Goal: Task Accomplishment & Management: Complete application form

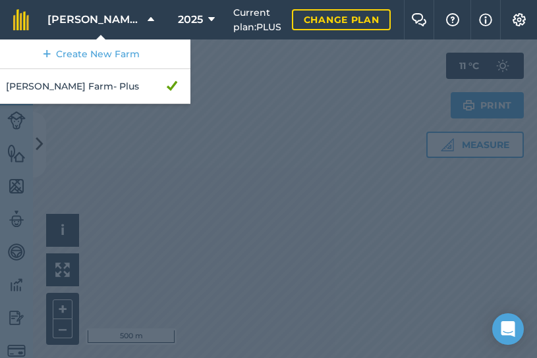
click at [112, 18] on span "[PERSON_NAME] Farm" at bounding box center [94, 20] width 95 height 16
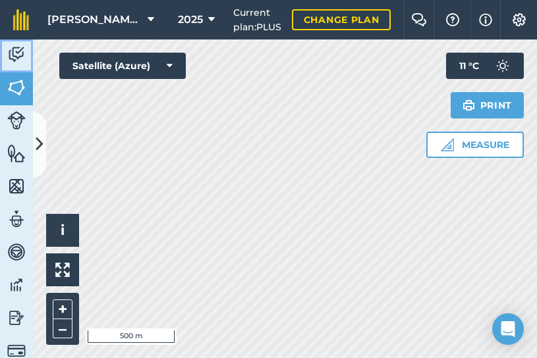
click at [18, 58] on img at bounding box center [16, 55] width 18 height 20
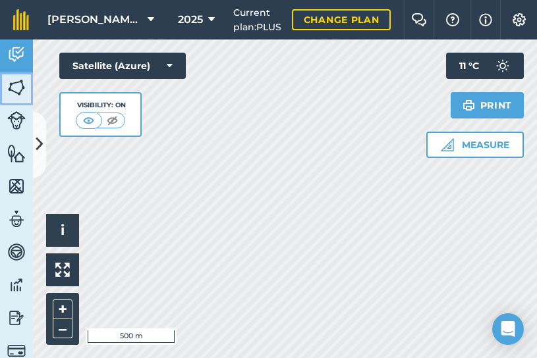
click at [11, 95] on img at bounding box center [16, 88] width 18 height 20
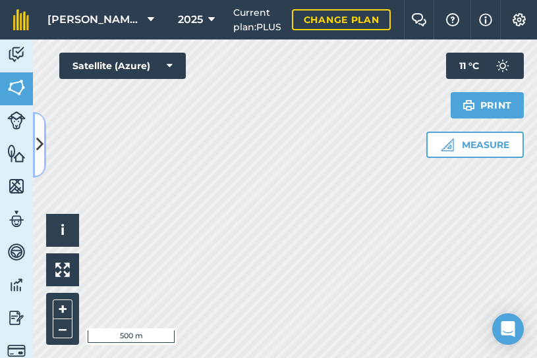
click at [38, 137] on icon at bounding box center [39, 144] width 7 height 23
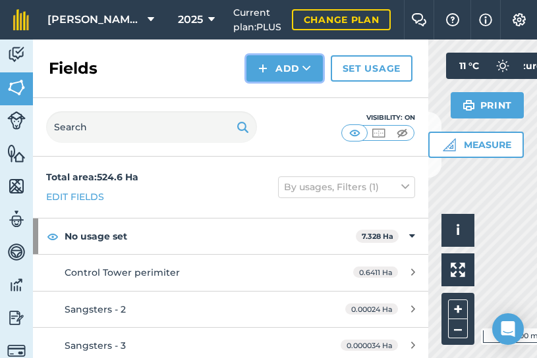
click at [280, 67] on button "Add" at bounding box center [284, 68] width 76 height 26
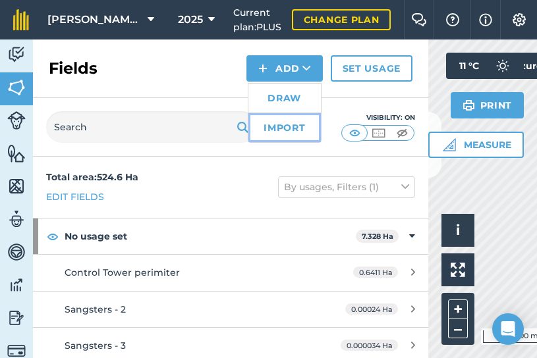
click at [284, 132] on link "Import" at bounding box center [284, 127] width 72 height 29
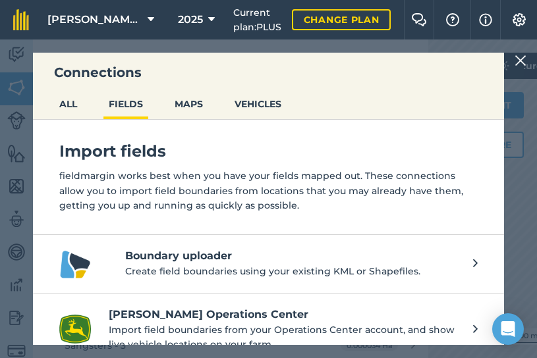
click at [153, 253] on h4 "Boundary uploader" at bounding box center [292, 256] width 334 height 16
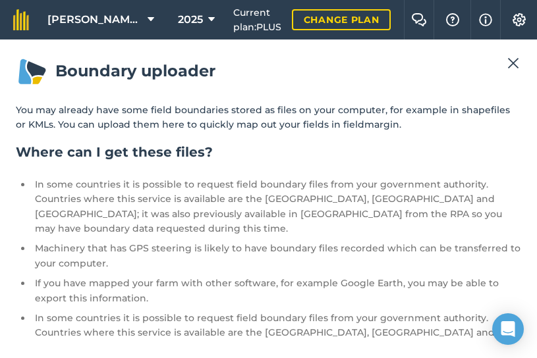
scroll to position [45, 0]
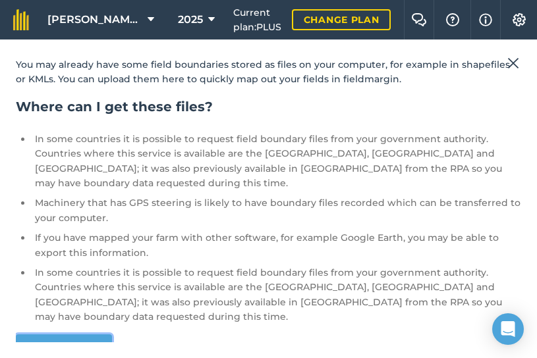
click at [79, 334] on link "Get started" at bounding box center [64, 347] width 96 height 26
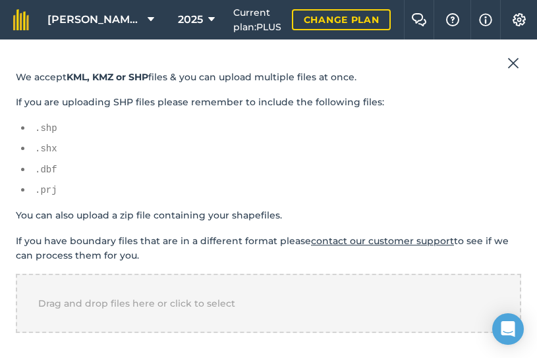
scroll to position [122, 0]
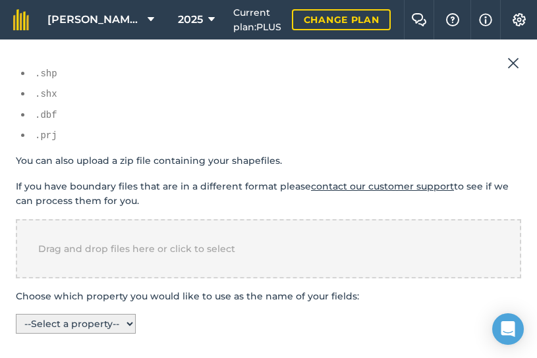
click at [130, 320] on select "-- Select a property -- F_FAR_FARM FIELD_ID FEATURE_ID FEATURE_CO PARTIAL_PE AR…" at bounding box center [76, 324] width 120 height 20
select select "FIELD_ID"
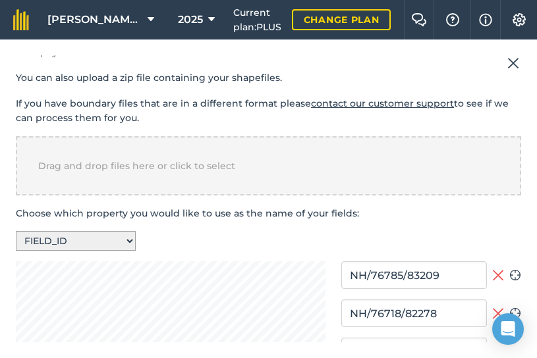
scroll to position [312, 0]
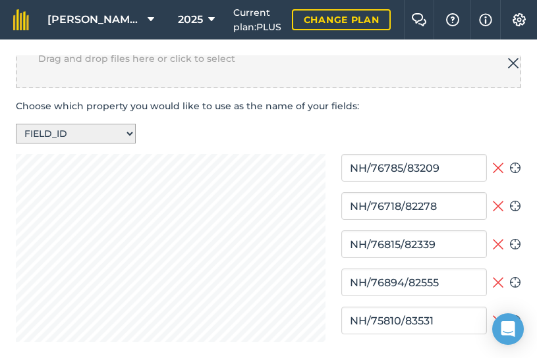
click at [497, 163] on icon at bounding box center [498, 168] width 12 height 16
click at [497, 163] on icon at bounding box center [498, 168] width 12 height 12
click at [497, 163] on icon at bounding box center [498, 168] width 12 height 16
click at [490, 165] on div "NH/76785/83209 Add field Zoom to field" at bounding box center [431, 168] width 180 height 28
click at [496, 165] on icon at bounding box center [498, 168] width 12 height 12
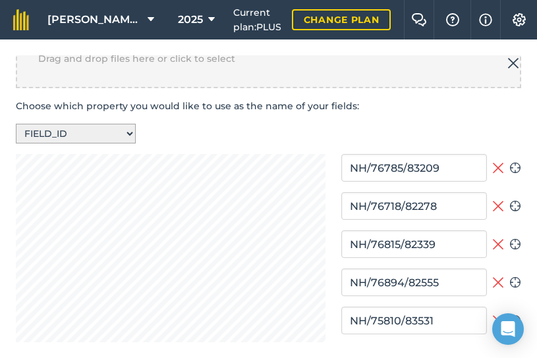
click at [496, 164] on icon at bounding box center [498, 168] width 12 height 16
click at [497, 198] on icon at bounding box center [498, 206] width 12 height 16
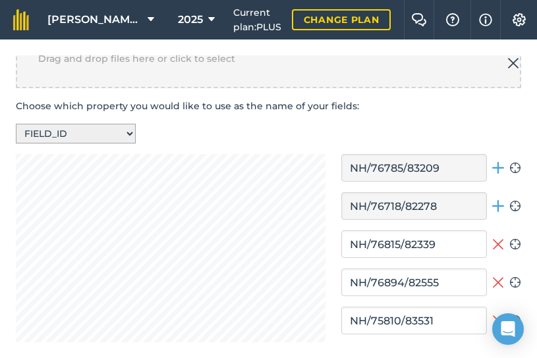
click at [498, 242] on icon at bounding box center [497, 244] width 11 height 11
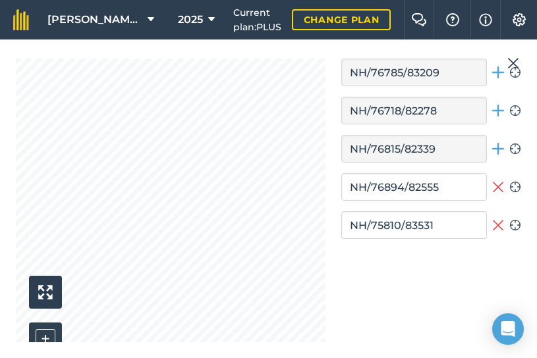
scroll to position [410, 0]
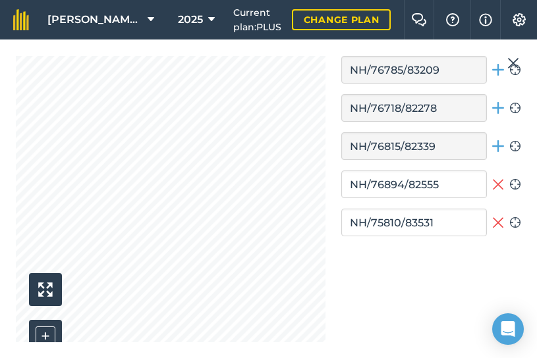
click at [498, 184] on icon at bounding box center [498, 184] width 12 height 16
click at [499, 210] on button "Remove field" at bounding box center [498, 223] width 12 height 28
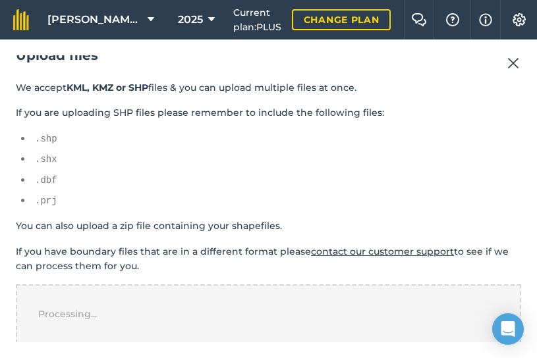
scroll to position [122, 0]
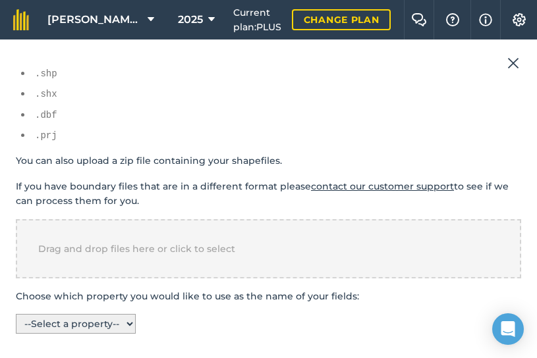
click at [118, 326] on select "-- Select a property -- F_FAR_FARM FIELD_ID FEATURE_ID FEATURE_CO PARTIAL_PE AR…" at bounding box center [76, 324] width 120 height 20
select select "F_FAR_FARM"
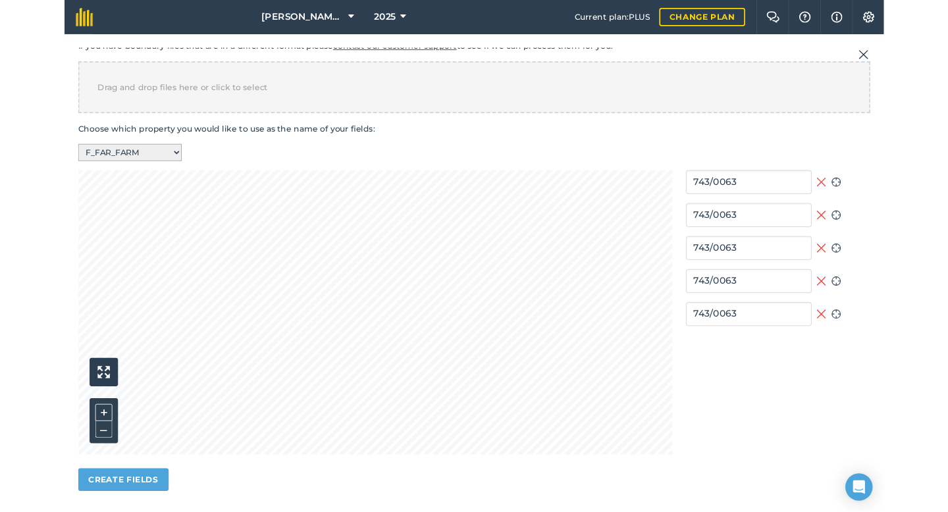
scroll to position [335, 0]
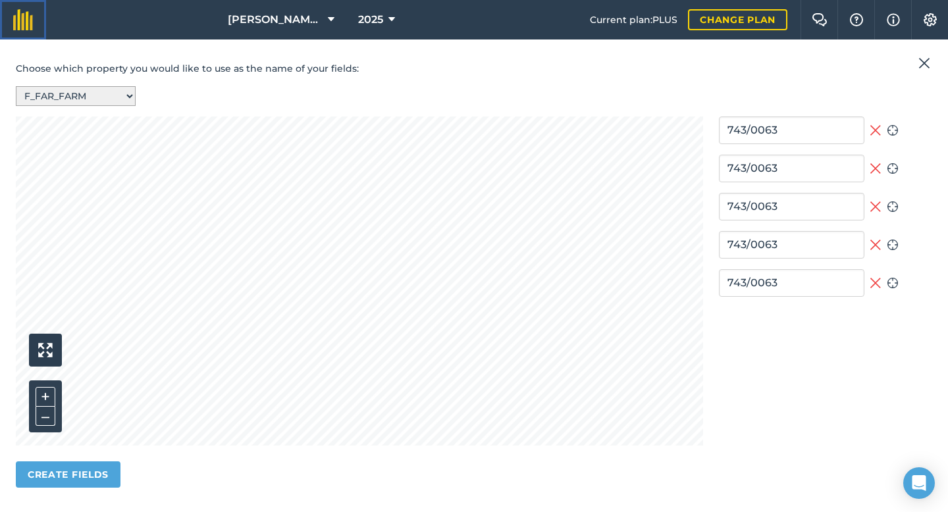
click at [23, 21] on img at bounding box center [23, 19] width 20 height 21
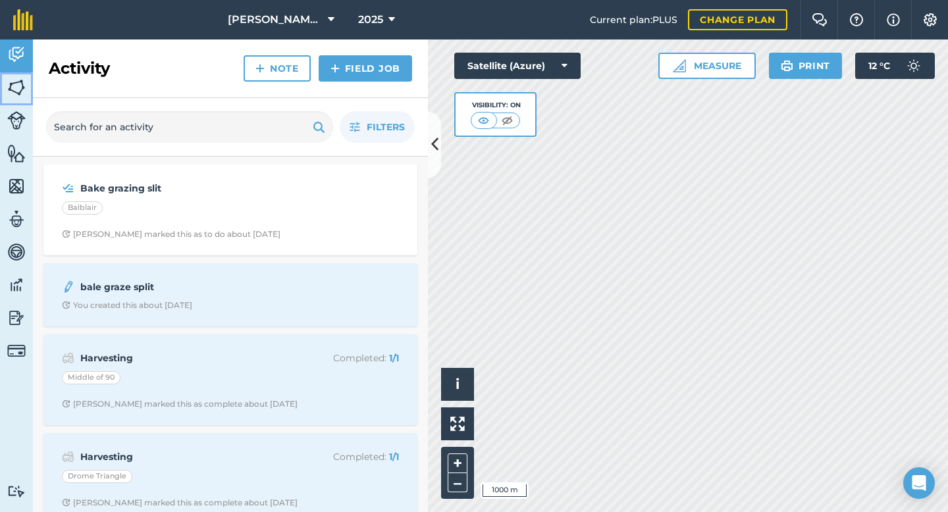
click at [14, 82] on img at bounding box center [16, 88] width 18 height 20
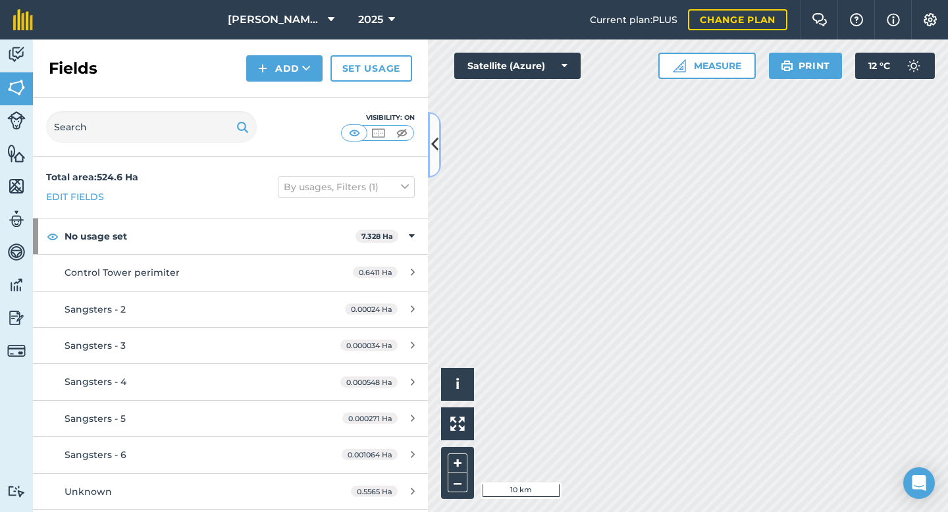
click at [434, 139] on icon at bounding box center [434, 144] width 7 height 23
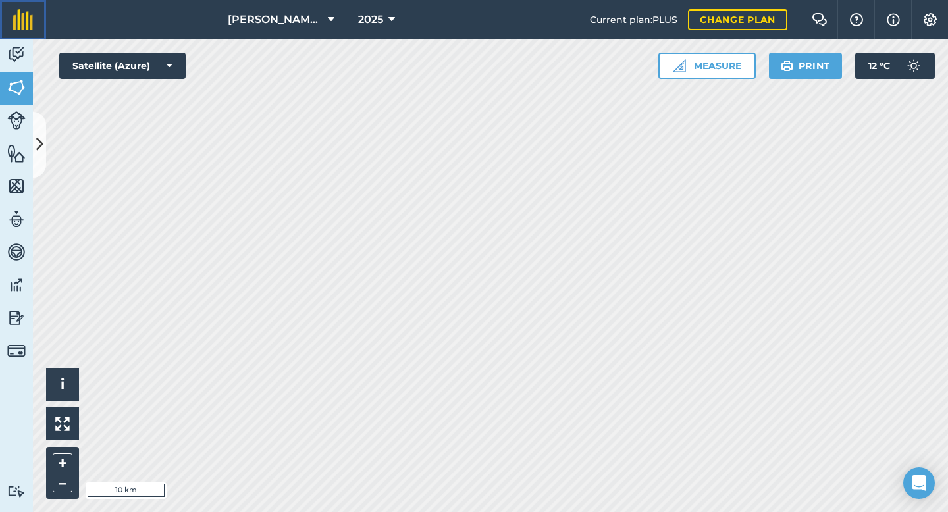
click at [19, 23] on img at bounding box center [23, 19] width 20 height 21
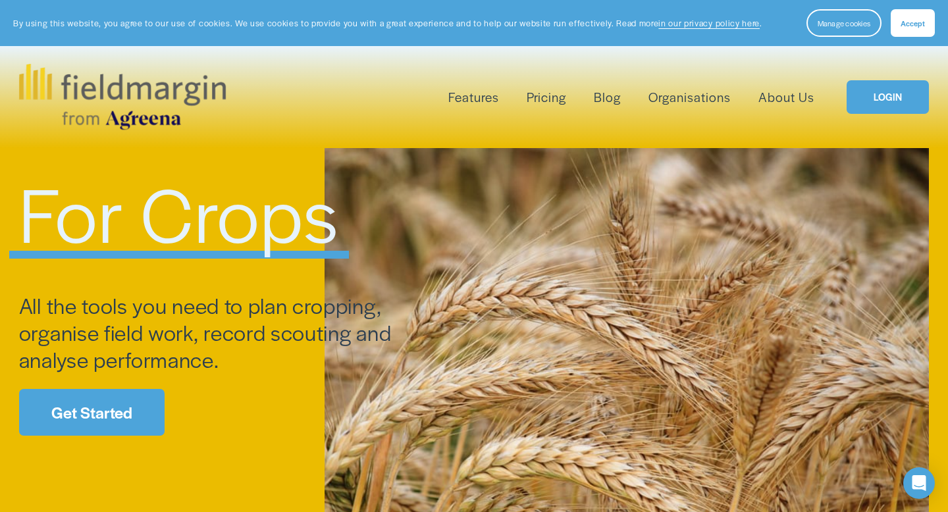
click at [895, 95] on link "LOGIN" at bounding box center [888, 97] width 82 height 34
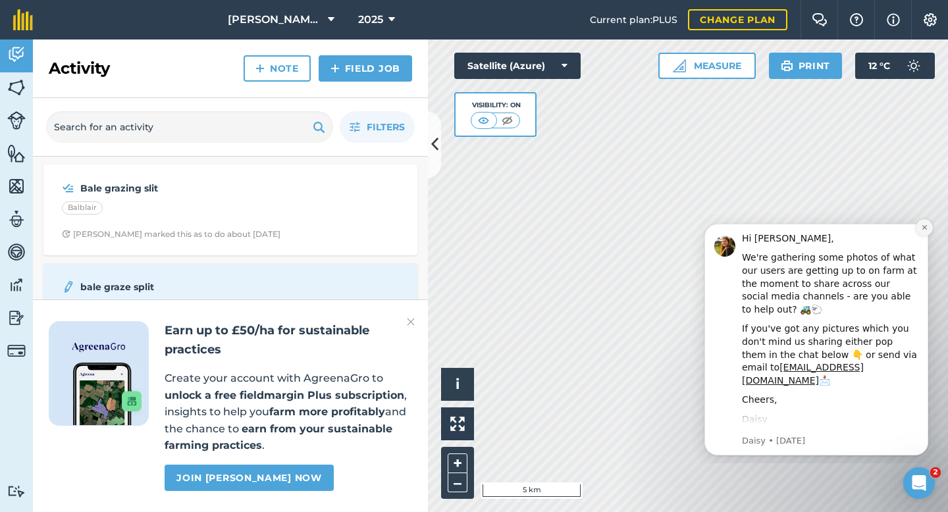
click at [922, 224] on icon "Dismiss notification" at bounding box center [924, 227] width 7 height 7
click at [927, 223] on button "Dismiss notification" at bounding box center [924, 227] width 17 height 17
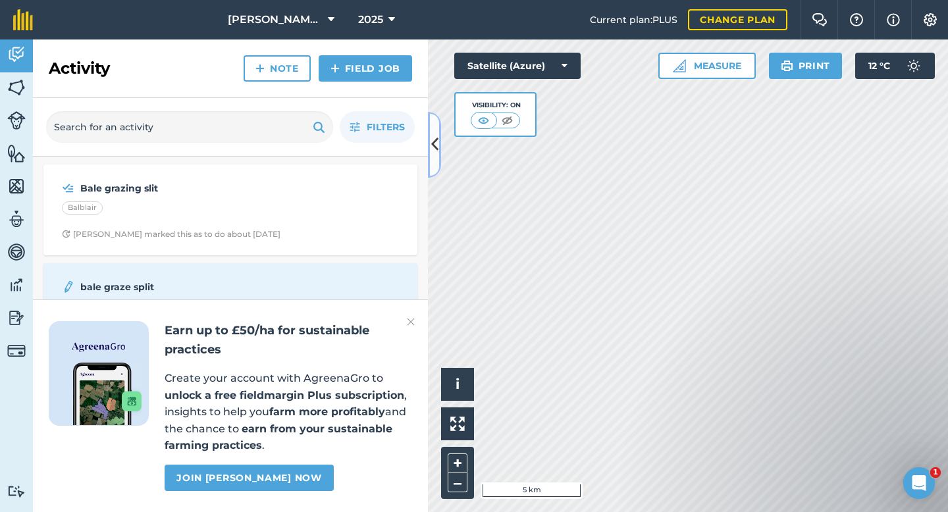
click at [431, 146] on icon at bounding box center [434, 144] width 7 height 23
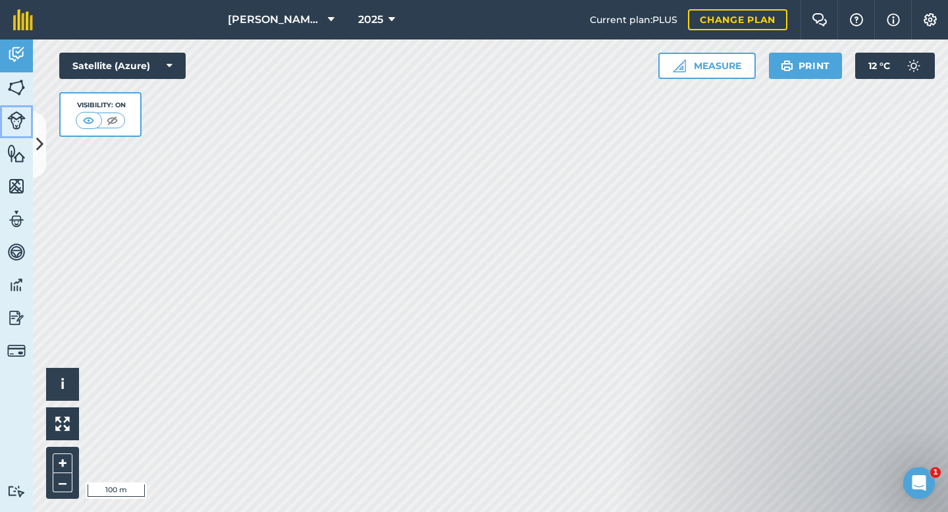
click at [18, 118] on img at bounding box center [16, 120] width 18 height 18
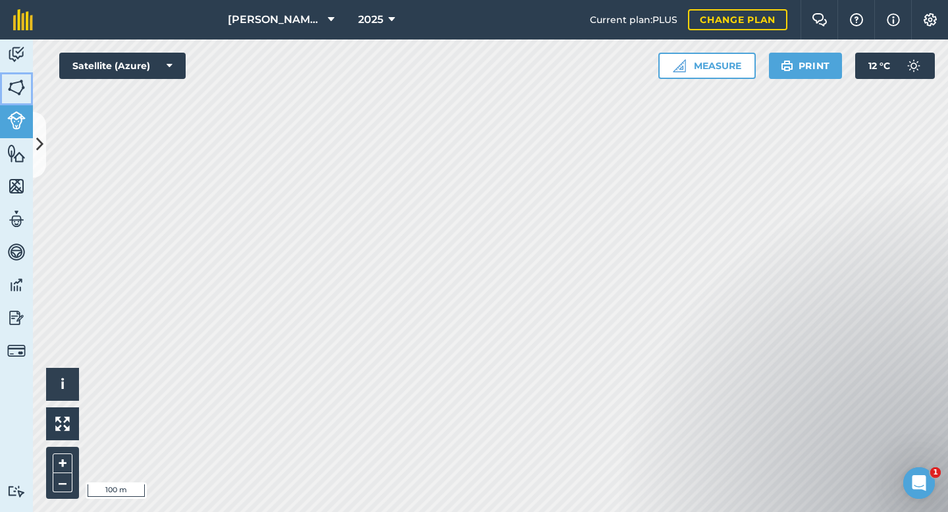
click at [16, 76] on link "Fields" at bounding box center [16, 88] width 33 height 33
click at [40, 145] on icon at bounding box center [39, 144] width 7 height 23
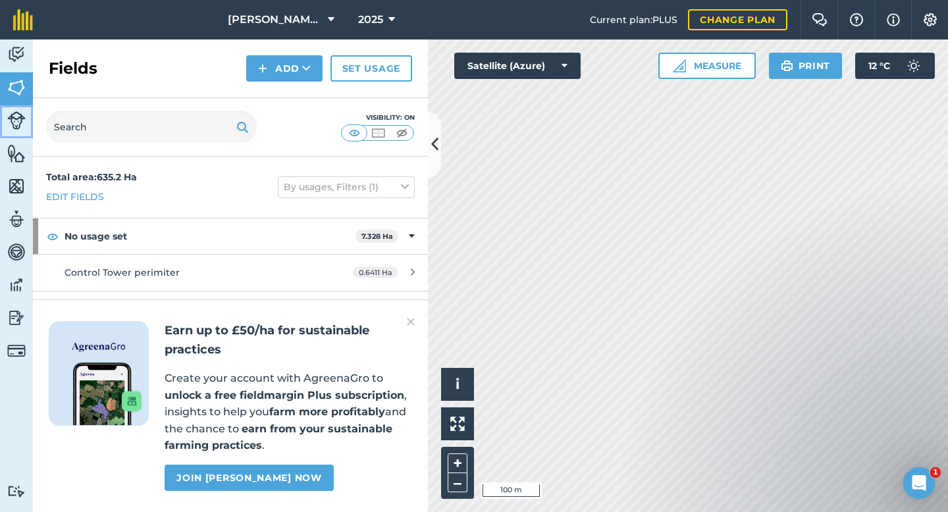
click at [16, 117] on img at bounding box center [16, 120] width 18 height 18
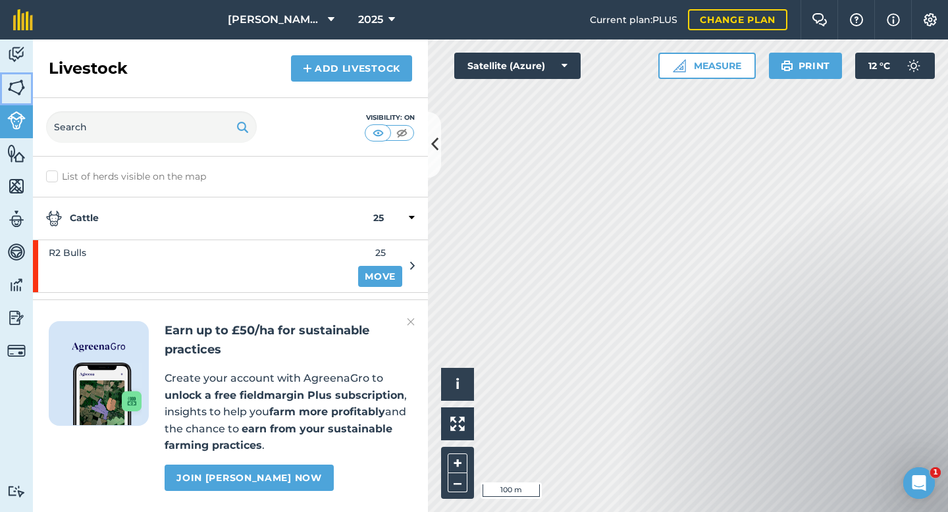
click at [14, 89] on img at bounding box center [16, 88] width 18 height 20
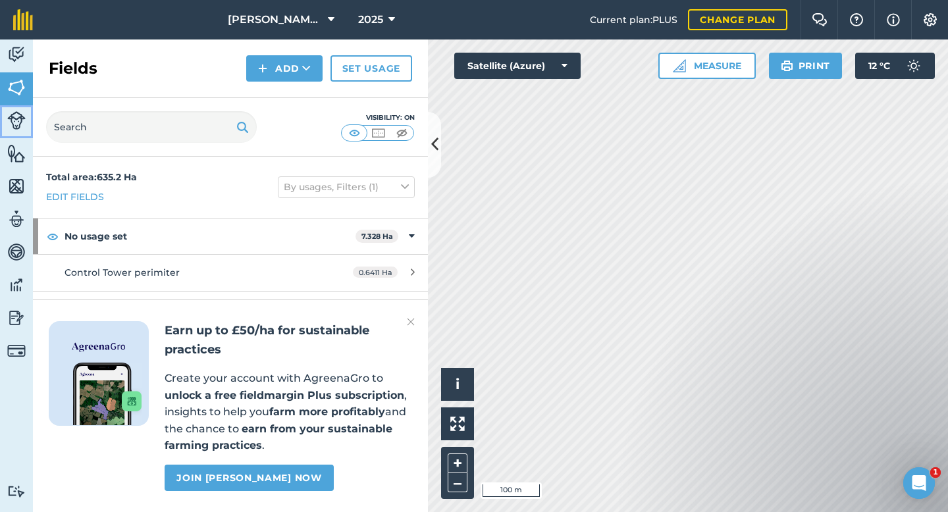
click at [11, 121] on img at bounding box center [16, 120] width 18 height 18
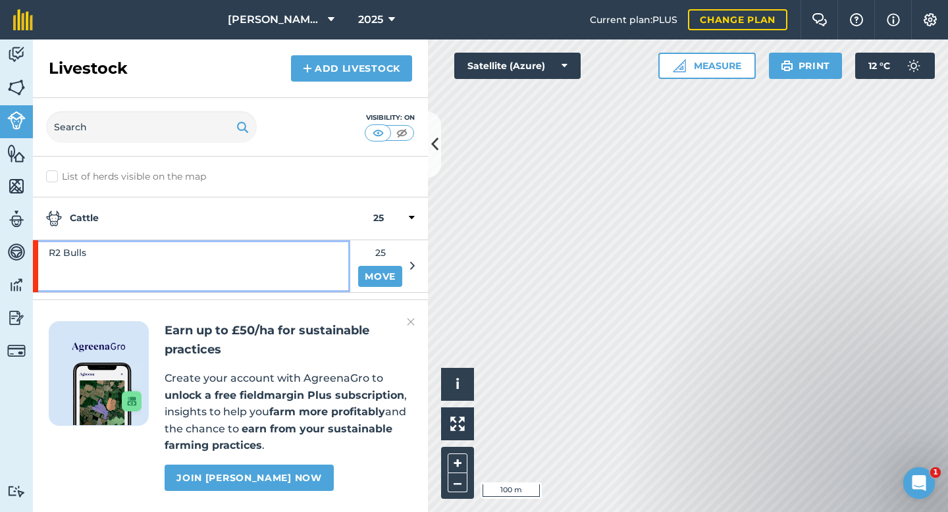
click at [210, 261] on div "R2 Bulls" at bounding box center [191, 265] width 317 height 51
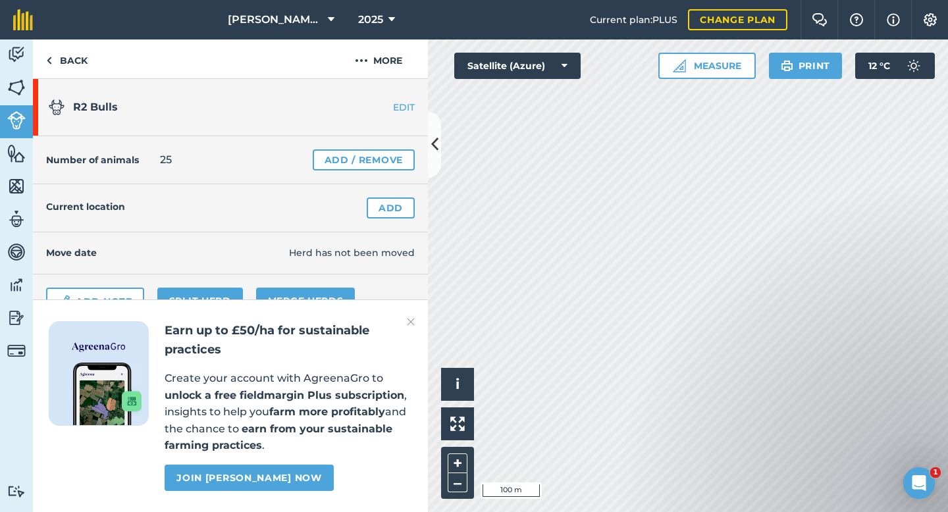
click at [410, 319] on img at bounding box center [411, 322] width 8 height 16
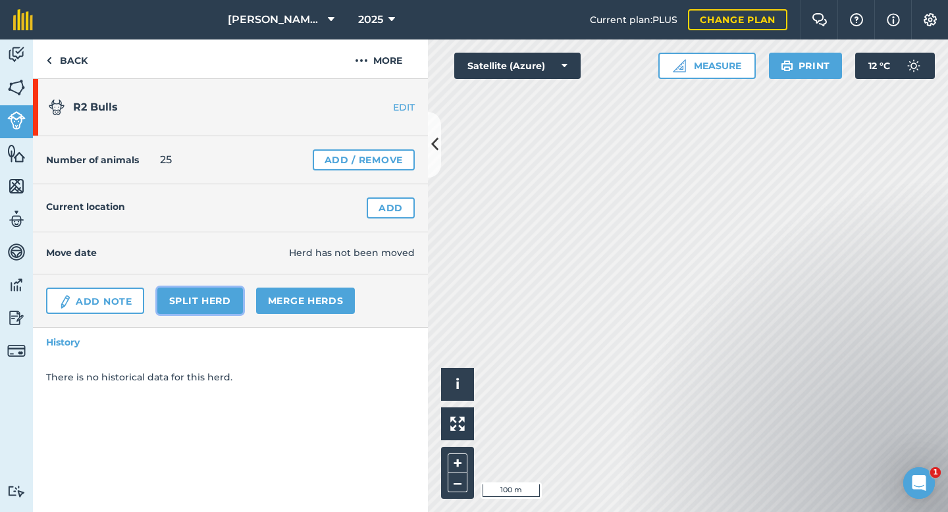
click at [205, 299] on link "Split herd" at bounding box center [200, 301] width 86 height 26
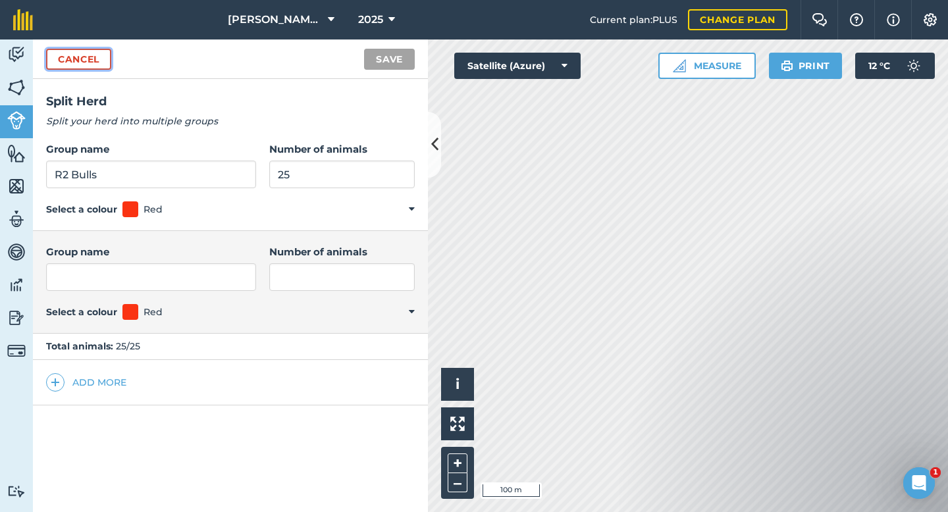
click at [80, 55] on link "Cancel" at bounding box center [78, 59] width 65 height 21
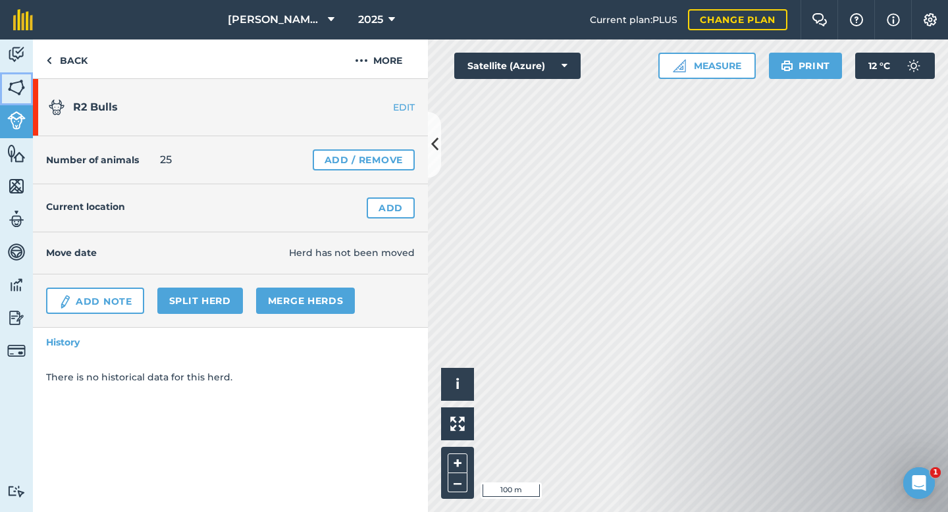
click at [3, 86] on link "Fields" at bounding box center [16, 88] width 33 height 33
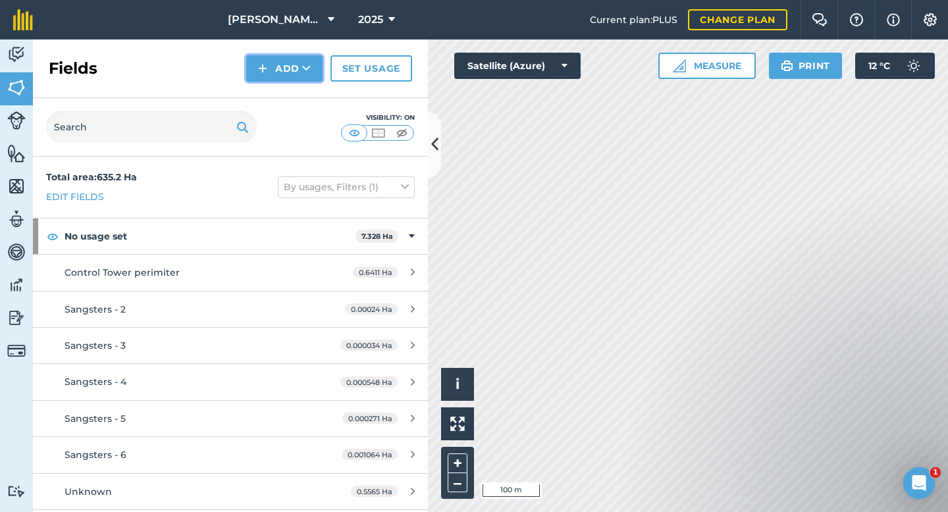
click at [289, 66] on button "Add" at bounding box center [284, 68] width 76 height 26
click at [288, 98] on link "Draw" at bounding box center [284, 98] width 72 height 29
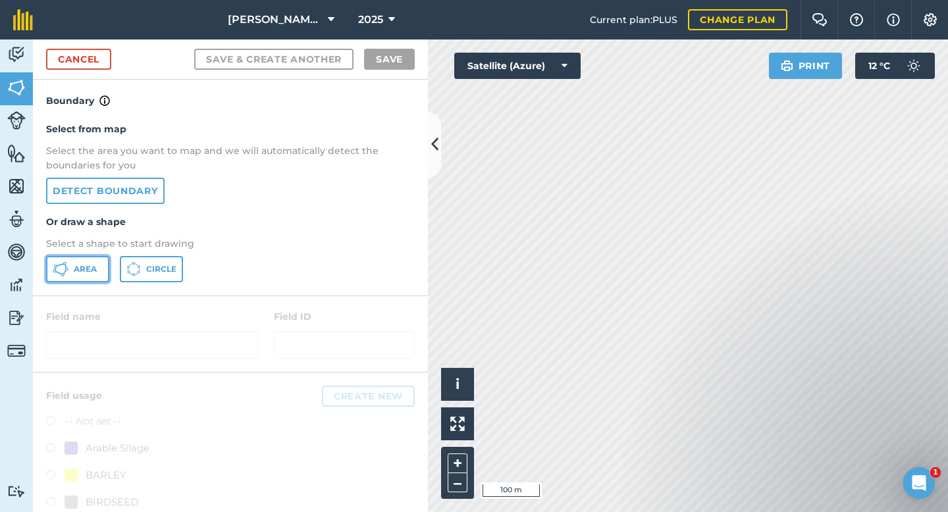
click at [90, 267] on span "Area" at bounding box center [85, 269] width 23 height 11
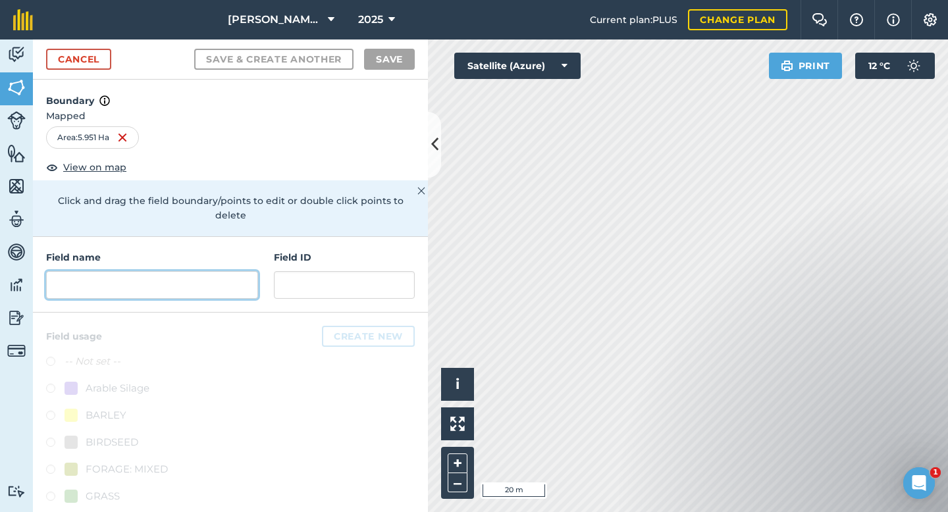
click at [140, 274] on input "text" at bounding box center [152, 285] width 212 height 28
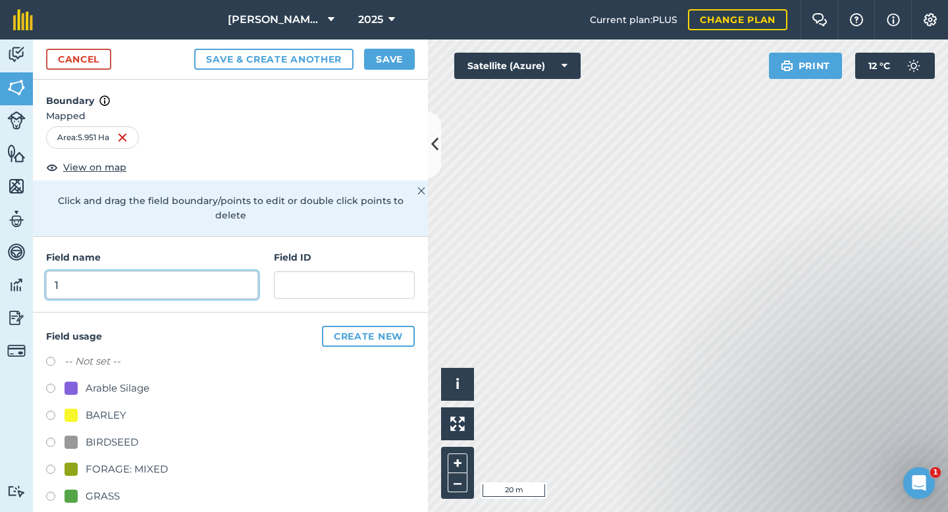
type input "1"
click at [47, 492] on label at bounding box center [55, 498] width 18 height 13
radio input "true"
click at [384, 59] on button "Save" at bounding box center [389, 59] width 51 height 21
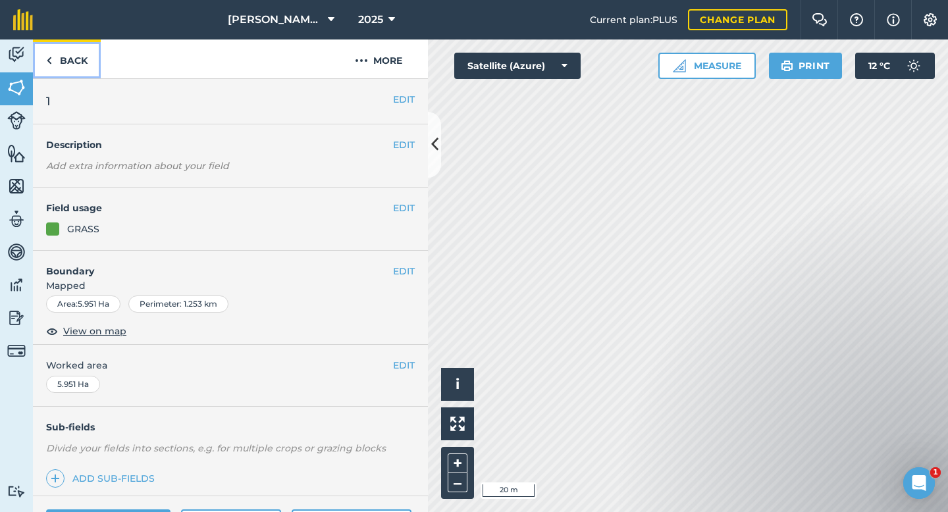
click at [71, 58] on link "Back" at bounding box center [67, 58] width 68 height 39
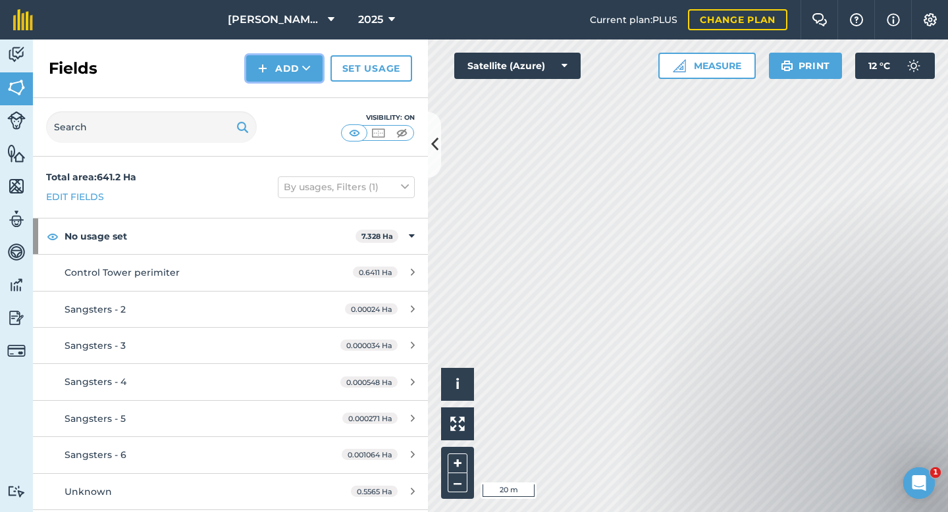
click at [284, 67] on button "Add" at bounding box center [284, 68] width 76 height 26
click at [288, 97] on link "Draw" at bounding box center [284, 98] width 72 height 29
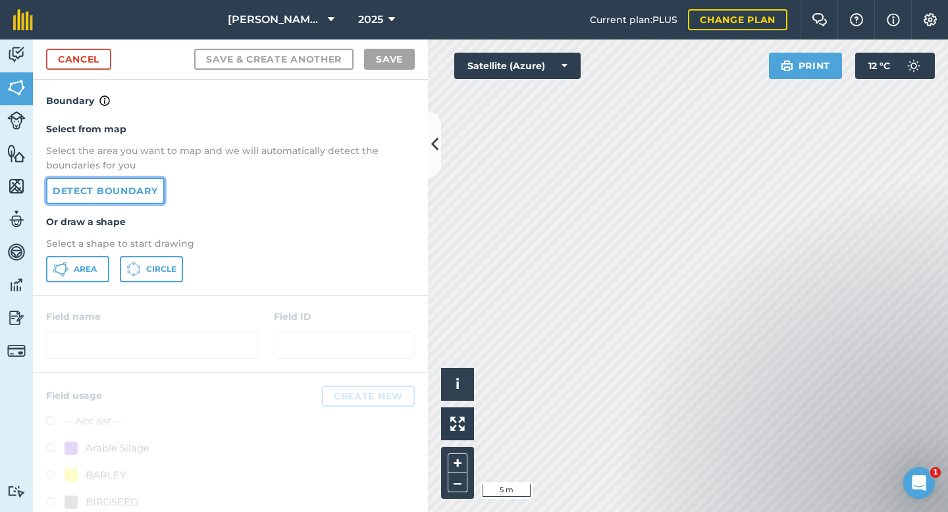
click at [107, 192] on link "Detect boundary" at bounding box center [105, 191] width 118 height 26
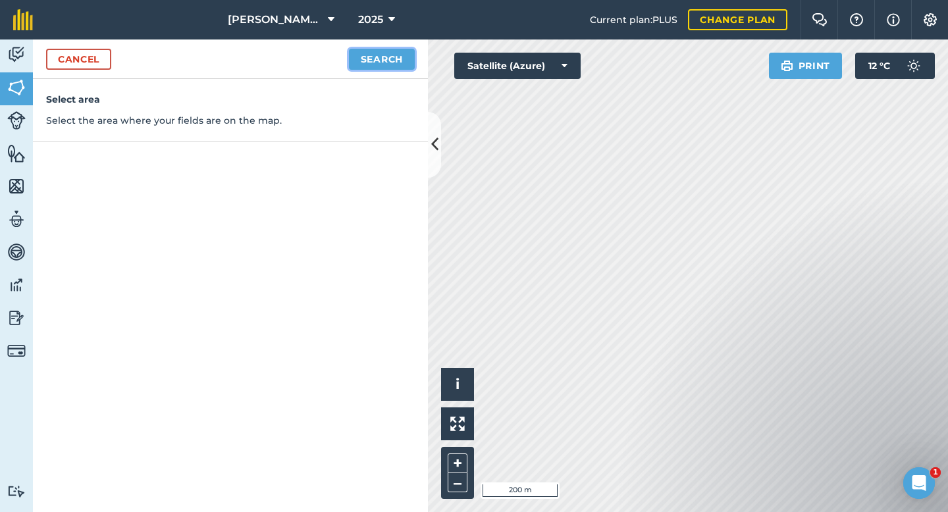
click at [381, 57] on button "Search" at bounding box center [382, 59] width 66 height 21
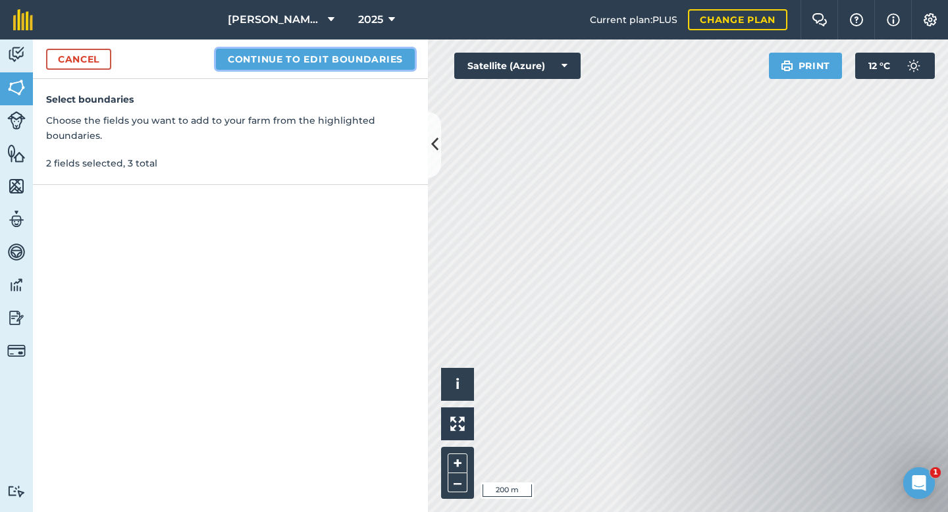
click at [340, 56] on button "Continue to edit boundaries" at bounding box center [315, 59] width 199 height 21
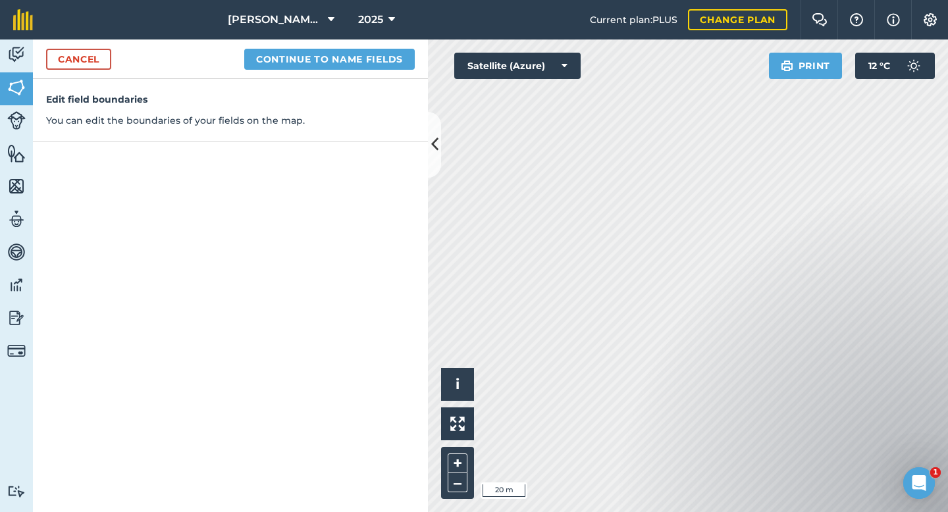
click at [704, 10] on div "Fearn Farm 2025 Current plan : PLUS Change plan Farm Chat Help Info Settings Fe…" at bounding box center [474, 256] width 948 height 512
click at [824, 71] on div "Click to start drawing i © 2025 TomTom, Microsoft 50 m + – Satellite (Azure) Pr…" at bounding box center [688, 275] width 520 height 473
click at [348, 59] on button "Continue to name fields" at bounding box center [329, 59] width 171 height 21
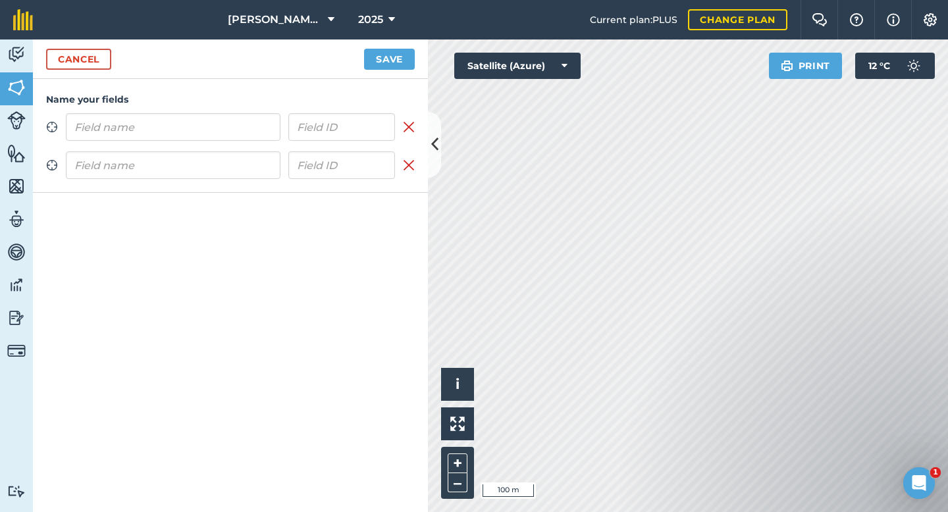
click at [165, 124] on input "text" at bounding box center [173, 127] width 215 height 28
type input "2"
type input "3"
click at [152, 172] on input "text" at bounding box center [173, 165] width 215 height 28
type input "2"
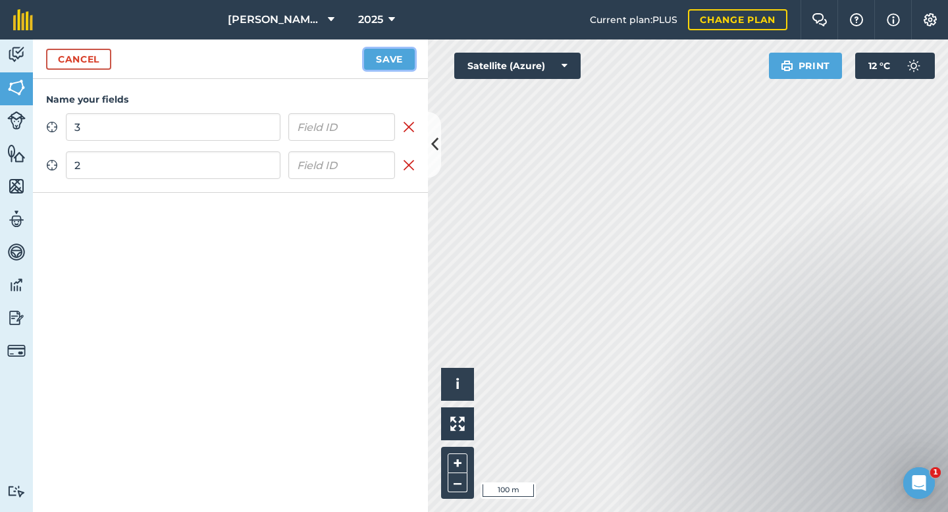
click at [380, 61] on button "Save" at bounding box center [389, 59] width 51 height 21
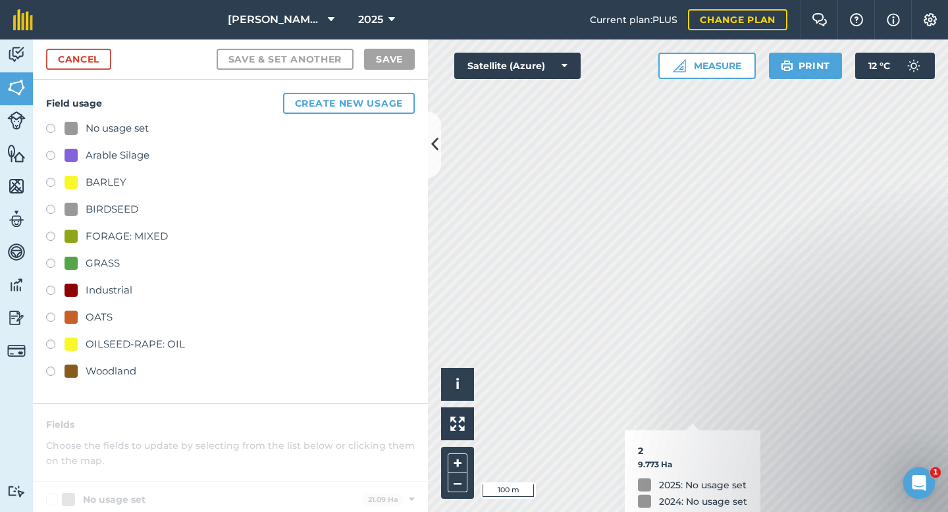
checkbox input "true"
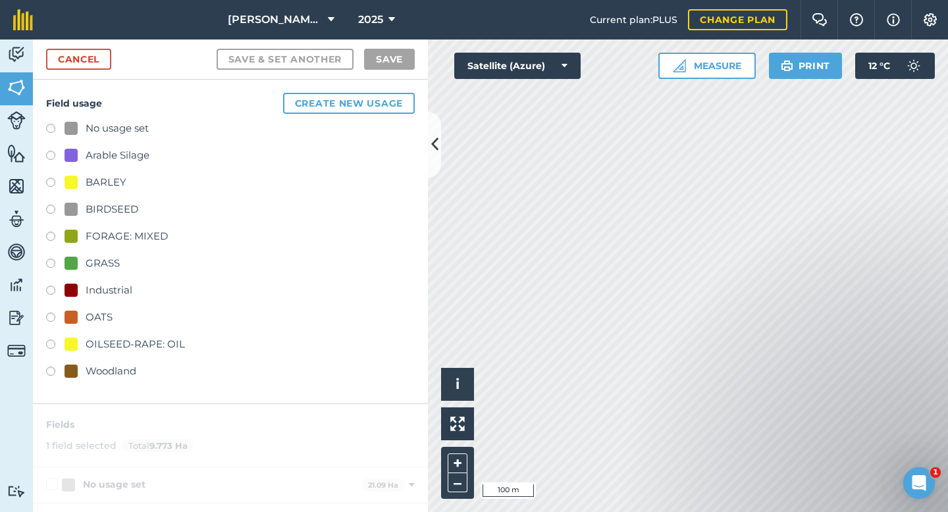
click at [49, 263] on label at bounding box center [55, 265] width 18 height 13
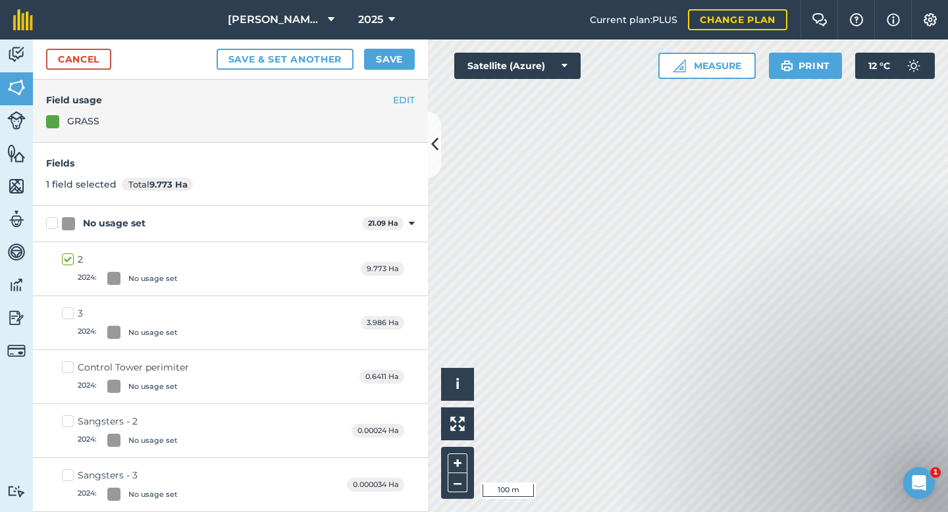
click at [68, 312] on label "3 2024 : No usage set" at bounding box center [120, 323] width 116 height 32
click at [68, 312] on input "3 2024 : No usage set" at bounding box center [66, 311] width 9 height 9
checkbox input "true"
click at [67, 259] on label "2 2024 : No usage set" at bounding box center [120, 269] width 116 height 32
click at [67, 259] on input "2 2024 : No usage set" at bounding box center [66, 257] width 9 height 9
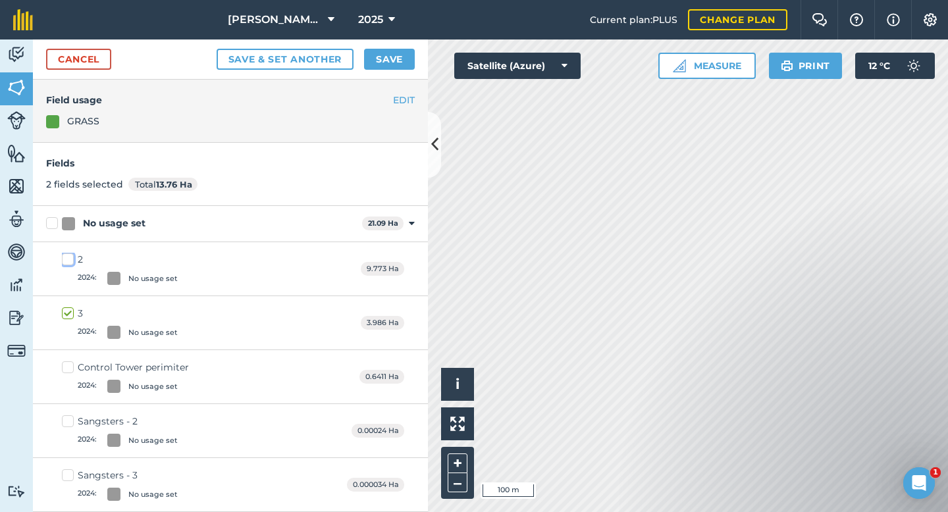
checkbox input "false"
click at [65, 311] on label "3 2024 : No usage set" at bounding box center [120, 323] width 116 height 32
click at [65, 311] on input "3 2024 : No usage set" at bounding box center [66, 311] width 9 height 9
checkbox input "false"
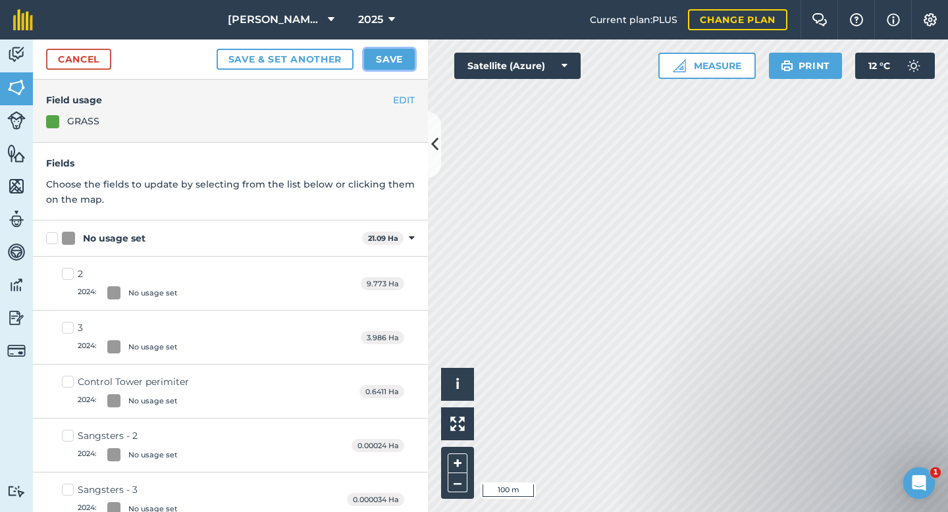
click at [382, 63] on button "Save" at bounding box center [389, 59] width 51 height 21
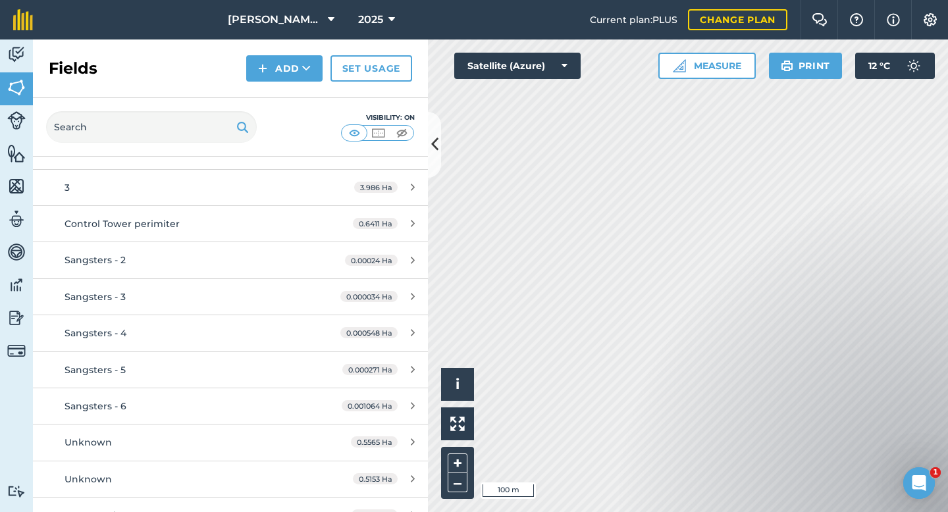
scroll to position [107, 0]
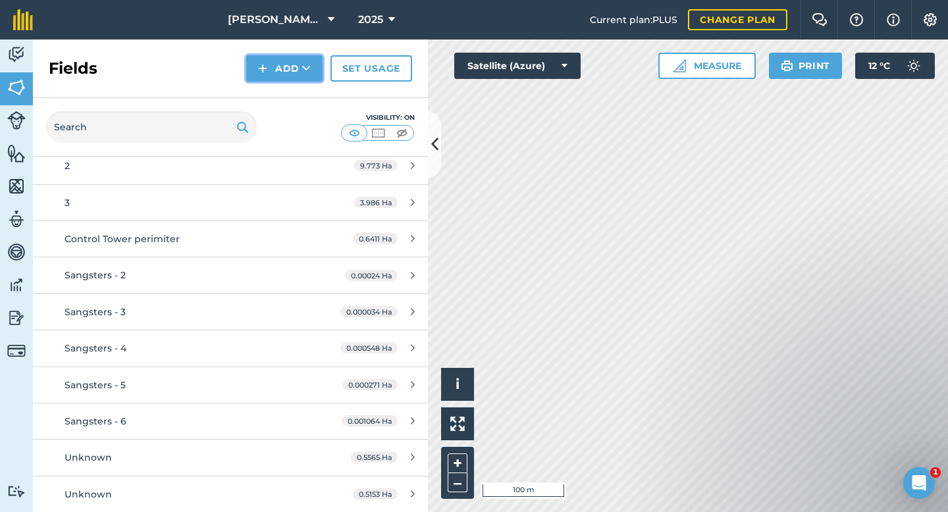
click at [274, 69] on button "Add" at bounding box center [284, 68] width 76 height 26
click at [285, 92] on link "Draw" at bounding box center [284, 98] width 72 height 29
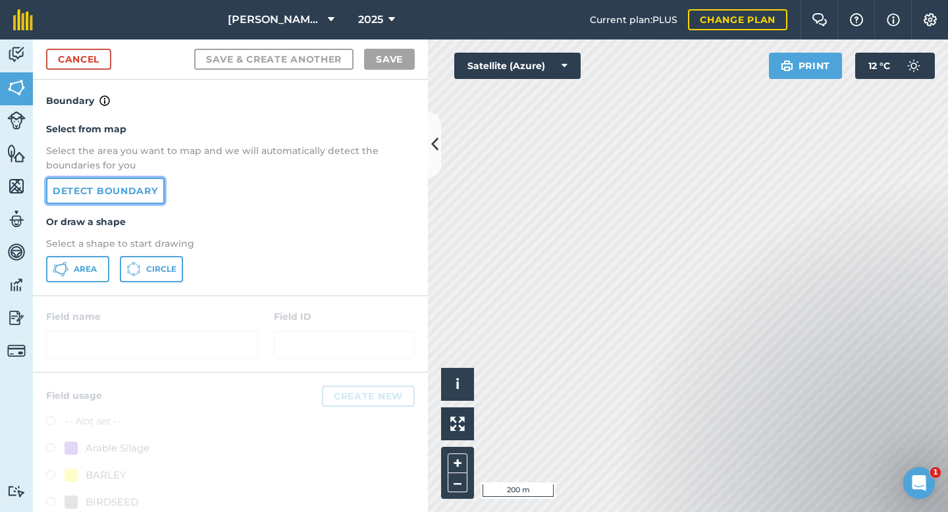
click at [139, 192] on link "Detect boundary" at bounding box center [105, 191] width 118 height 26
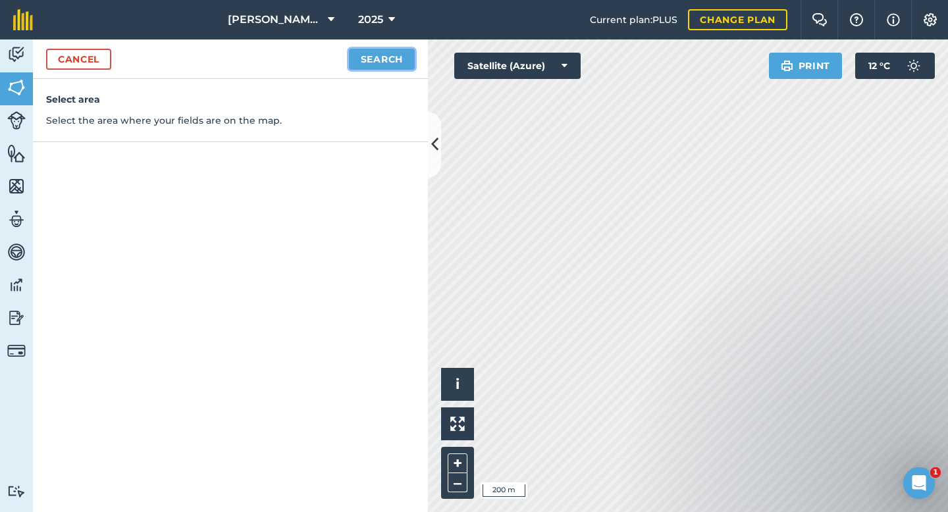
click at [395, 58] on button "Search" at bounding box center [382, 59] width 66 height 21
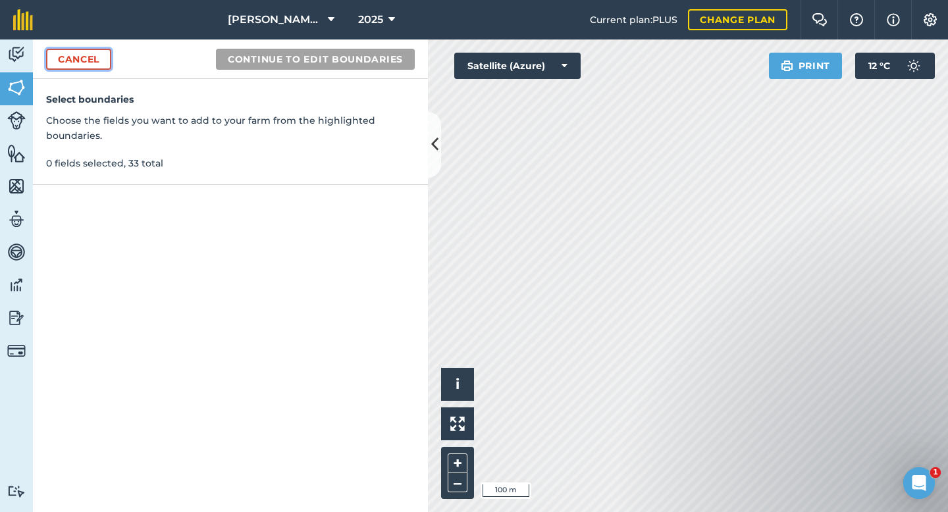
click at [78, 55] on link "Cancel" at bounding box center [78, 59] width 65 height 21
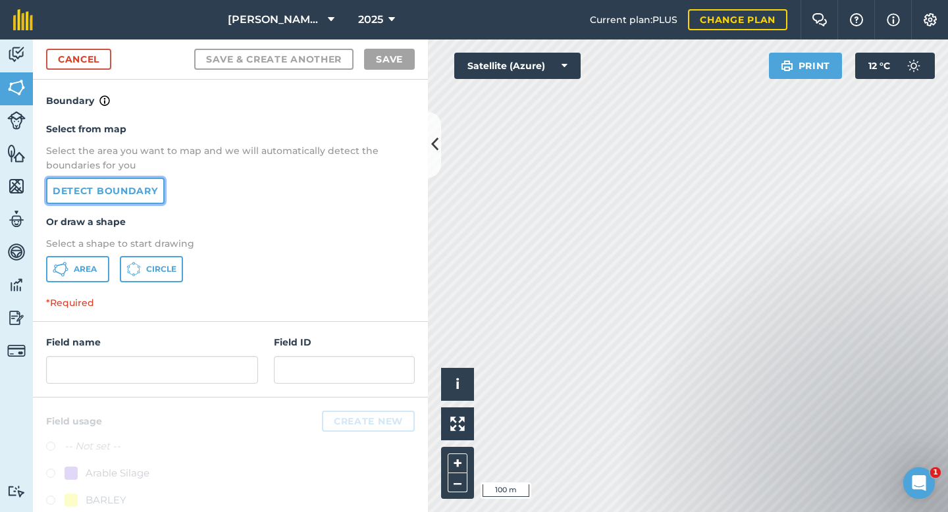
click at [108, 194] on link "Detect boundary" at bounding box center [105, 191] width 118 height 26
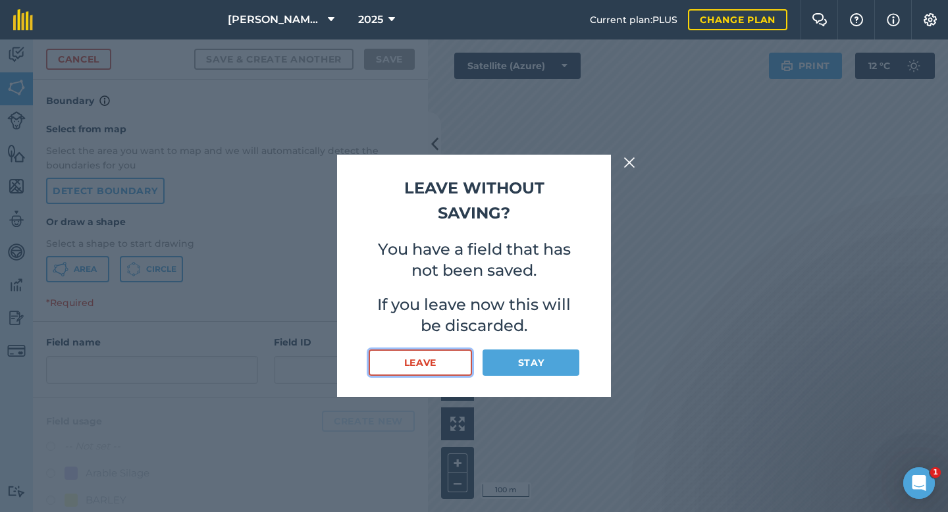
click at [421, 362] on button "Leave" at bounding box center [420, 363] width 103 height 26
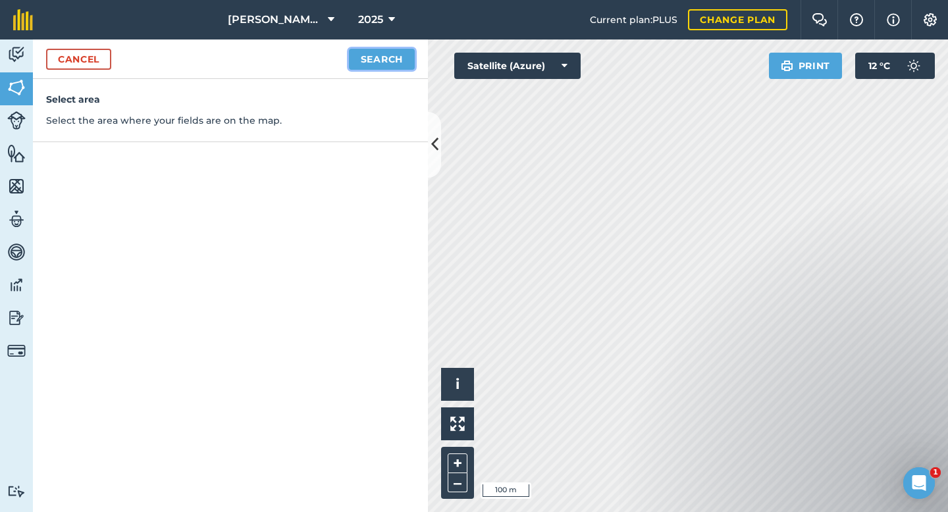
click at [386, 55] on button "Search" at bounding box center [382, 59] width 66 height 21
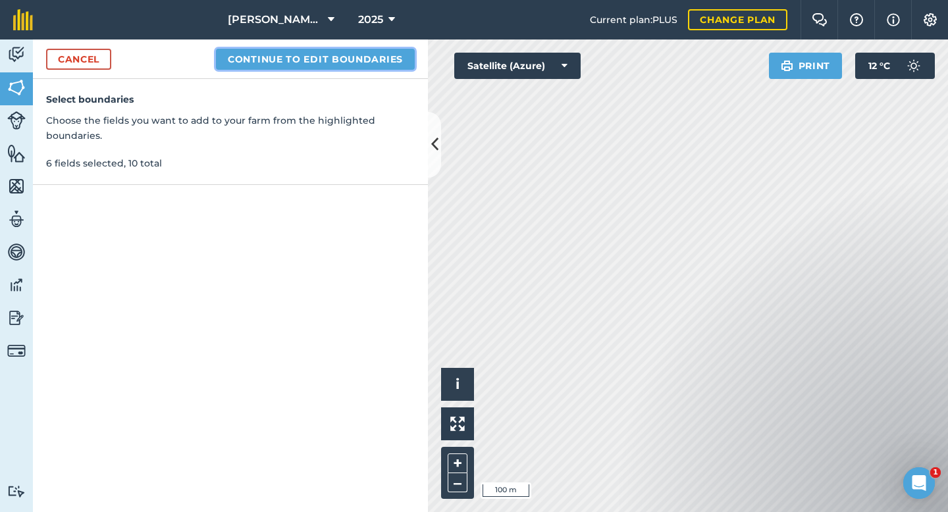
click at [335, 57] on button "Continue to edit boundaries" at bounding box center [315, 59] width 199 height 21
click at [334, 59] on button "Continue to name fields" at bounding box center [329, 59] width 171 height 21
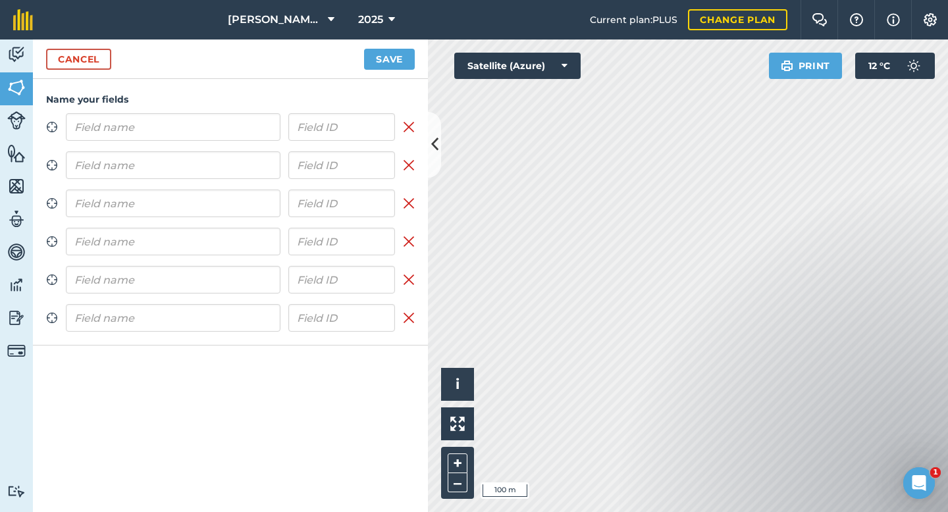
type input "1"
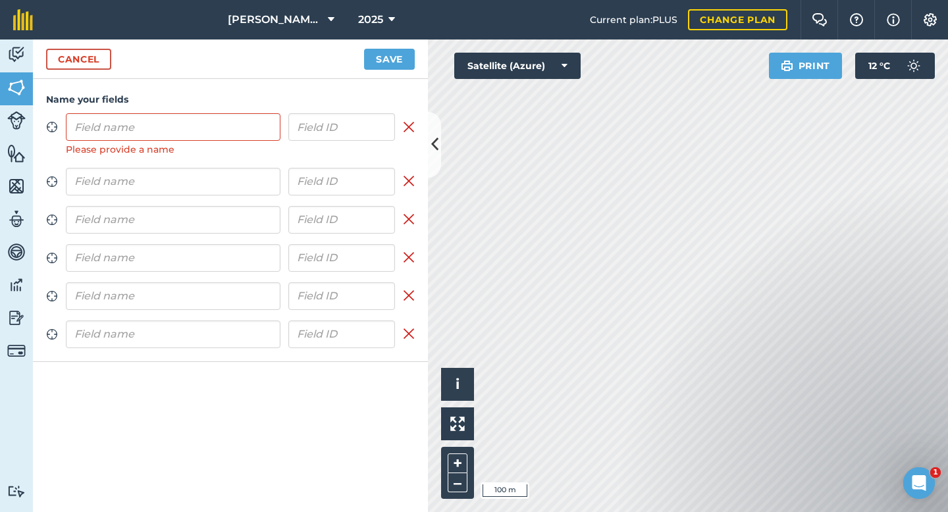
type input "4"
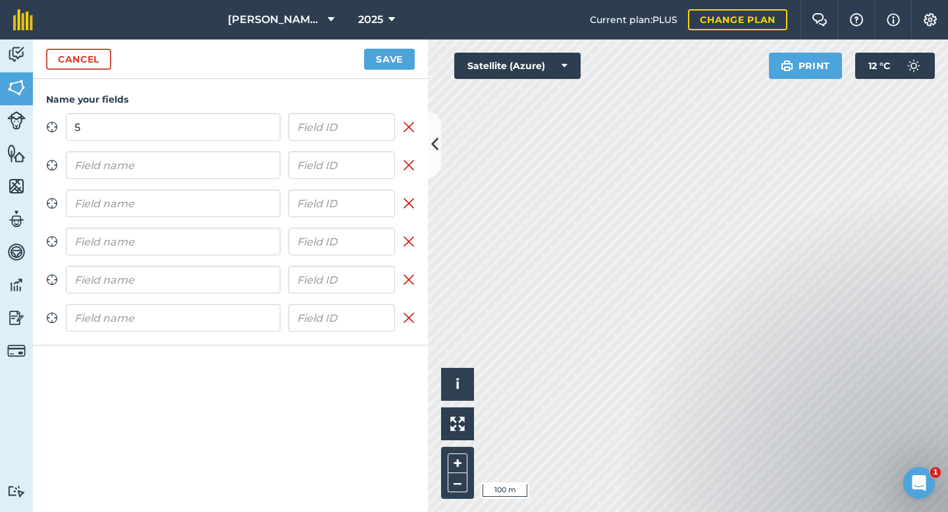
type input "5"
click at [174, 166] on input "text" at bounding box center [173, 165] width 215 height 28
type input "4"
click at [178, 207] on input "text" at bounding box center [173, 204] width 215 height 28
type input "8"
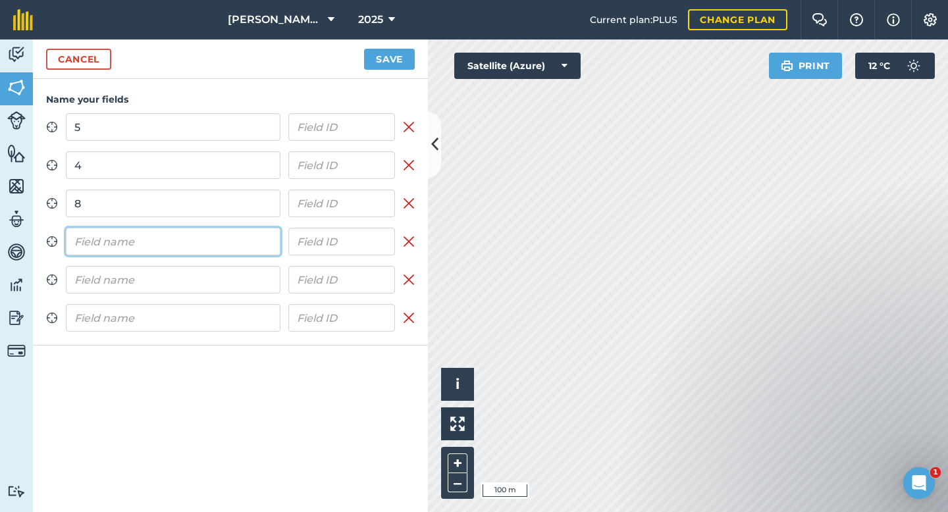
click at [165, 243] on input "text" at bounding box center [173, 242] width 215 height 28
type input "7"
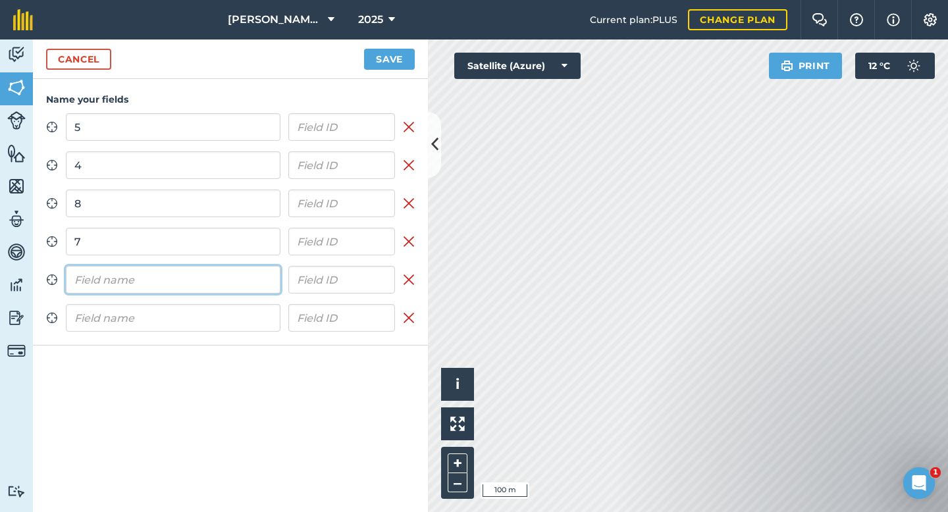
click at [146, 283] on input "text" at bounding box center [173, 280] width 215 height 28
type input "9"
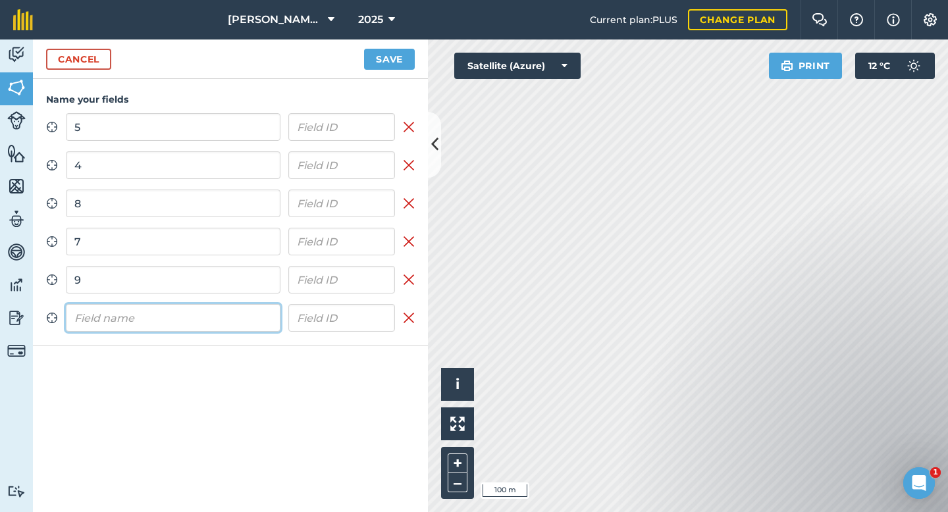
click at [138, 319] on input "text" at bounding box center [173, 318] width 215 height 28
type input "6"
click at [389, 59] on button "Save" at bounding box center [389, 59] width 51 height 21
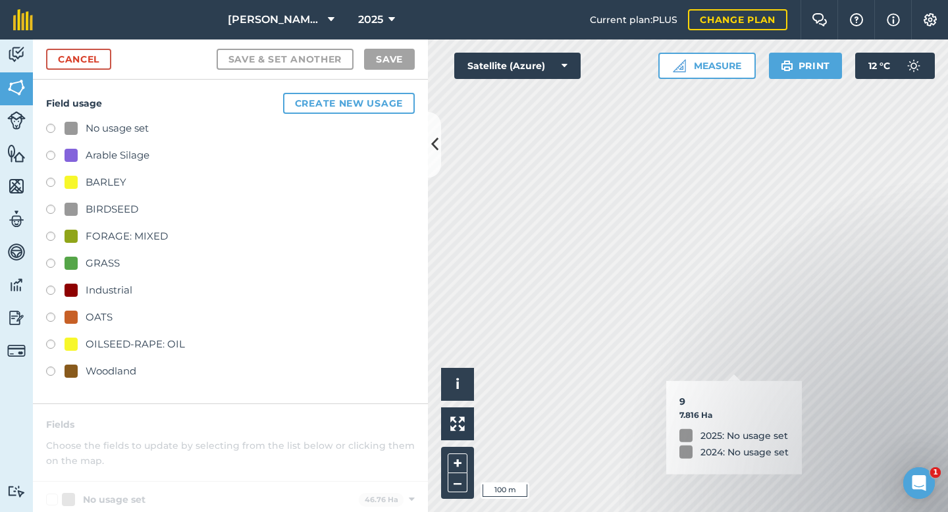
checkbox input "true"
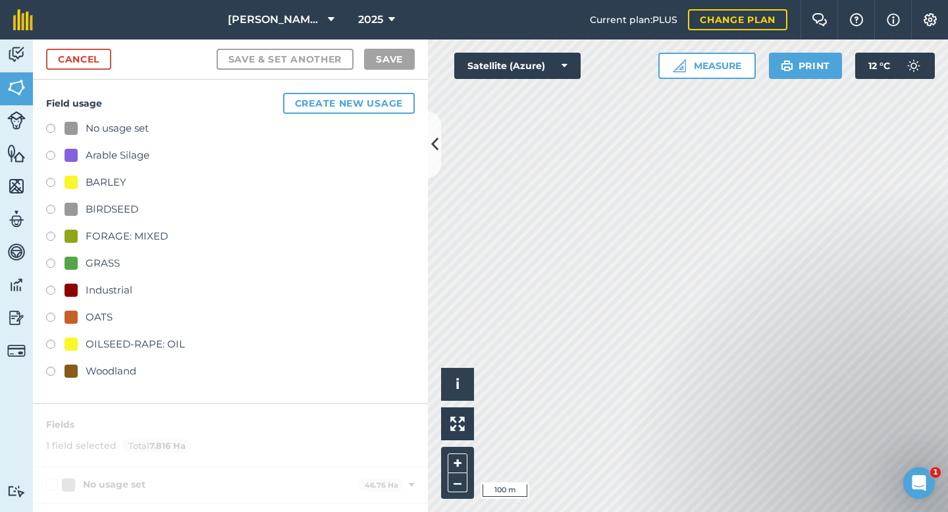
click at [49, 178] on label at bounding box center [55, 184] width 18 height 13
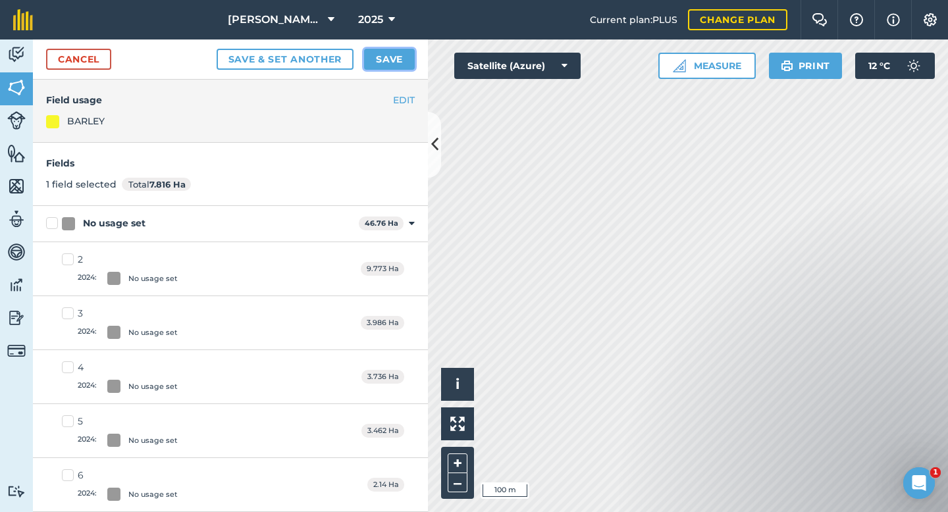
click at [384, 62] on button "Save" at bounding box center [389, 59] width 51 height 21
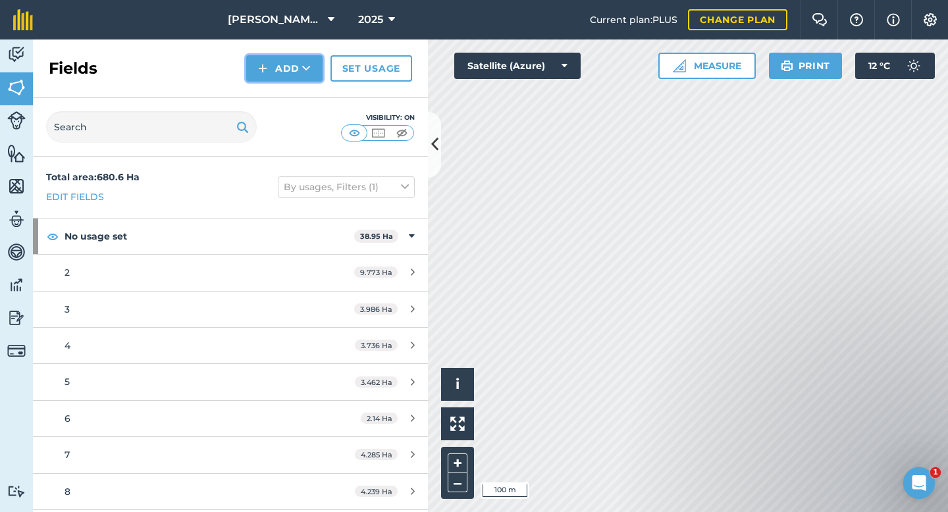
click at [289, 69] on button "Add" at bounding box center [284, 68] width 76 height 26
click at [284, 100] on link "Draw" at bounding box center [284, 98] width 72 height 29
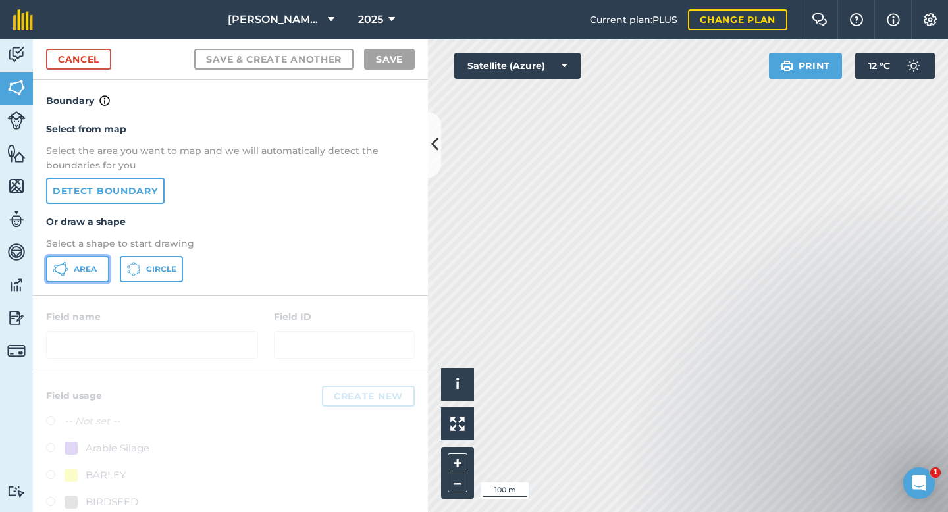
click at [77, 267] on span "Area" at bounding box center [85, 269] width 23 height 11
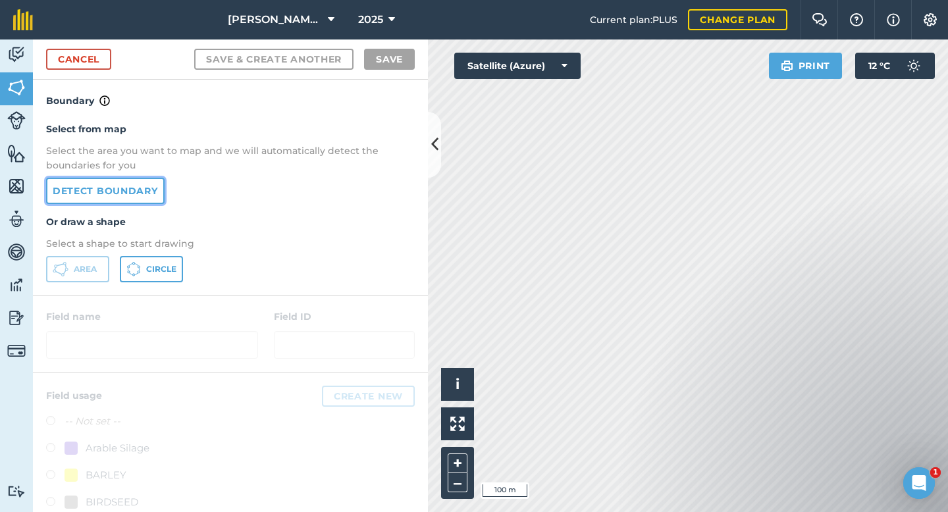
click at [138, 190] on link "Detect boundary" at bounding box center [105, 191] width 118 height 26
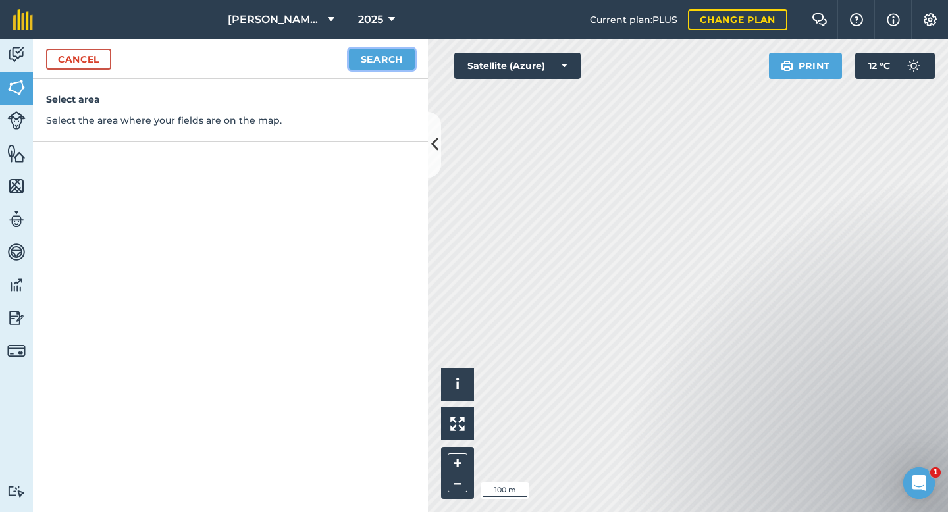
click at [384, 56] on button "Search" at bounding box center [382, 59] width 66 height 21
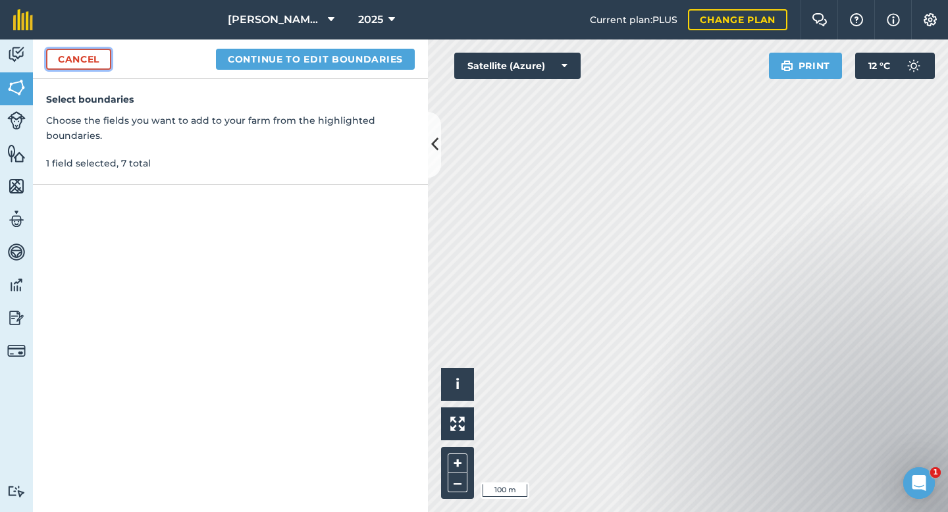
click at [79, 57] on link "Cancel" at bounding box center [78, 59] width 65 height 21
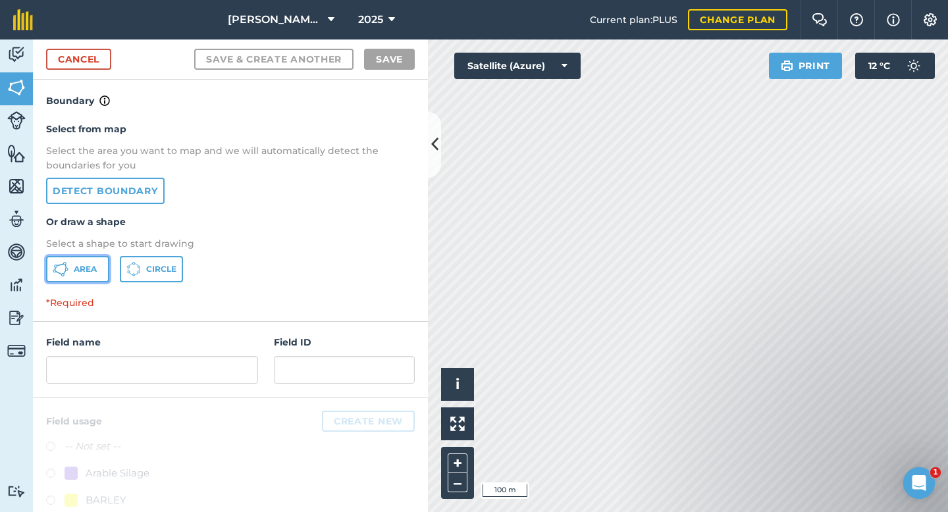
click at [76, 273] on span "Area" at bounding box center [85, 269] width 23 height 11
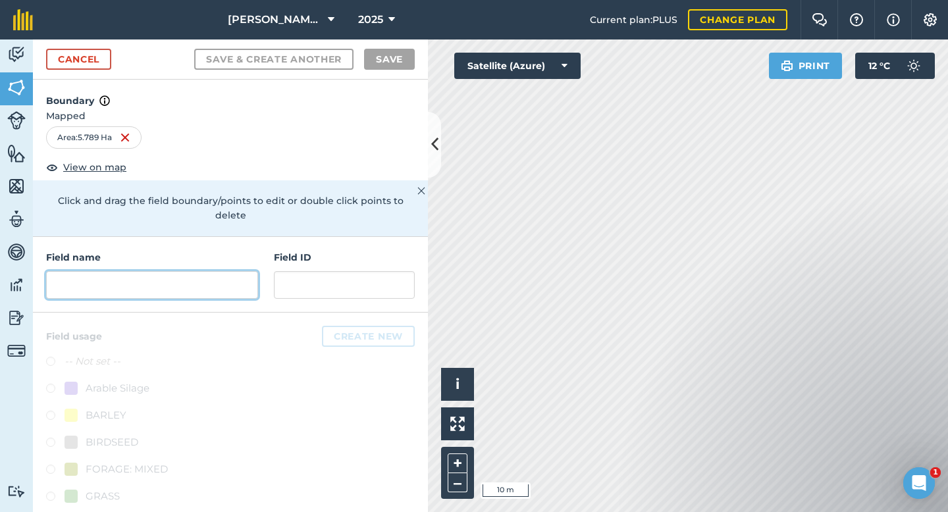
click at [168, 271] on input "text" at bounding box center [152, 285] width 212 height 28
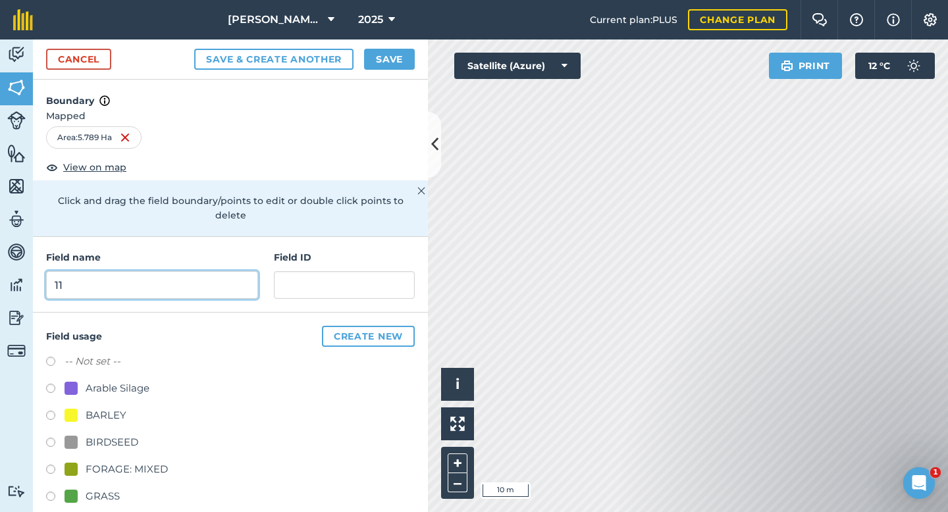
type input "11"
click at [54, 492] on label at bounding box center [55, 498] width 18 height 13
radio input "true"
click at [394, 61] on button "Save" at bounding box center [389, 59] width 51 height 21
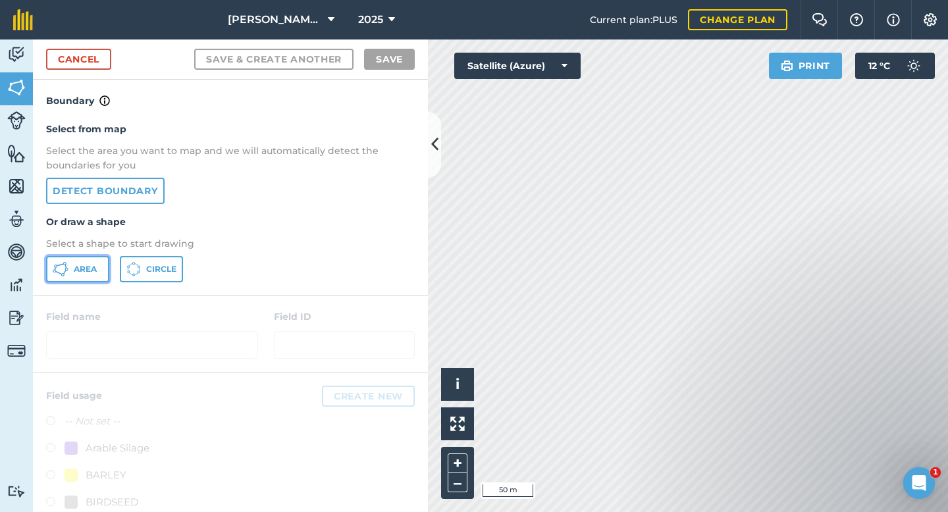
click at [86, 270] on span "Area" at bounding box center [85, 269] width 23 height 11
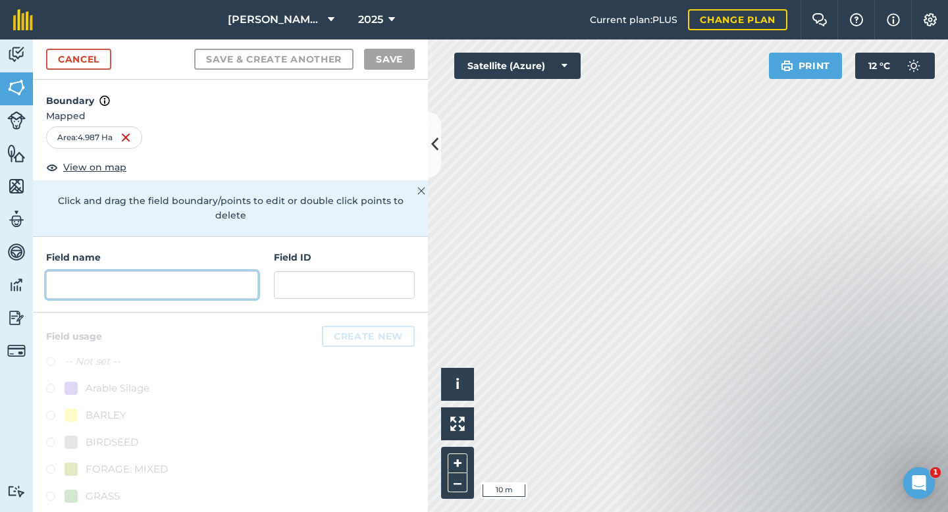
click at [93, 271] on input "text" at bounding box center [152, 285] width 212 height 28
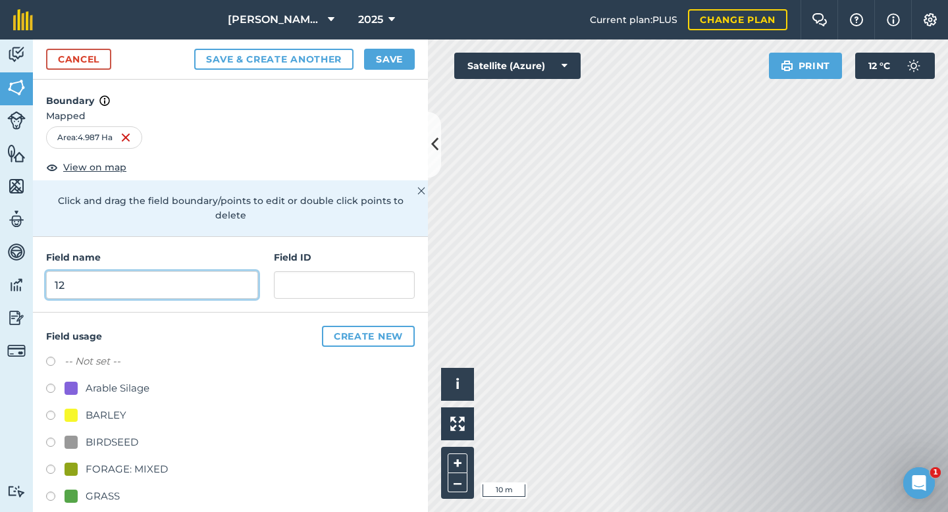
type input "12"
click at [53, 492] on label at bounding box center [55, 498] width 18 height 13
radio input "true"
click at [397, 59] on button "Save" at bounding box center [389, 59] width 51 height 21
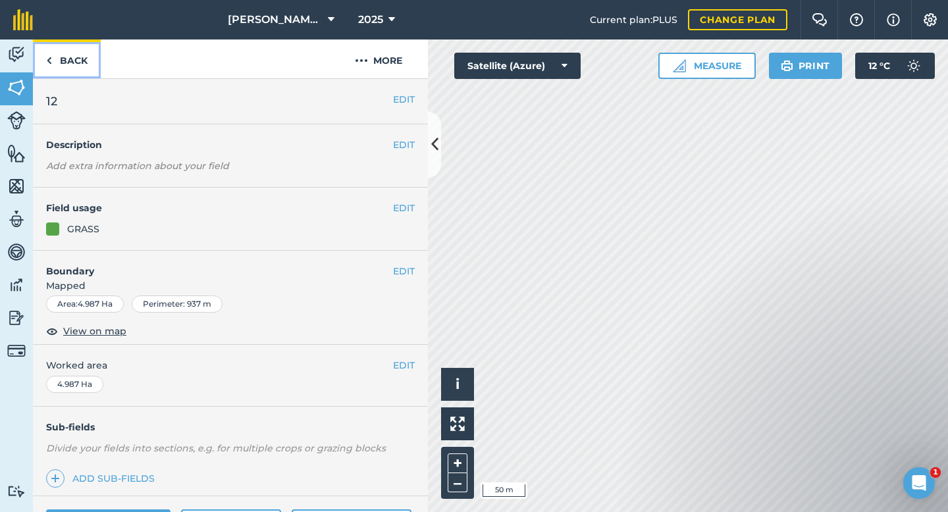
click at [64, 59] on link "Back" at bounding box center [67, 58] width 68 height 39
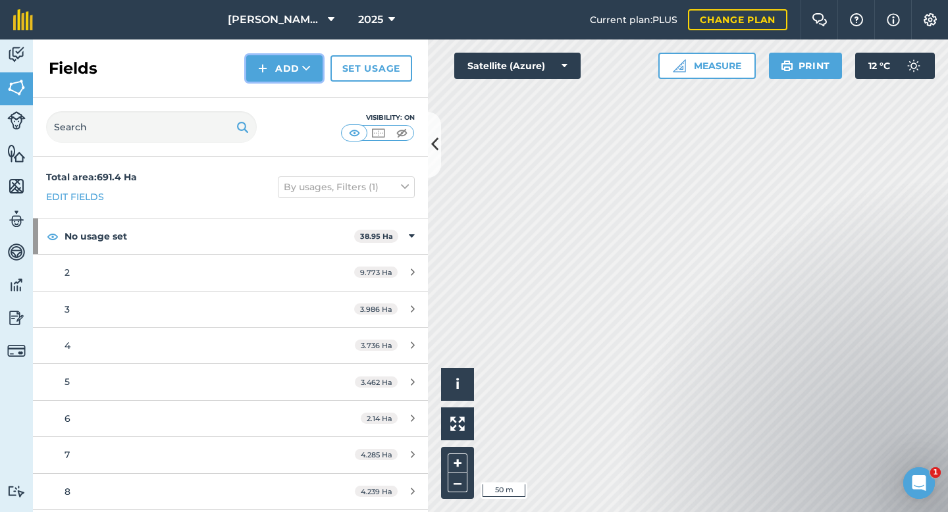
click at [275, 63] on button "Add" at bounding box center [284, 68] width 76 height 26
click at [288, 97] on link "Draw" at bounding box center [284, 98] width 72 height 29
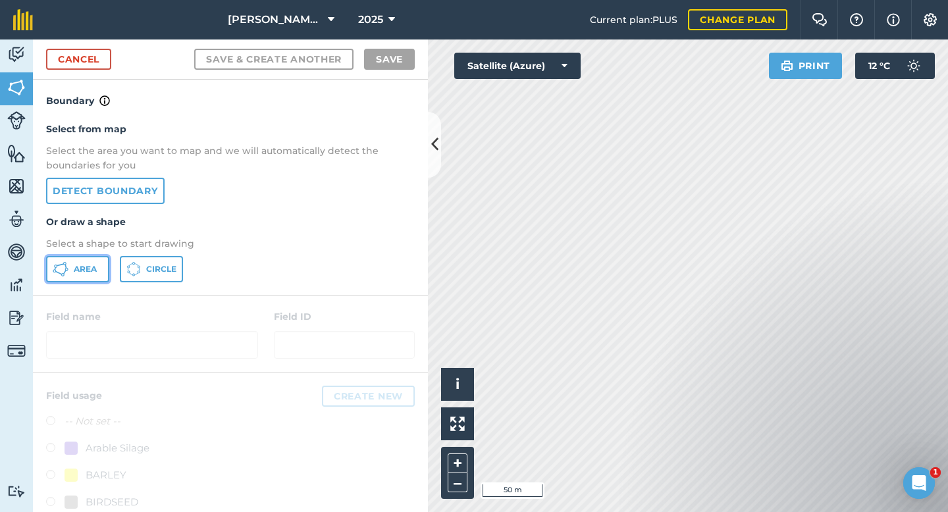
click at [74, 267] on span "Area" at bounding box center [85, 269] width 23 height 11
click at [69, 275] on button "Area" at bounding box center [77, 269] width 63 height 26
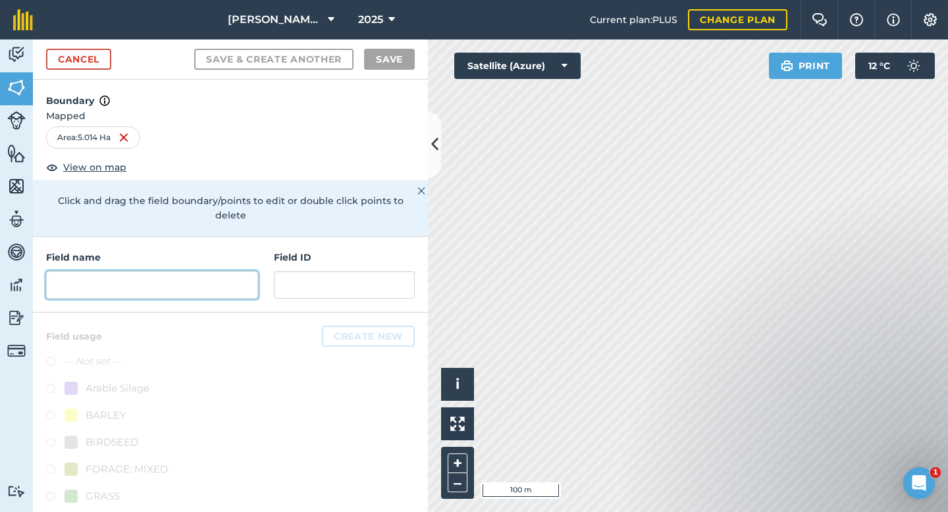
click at [145, 275] on input "text" at bounding box center [152, 285] width 212 height 28
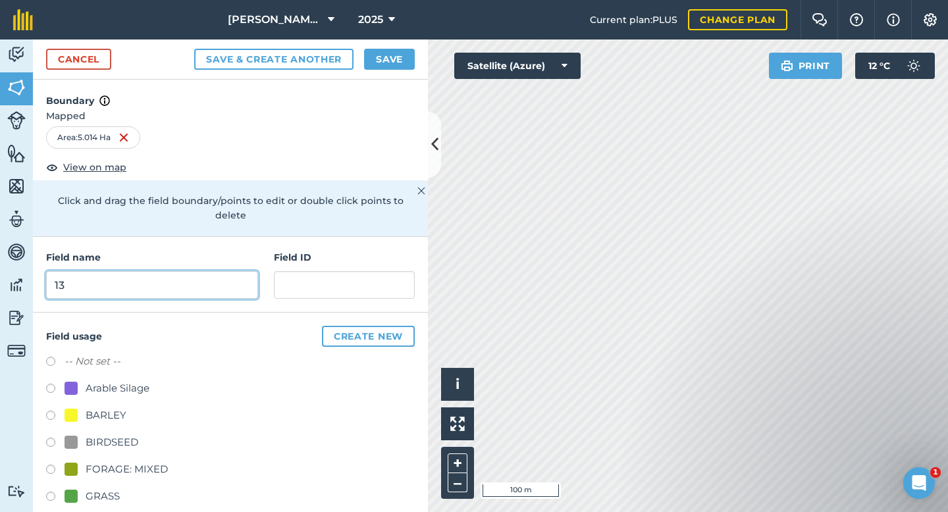
type input "13"
click at [53, 492] on label at bounding box center [55, 498] width 18 height 13
radio input "true"
click at [384, 65] on button "Save" at bounding box center [389, 59] width 51 height 21
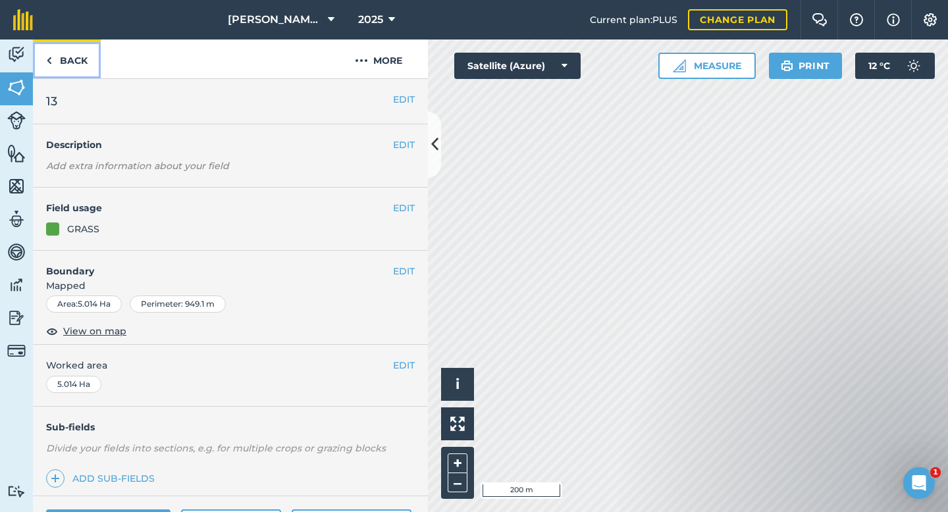
click at [84, 60] on link "Back" at bounding box center [67, 58] width 68 height 39
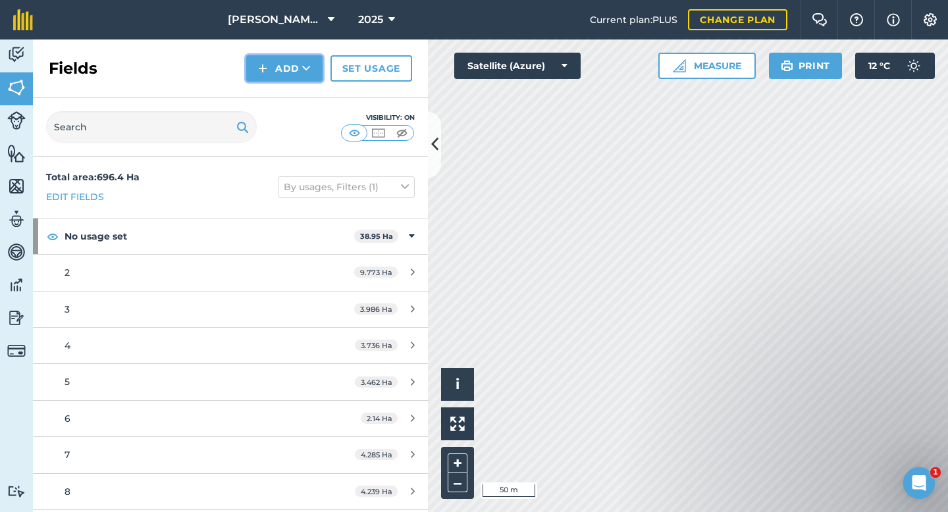
click at [282, 66] on button "Add" at bounding box center [284, 68] width 76 height 26
click at [285, 99] on link "Draw" at bounding box center [284, 98] width 72 height 29
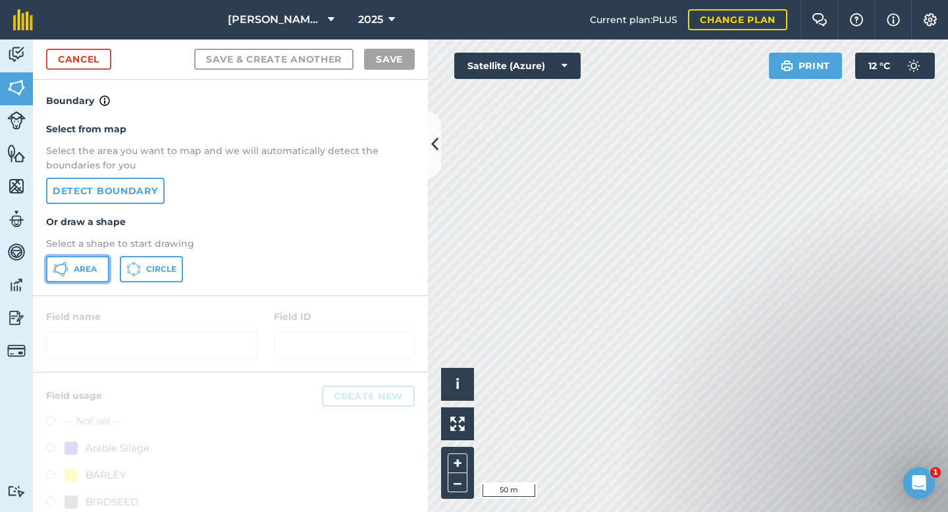
click at [76, 272] on span "Area" at bounding box center [85, 269] width 23 height 11
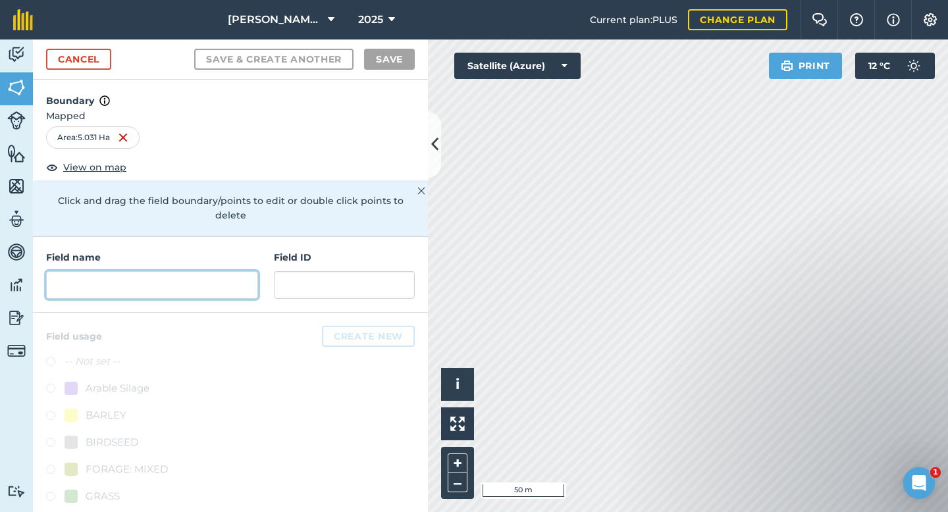
click at [112, 271] on input "text" at bounding box center [152, 285] width 212 height 28
click at [215, 236] on div "Activity Fields Livestock Features Maps Team Vehicles Data Reporting Billing Tu…" at bounding box center [474, 275] width 948 height 473
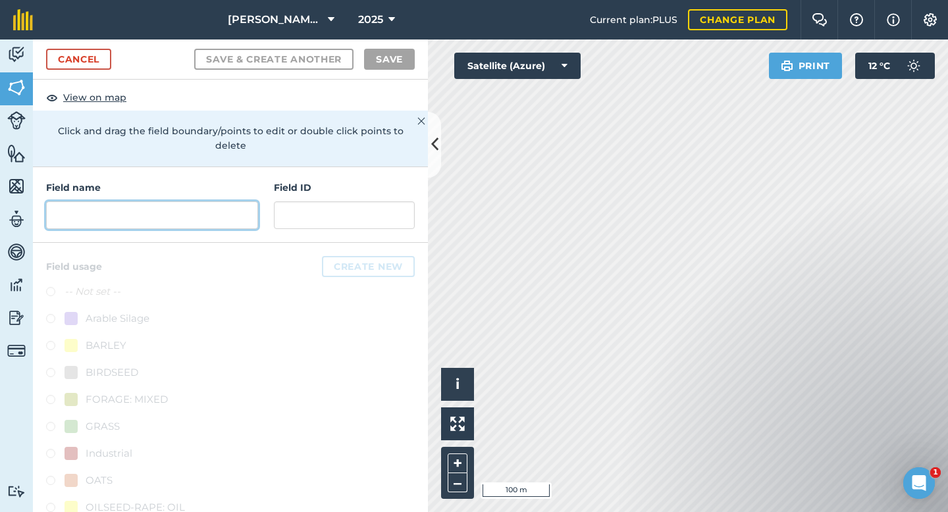
click at [172, 201] on input "text" at bounding box center [152, 215] width 212 height 28
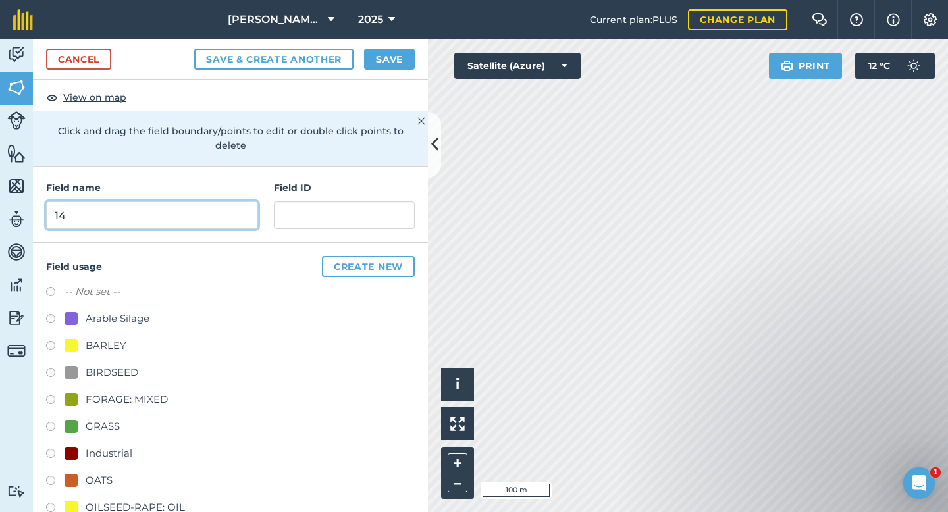
type input "14"
click at [51, 422] on label at bounding box center [55, 428] width 18 height 13
radio input "true"
click at [388, 64] on button "Save" at bounding box center [389, 59] width 51 height 21
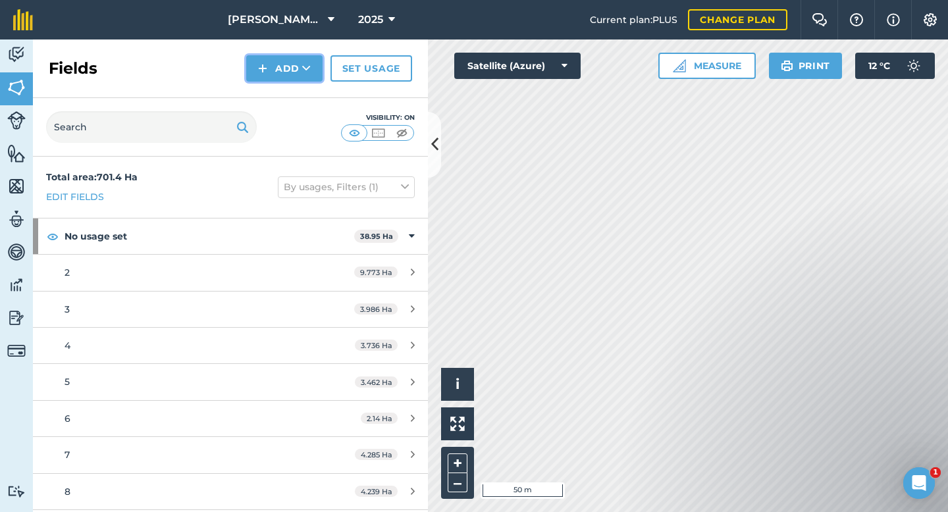
click at [282, 70] on button "Add" at bounding box center [284, 68] width 76 height 26
click at [284, 96] on link "Draw" at bounding box center [284, 98] width 72 height 29
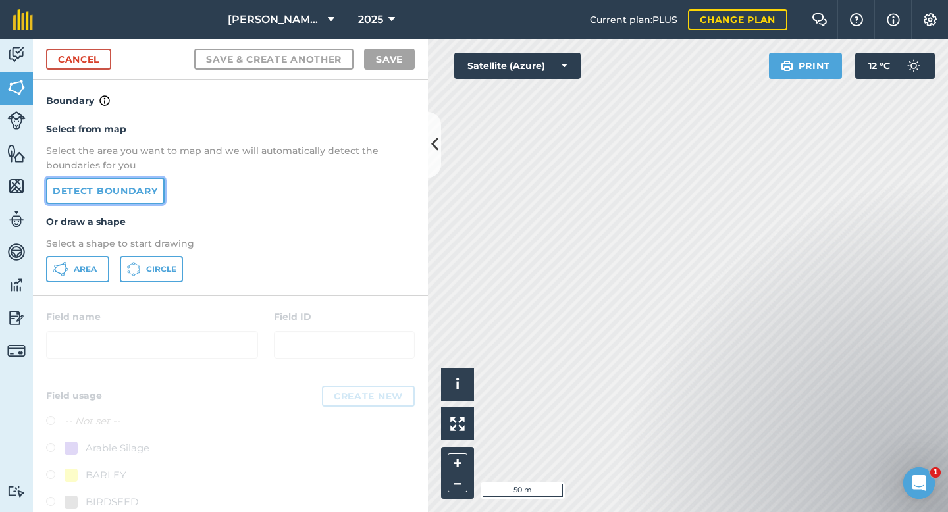
click at [107, 192] on link "Detect boundary" at bounding box center [105, 191] width 118 height 26
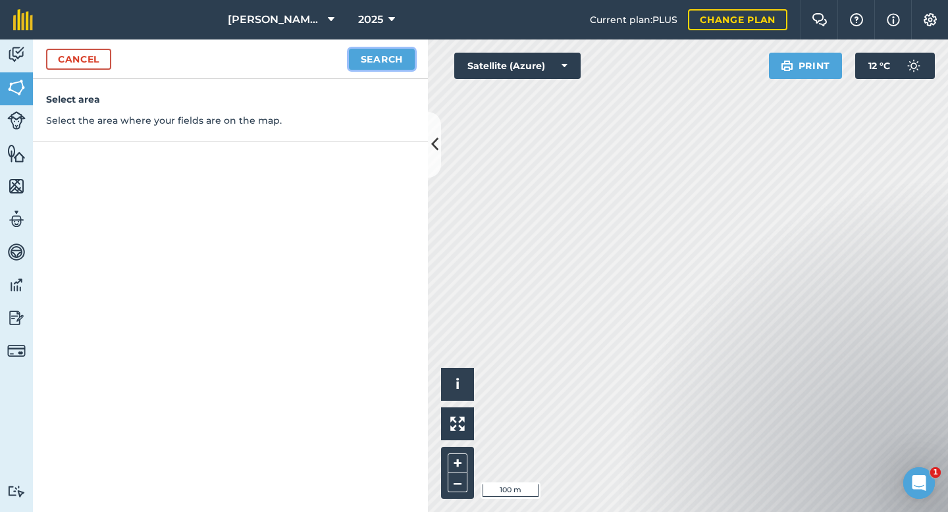
click at [379, 61] on button "Search" at bounding box center [382, 59] width 66 height 21
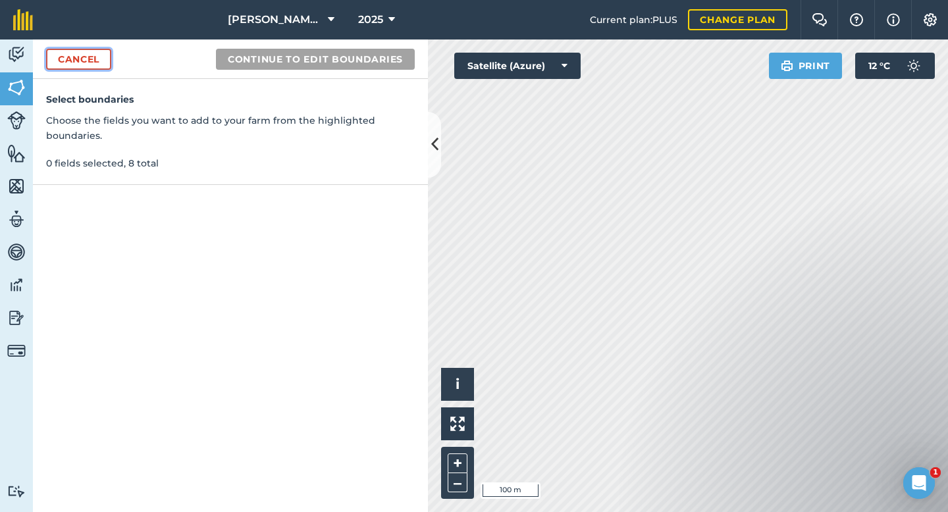
click at [78, 64] on link "Cancel" at bounding box center [78, 59] width 65 height 21
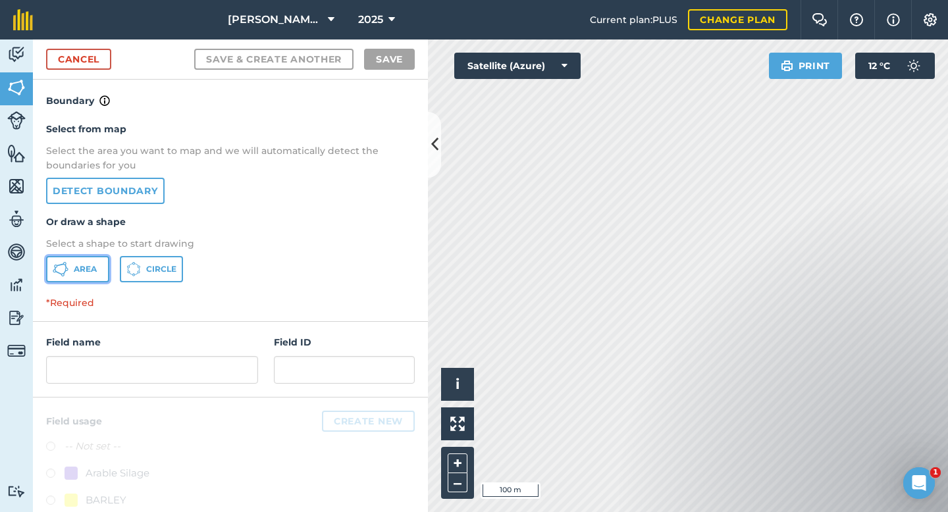
click at [76, 273] on span "Area" at bounding box center [85, 269] width 23 height 11
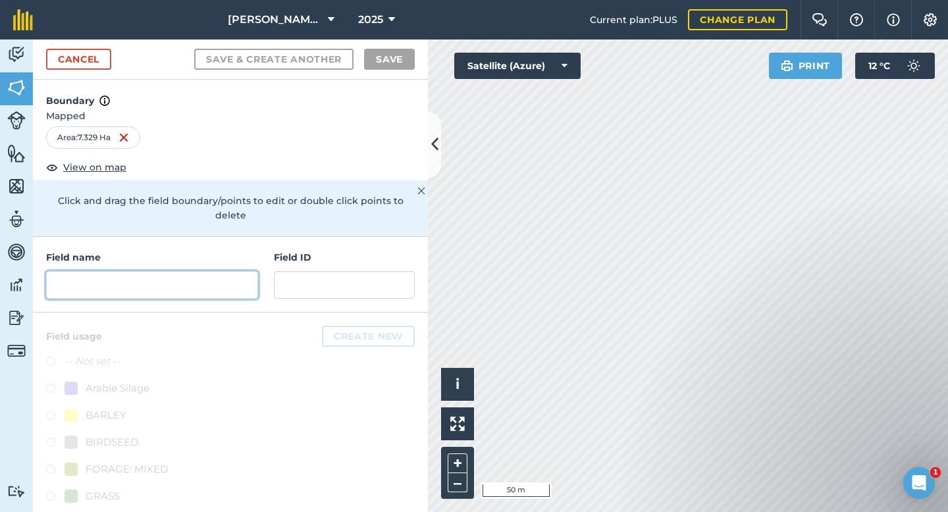
click at [153, 275] on input "text" at bounding box center [152, 285] width 212 height 28
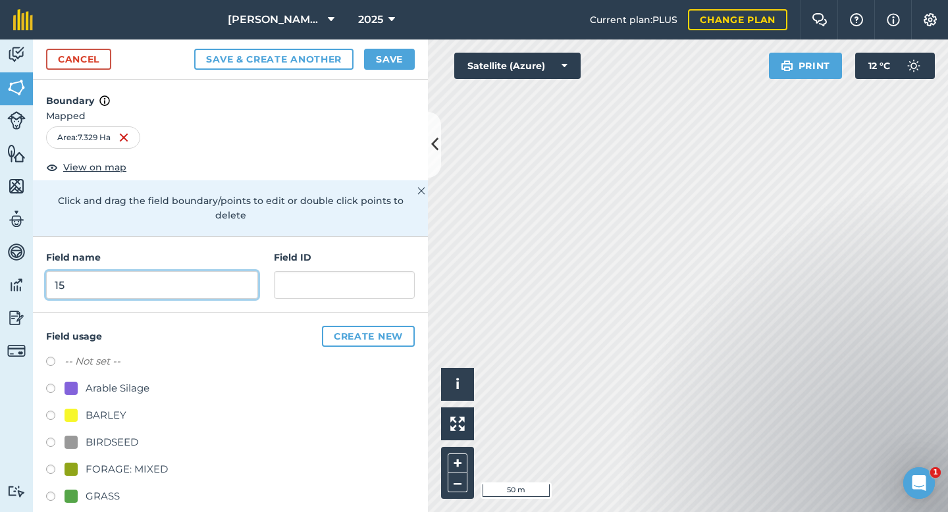
type input "15"
click at [51, 492] on label at bounding box center [55, 498] width 18 height 13
radio input "true"
click at [392, 60] on button "Save" at bounding box center [389, 59] width 51 height 21
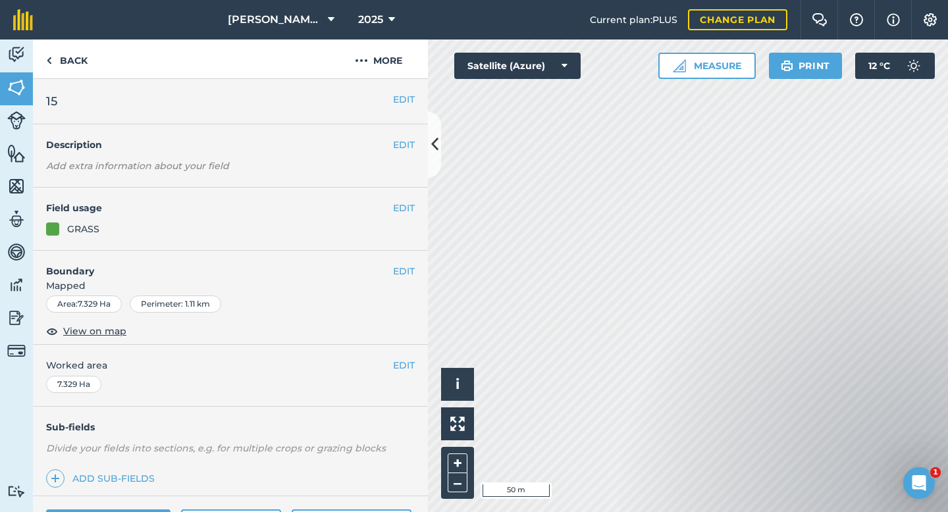
click at [423, 194] on div "Activity Fields Livestock Features Maps Team Vehicles Data Reporting Billing Tu…" at bounding box center [474, 275] width 948 height 473
click at [72, 65] on link "Back" at bounding box center [67, 58] width 68 height 39
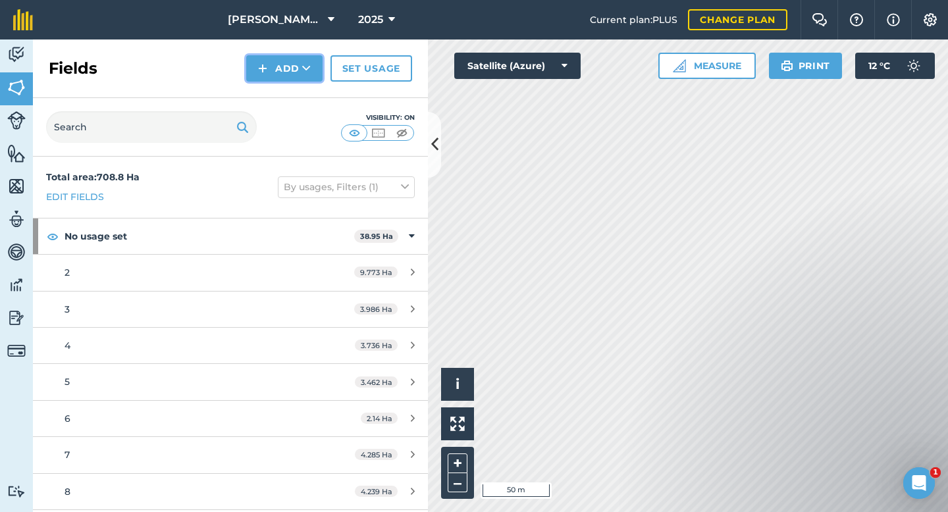
click at [288, 63] on button "Add" at bounding box center [284, 68] width 76 height 26
click at [287, 100] on link "Draw" at bounding box center [284, 98] width 72 height 29
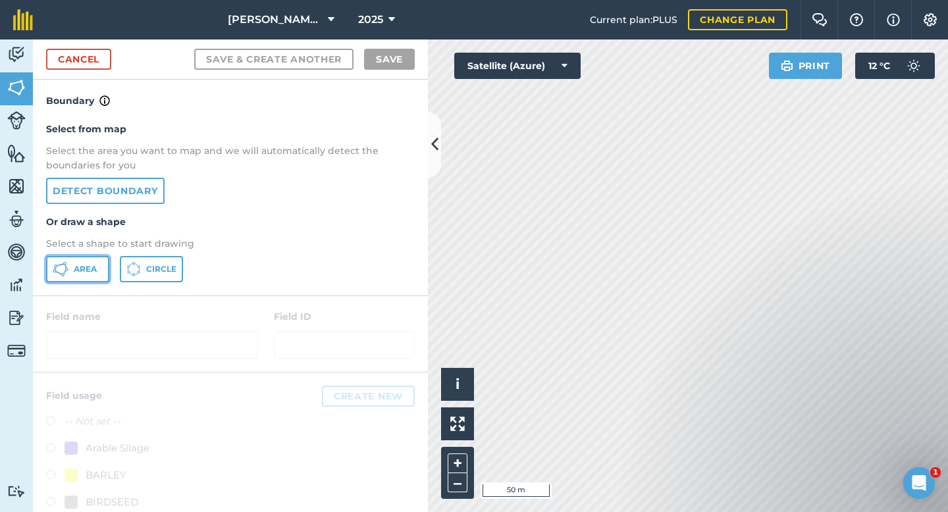
click at [75, 269] on span "Area" at bounding box center [85, 269] width 23 height 11
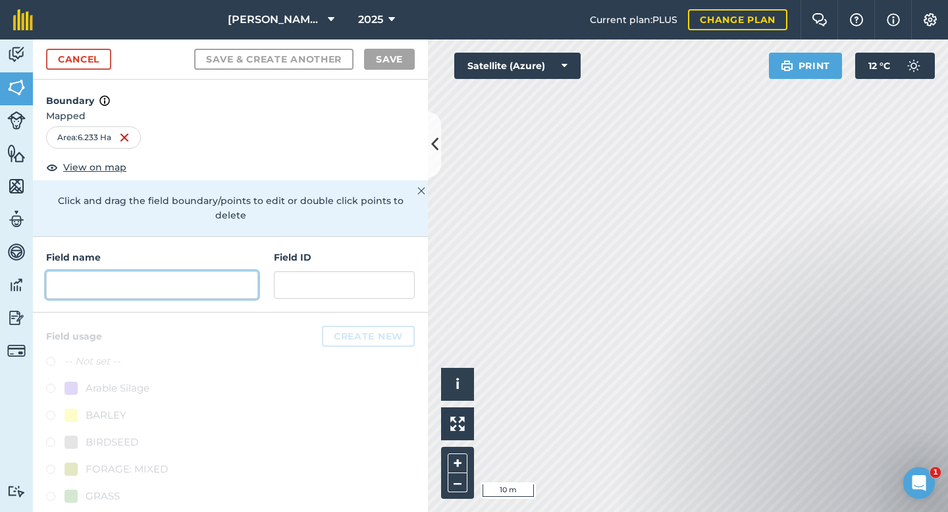
click at [102, 271] on input "text" at bounding box center [152, 285] width 212 height 28
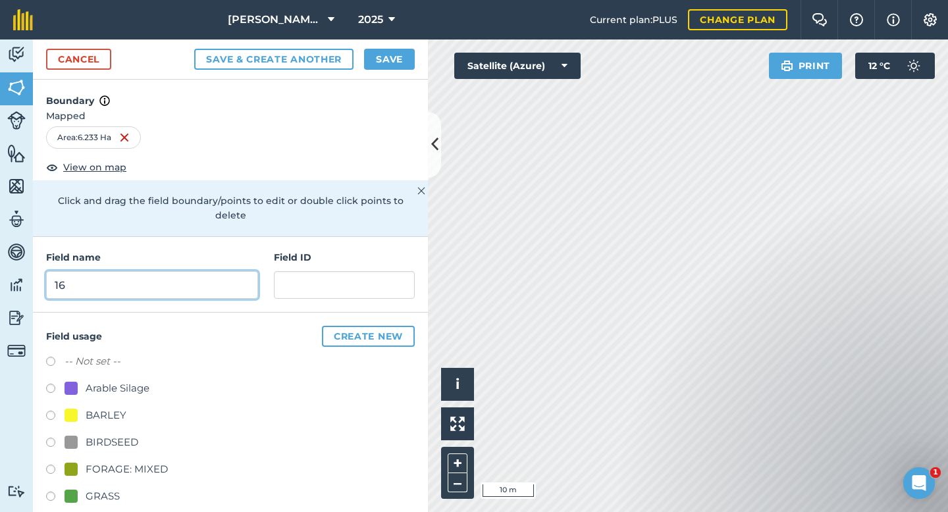
type input "16"
click at [390, 55] on button "Save" at bounding box center [389, 59] width 51 height 21
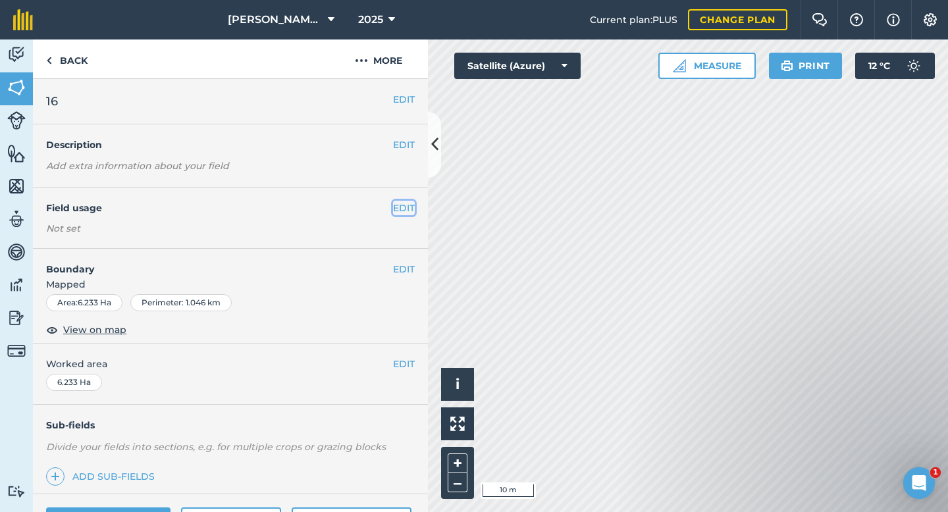
click at [405, 206] on button "EDIT" at bounding box center [404, 208] width 22 height 14
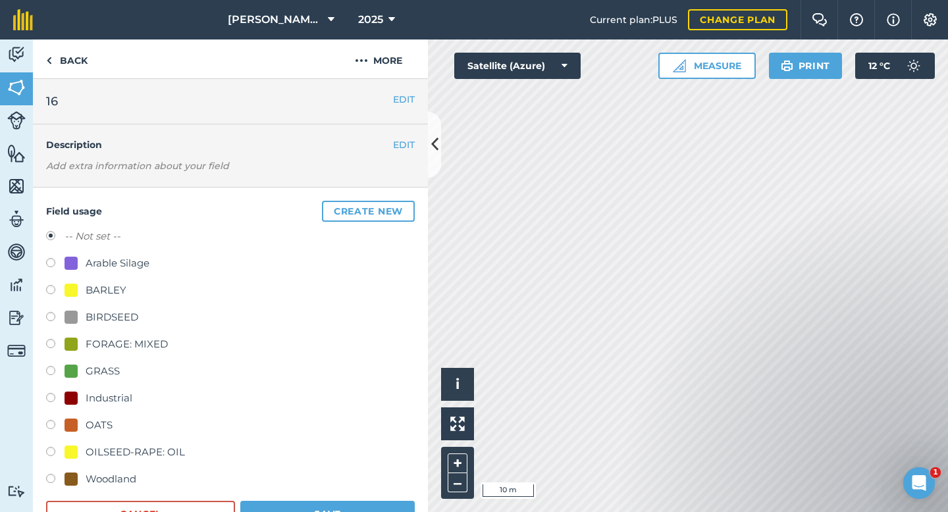
click at [52, 372] on label at bounding box center [55, 372] width 18 height 13
radio input "true"
radio input "false"
click at [278, 502] on button "Save" at bounding box center [327, 514] width 174 height 26
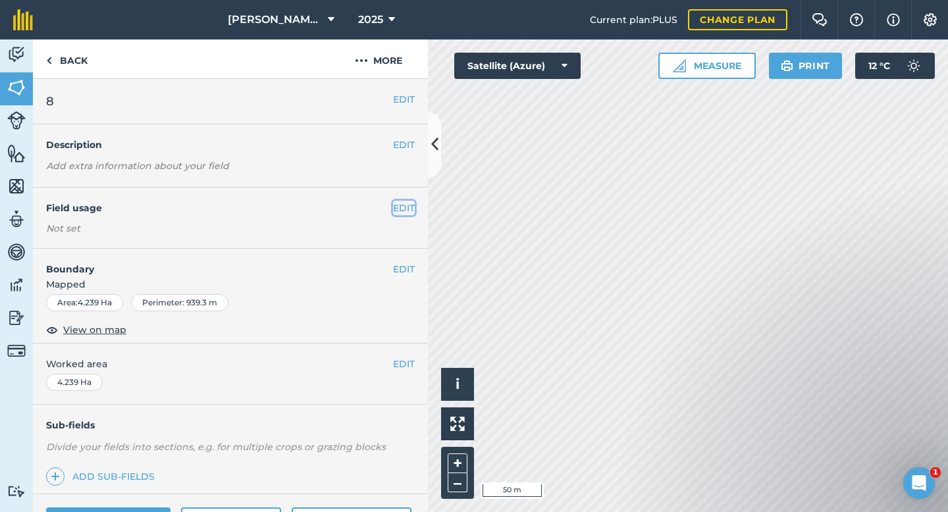
click at [400, 211] on button "EDIT" at bounding box center [404, 208] width 22 height 14
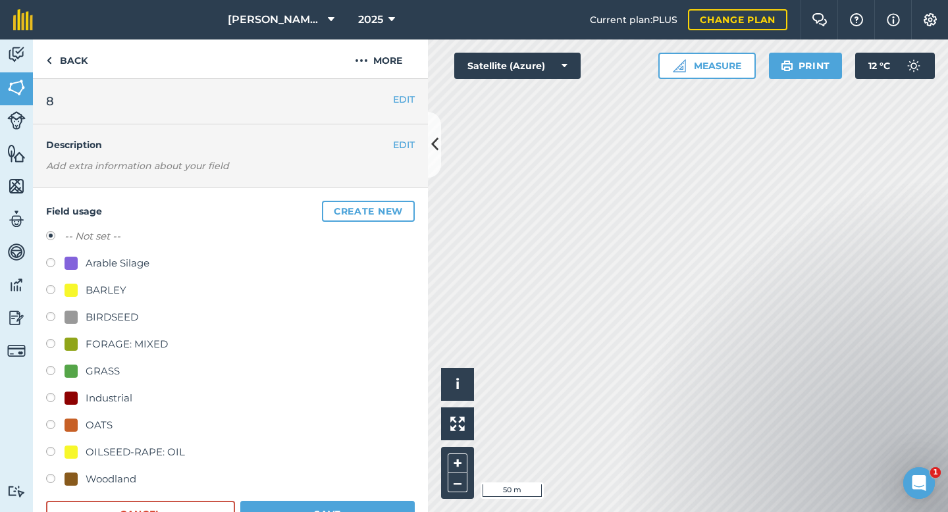
click at [51, 287] on label at bounding box center [55, 291] width 18 height 13
radio input "true"
radio input "false"
click at [305, 506] on button "Save" at bounding box center [327, 514] width 174 height 26
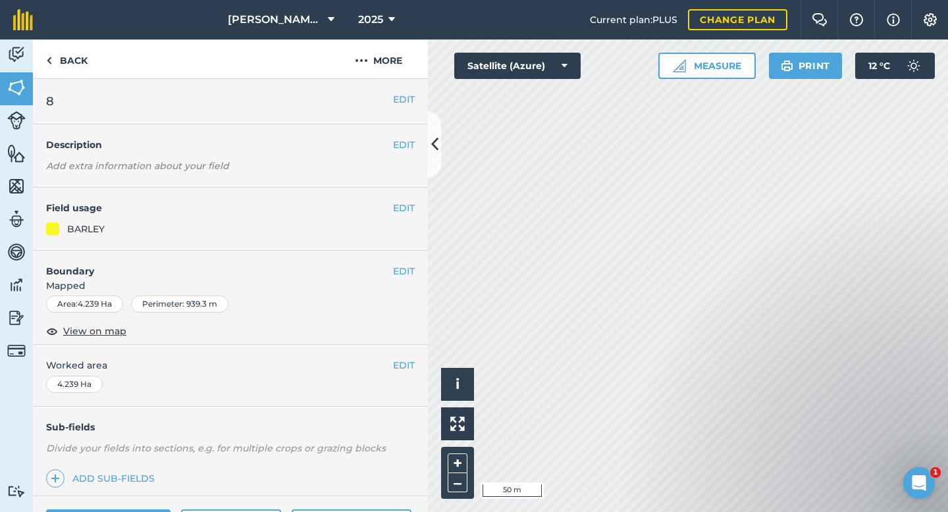
click at [703, 64] on div "Click to start drawing i © 2025 TomTom, Microsoft 50 m + – Satellite (Azure) Me…" at bounding box center [688, 275] width 520 height 473
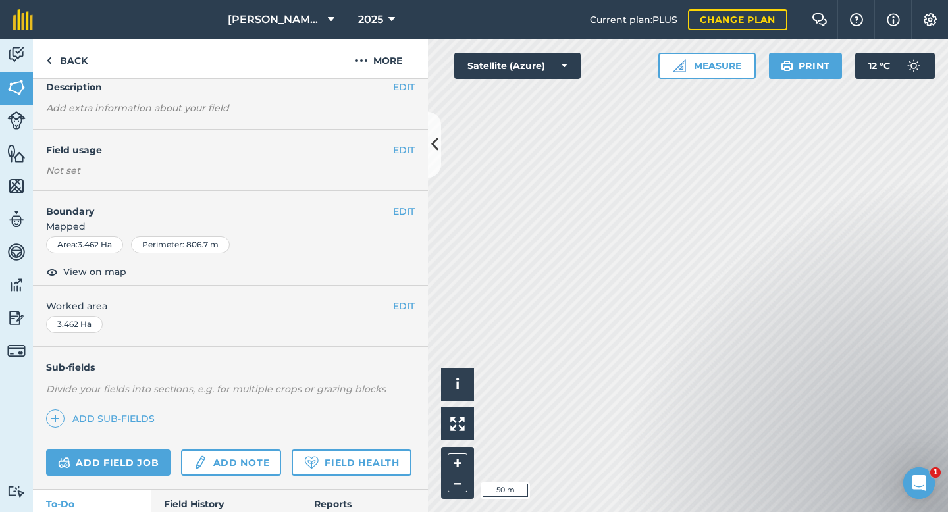
scroll to position [66, 0]
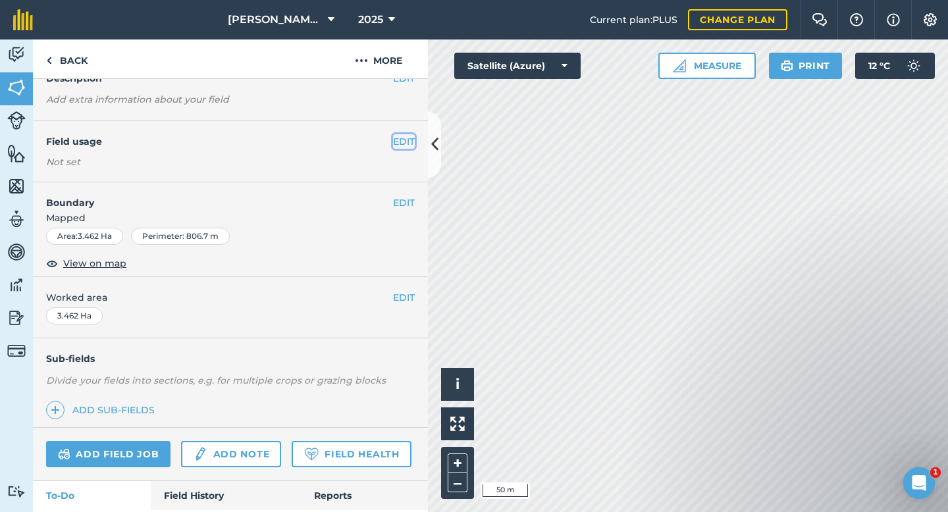
click at [408, 142] on button "EDIT" at bounding box center [404, 141] width 22 height 14
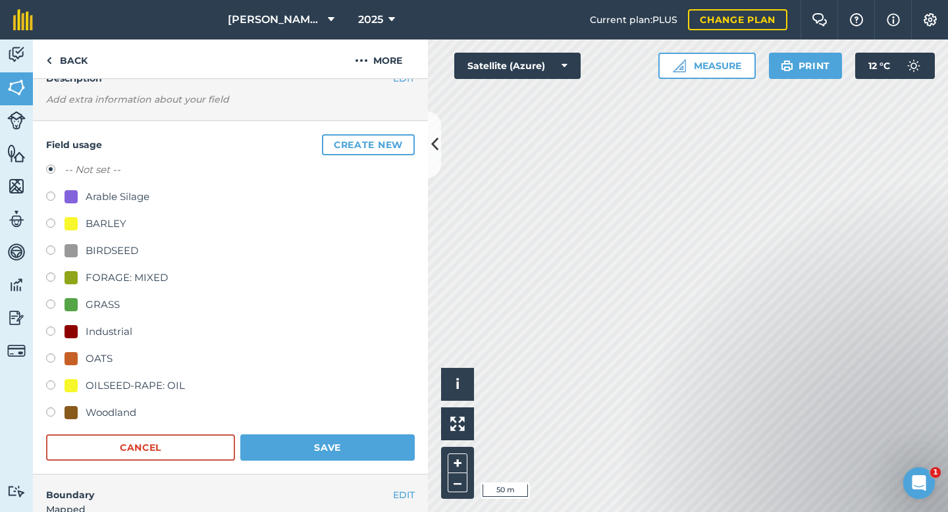
click at [54, 221] on label at bounding box center [55, 225] width 18 height 13
radio input "true"
radio input "false"
click at [298, 452] on button "Save" at bounding box center [327, 447] width 174 height 26
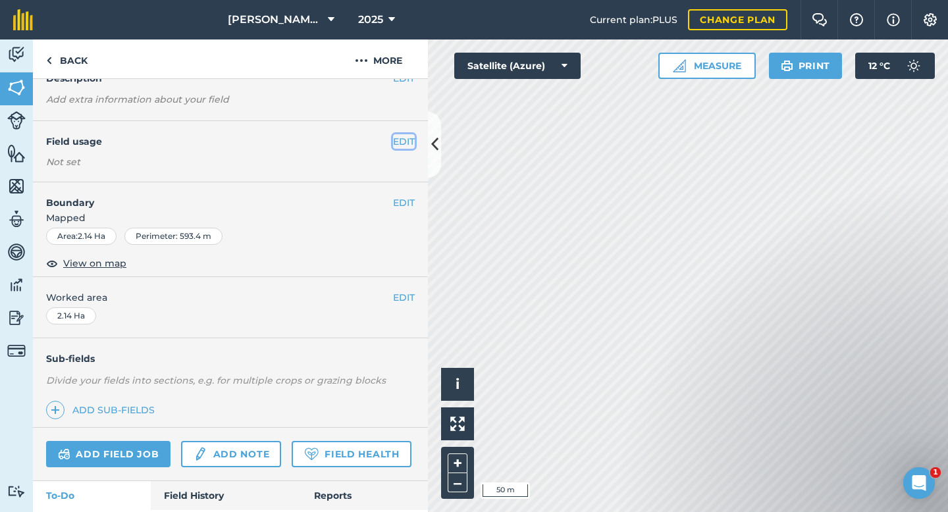
click at [405, 141] on button "EDIT" at bounding box center [404, 141] width 22 height 14
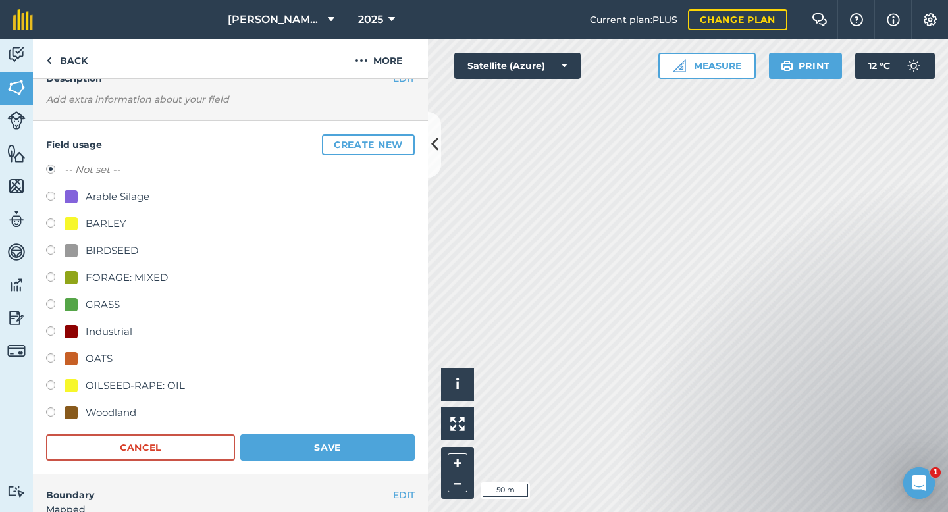
click at [49, 223] on label at bounding box center [55, 225] width 18 height 13
radio input "true"
radio input "false"
click at [284, 459] on button "Save" at bounding box center [327, 447] width 174 height 26
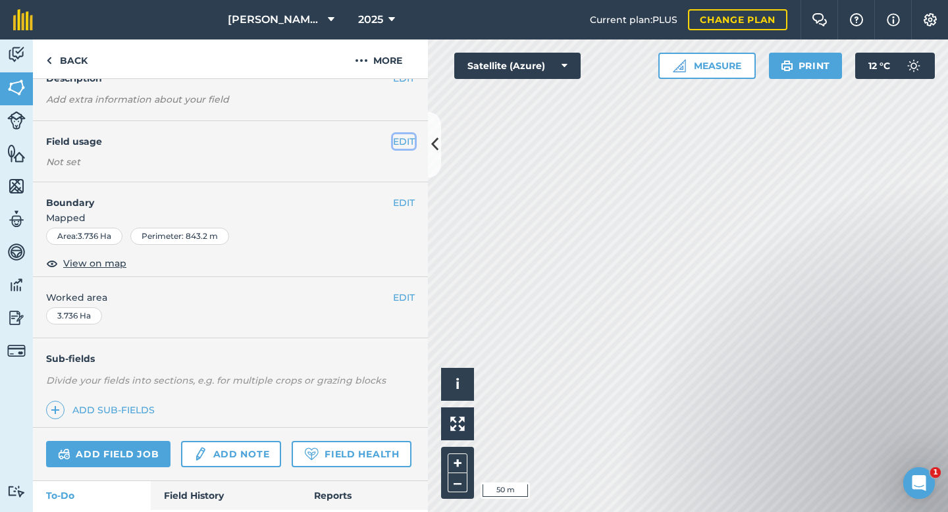
click at [402, 135] on button "EDIT" at bounding box center [404, 141] width 22 height 14
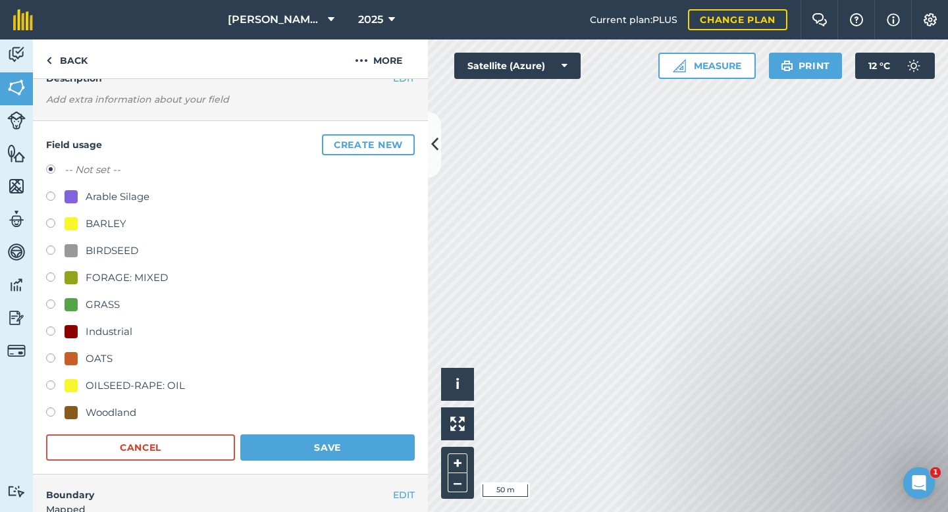
click at [49, 228] on label at bounding box center [55, 225] width 18 height 13
radio input "true"
radio input "false"
click at [284, 450] on button "Save" at bounding box center [327, 447] width 174 height 26
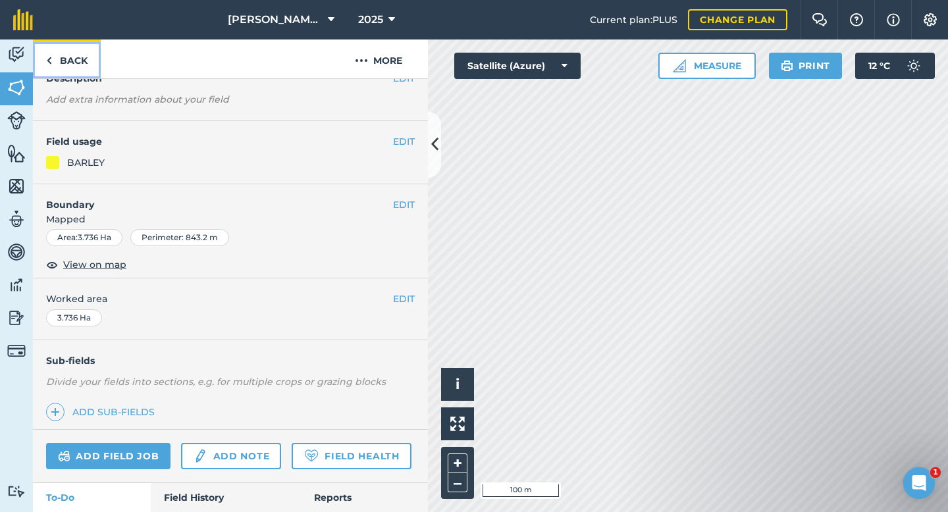
click at [77, 56] on link "Back" at bounding box center [67, 58] width 68 height 39
click at [65, 62] on link "Back" at bounding box center [67, 58] width 68 height 39
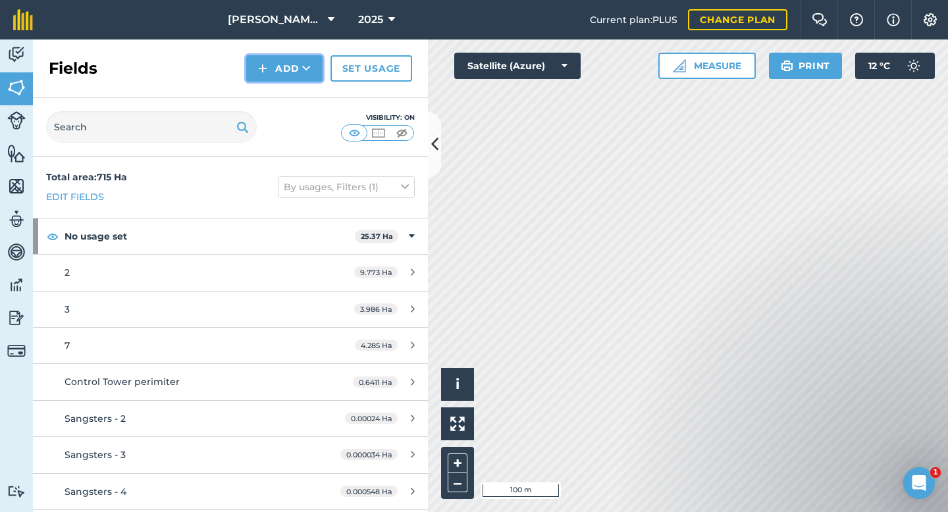
click at [282, 68] on button "Add" at bounding box center [284, 68] width 76 height 26
click at [281, 97] on link "Draw" at bounding box center [284, 98] width 72 height 29
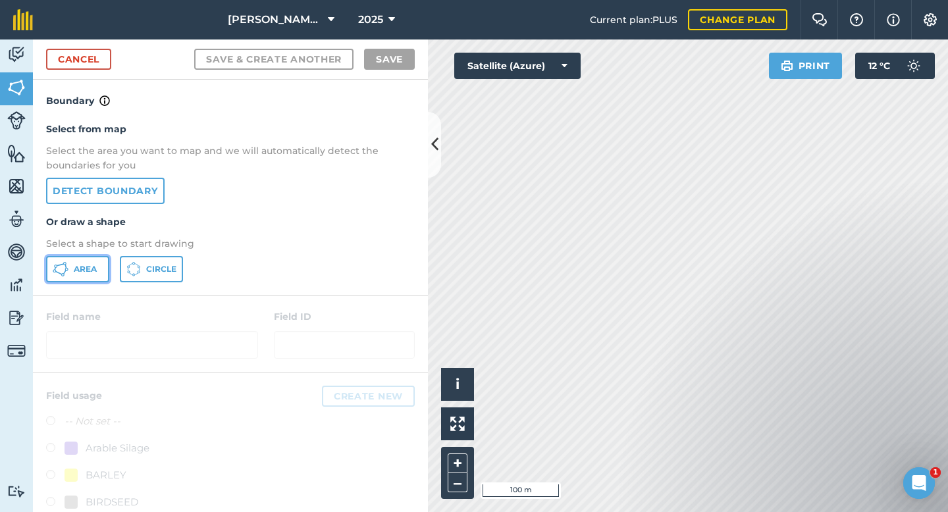
click at [78, 270] on span "Area" at bounding box center [85, 269] width 23 height 11
click at [567, 65] on button "Satellite (Azure)" at bounding box center [517, 66] width 126 height 26
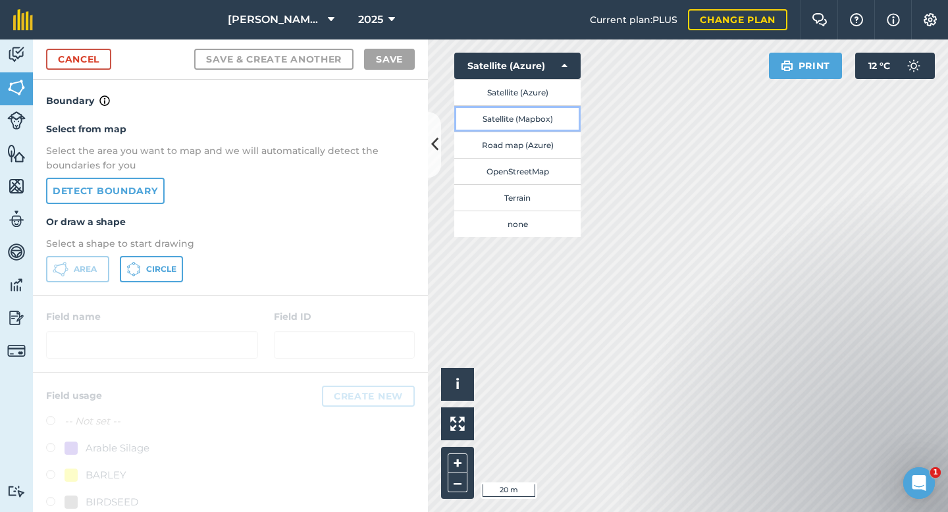
click at [512, 116] on button "Satellite (Mapbox)" at bounding box center [517, 118] width 126 height 26
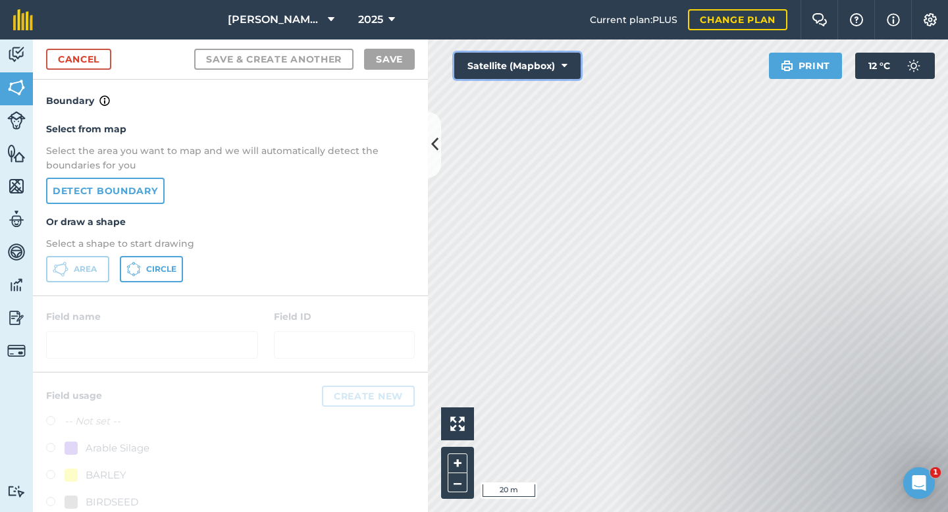
click at [569, 68] on button "Satellite (Mapbox)" at bounding box center [517, 66] width 126 height 26
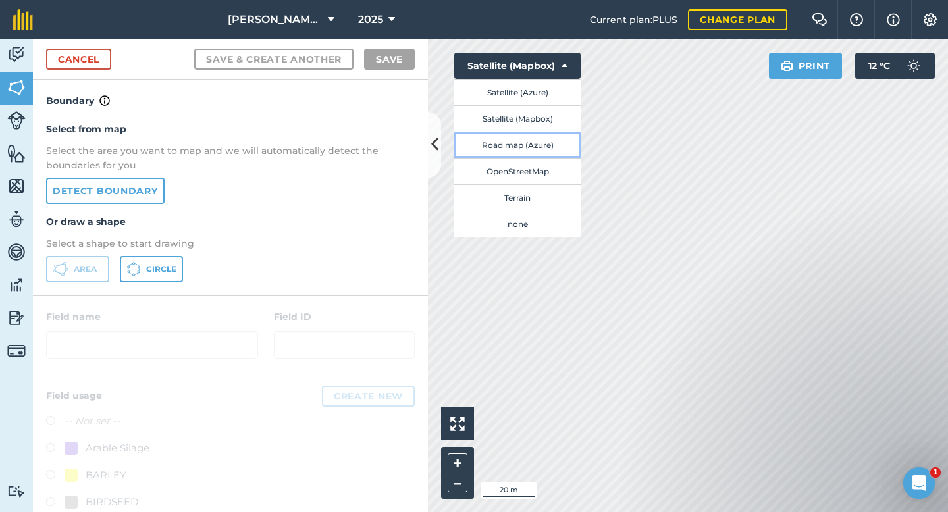
click at [532, 140] on button "Road map (Azure)" at bounding box center [517, 145] width 126 height 26
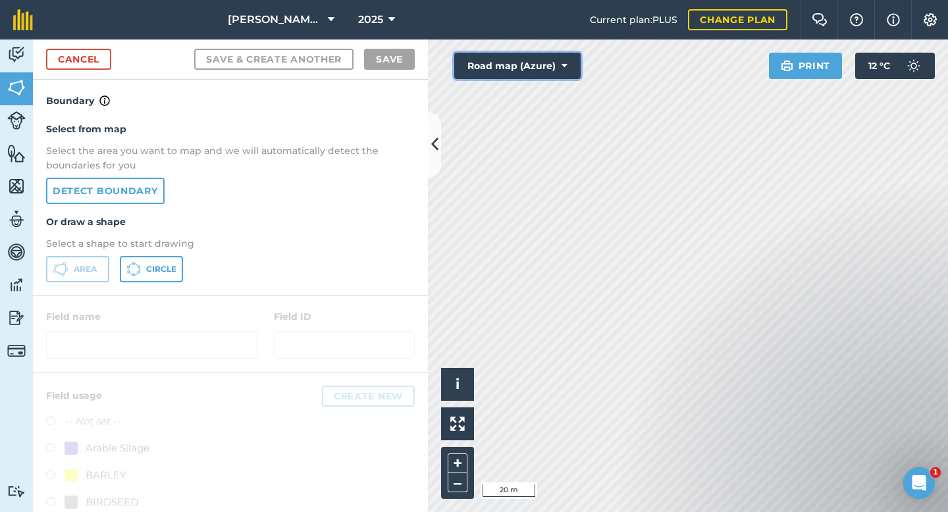
click at [567, 70] on button "Road map (Azure)" at bounding box center [517, 66] width 126 height 26
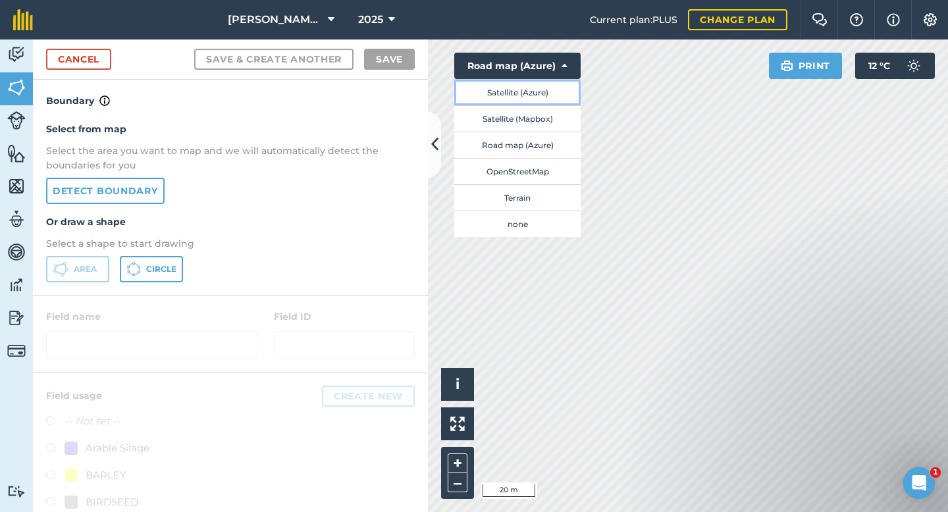
click at [546, 94] on button "Satellite (Azure)" at bounding box center [517, 92] width 126 height 26
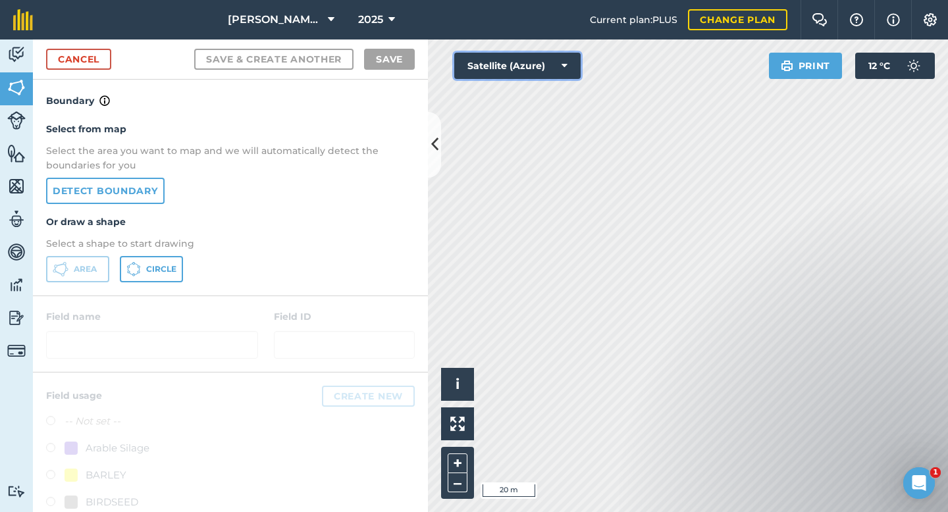
click at [569, 68] on button "Satellite (Azure)" at bounding box center [517, 66] width 126 height 26
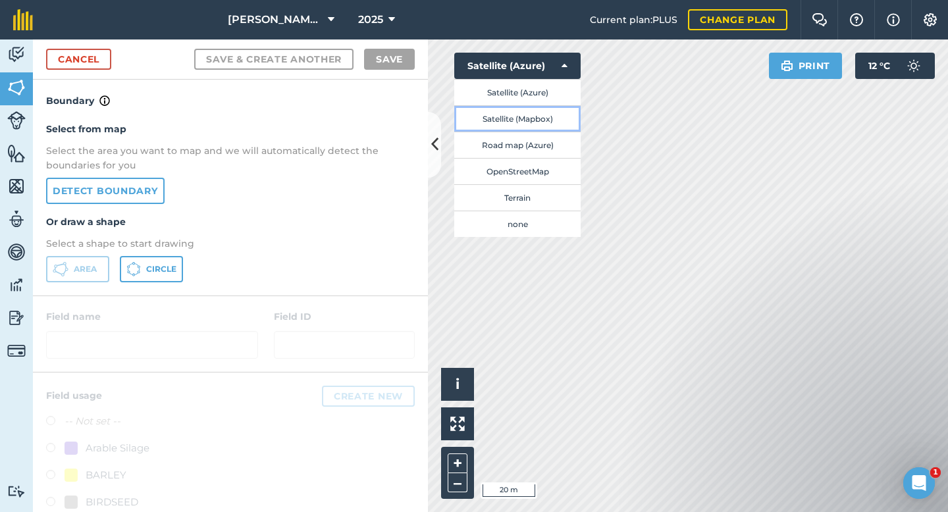
click at [560, 115] on button "Satellite (Mapbox)" at bounding box center [517, 118] width 126 height 26
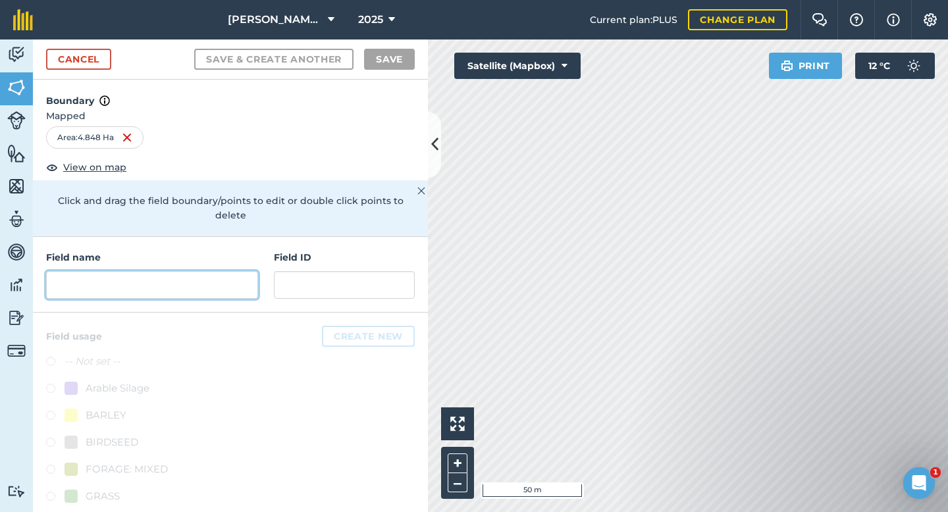
click at [165, 271] on input "text" at bounding box center [152, 285] width 212 height 28
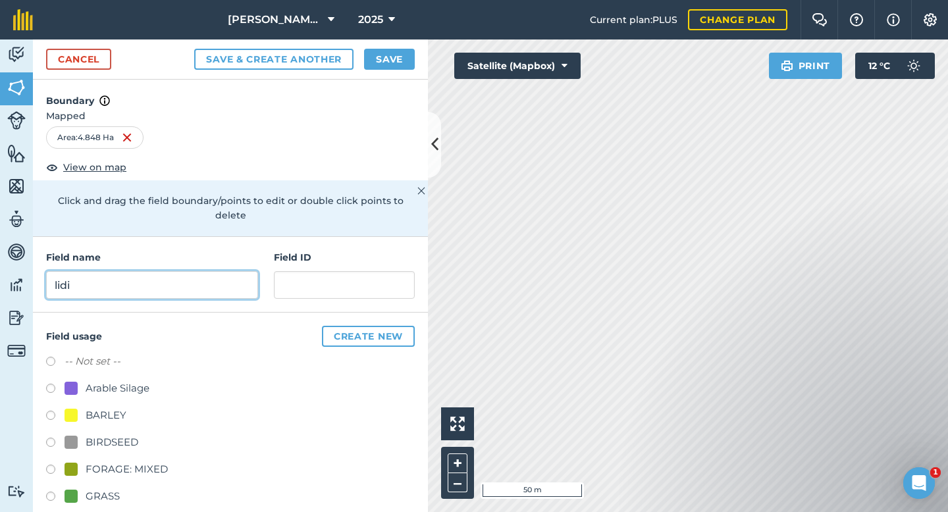
type input "lidi"
click at [48, 492] on label at bounding box center [55, 498] width 18 height 13
radio input "true"
click at [392, 63] on button "Save" at bounding box center [389, 59] width 51 height 21
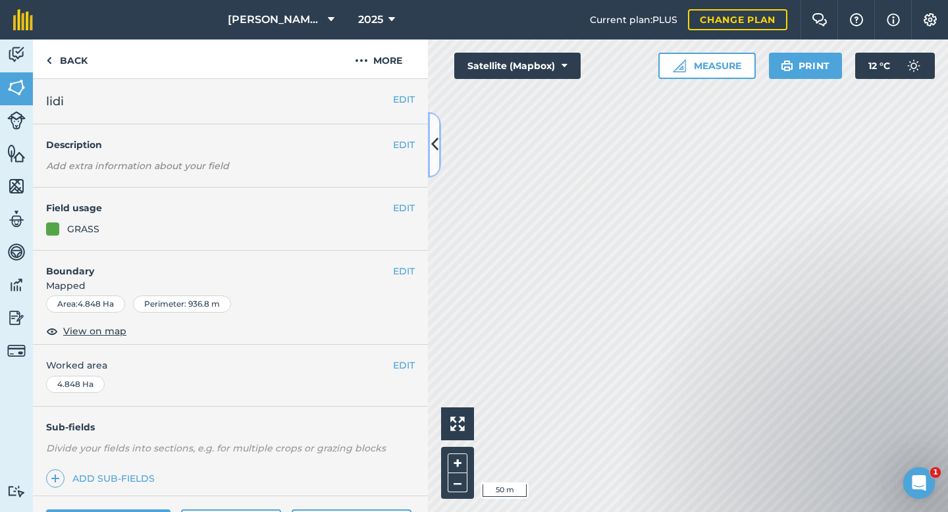
click at [440, 140] on button at bounding box center [434, 145] width 13 height 66
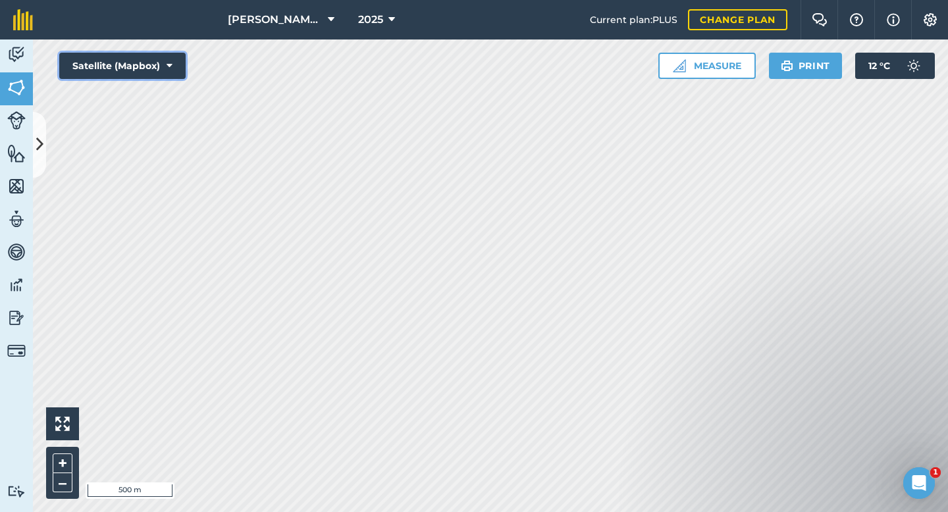
click at [153, 63] on button "Satellite (Mapbox)" at bounding box center [122, 66] width 126 height 26
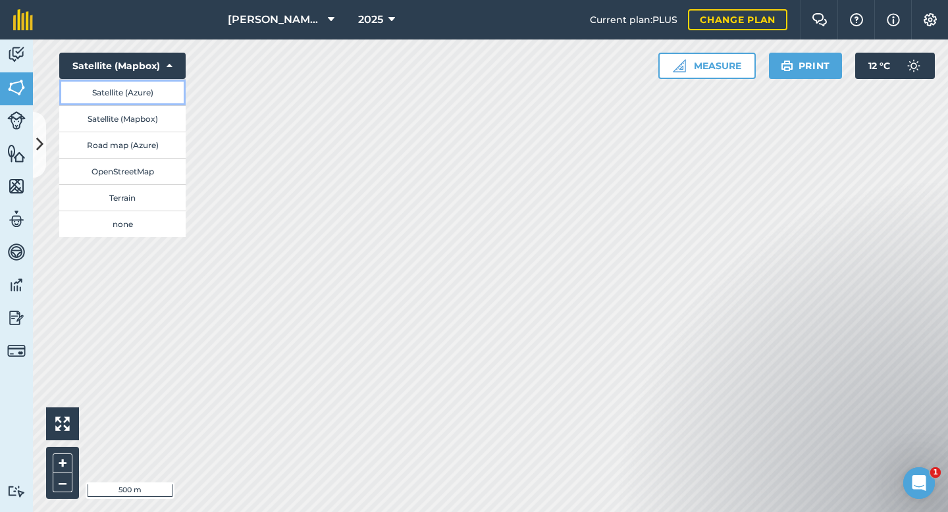
click at [136, 94] on button "Satellite (Azure)" at bounding box center [122, 92] width 126 height 26
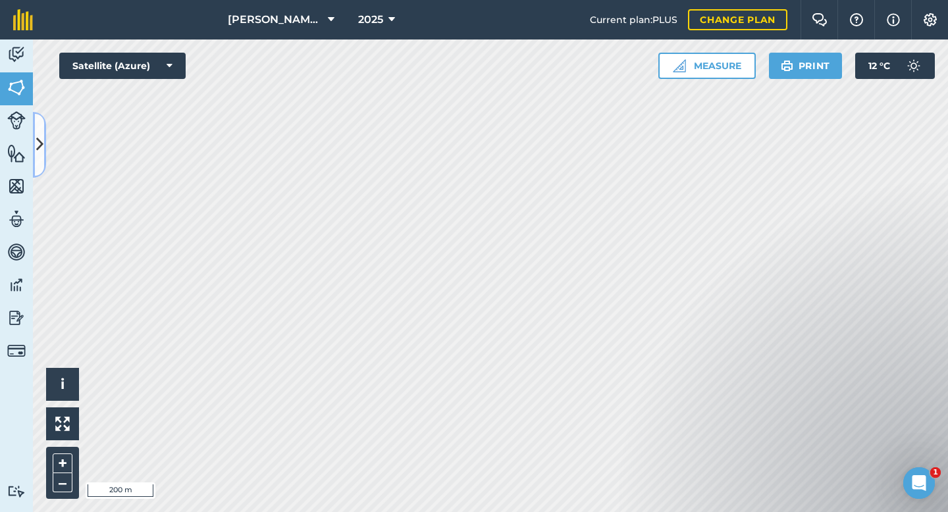
click at [40, 144] on icon at bounding box center [39, 144] width 7 height 23
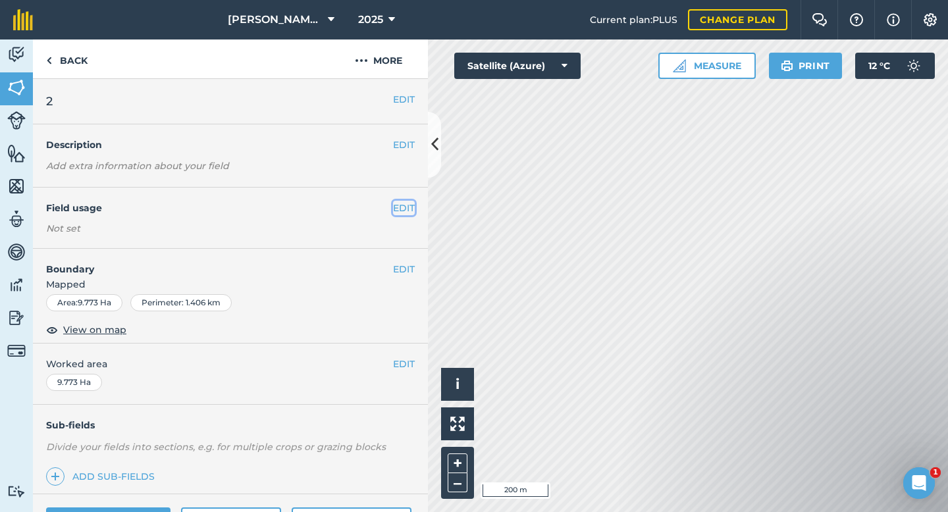
click at [399, 209] on button "EDIT" at bounding box center [404, 208] width 22 height 14
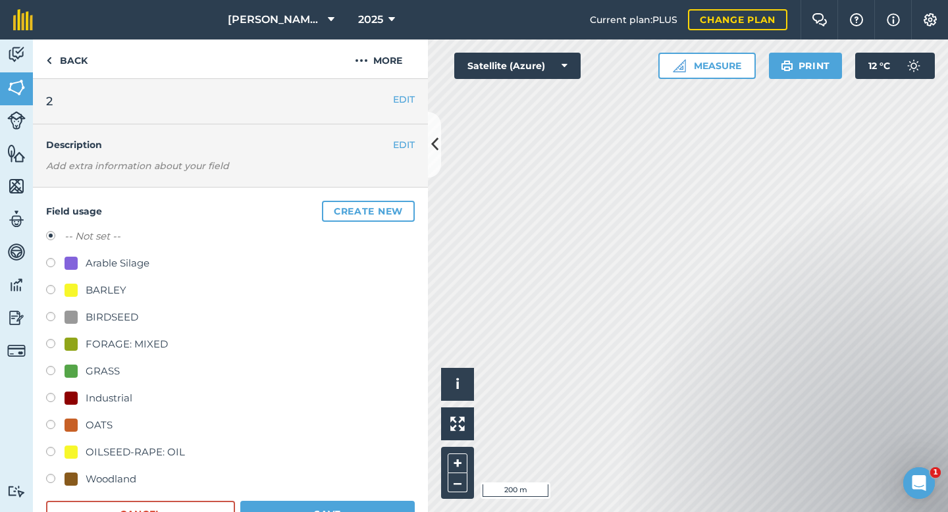
click at [49, 288] on label at bounding box center [55, 291] width 18 height 13
radio input "true"
radio input "false"
click at [334, 510] on button "Save" at bounding box center [327, 514] width 174 height 26
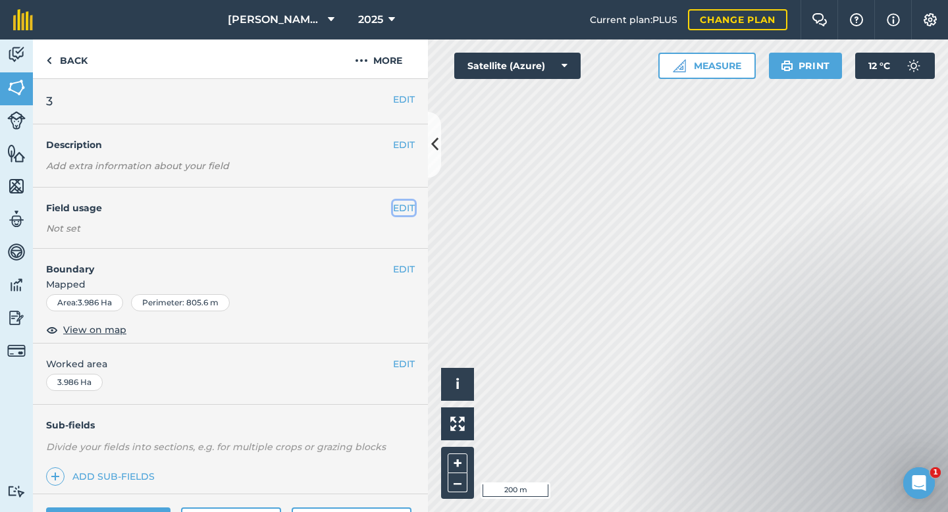
click at [398, 207] on button "EDIT" at bounding box center [404, 208] width 22 height 14
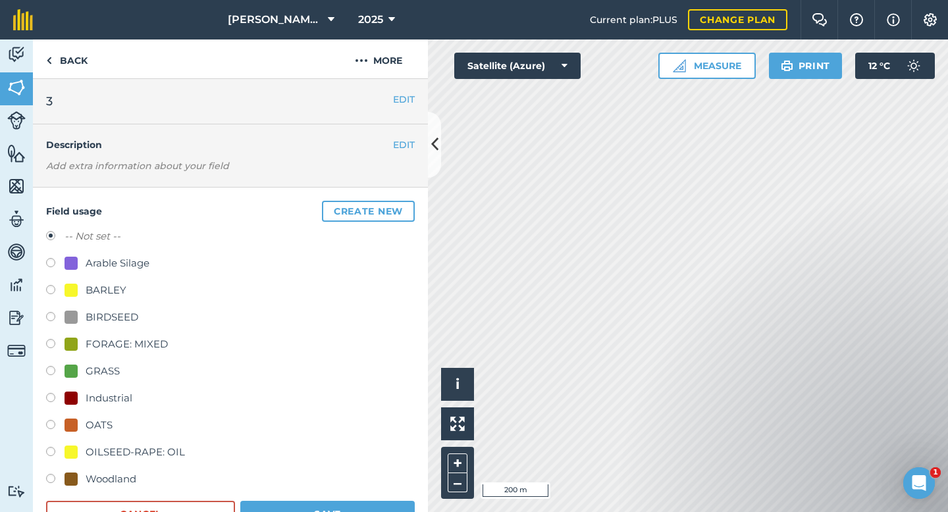
click at [51, 289] on label at bounding box center [55, 291] width 18 height 13
radio input "true"
radio input "false"
click at [333, 510] on button "Save" at bounding box center [327, 514] width 174 height 26
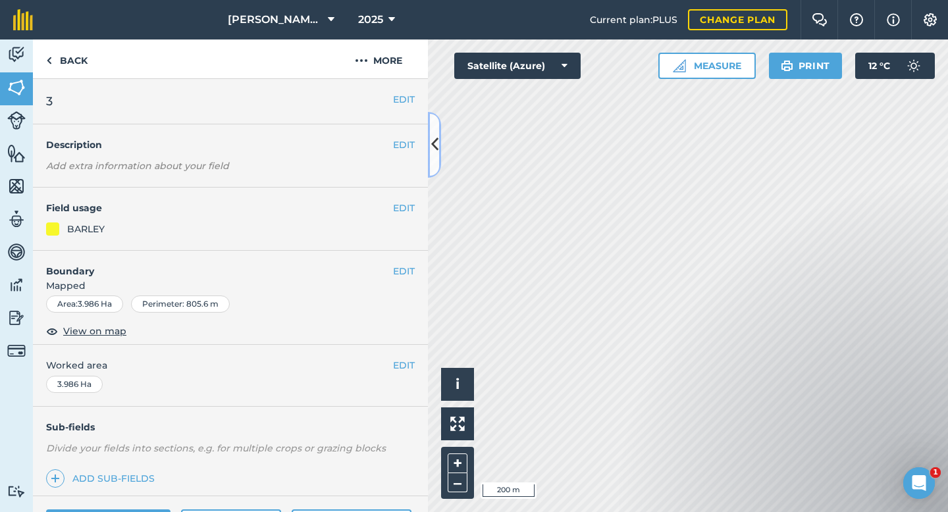
click at [436, 152] on icon at bounding box center [434, 144] width 7 height 23
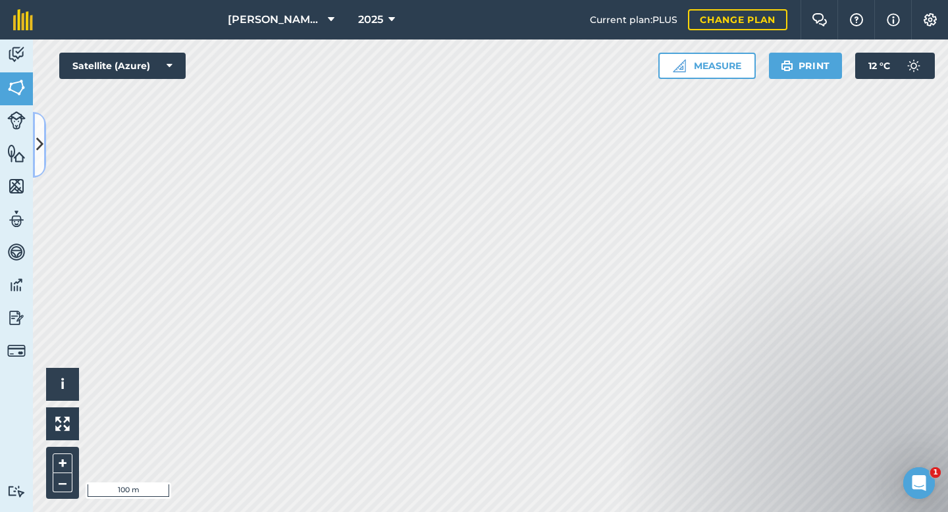
click at [38, 138] on icon at bounding box center [39, 144] width 7 height 23
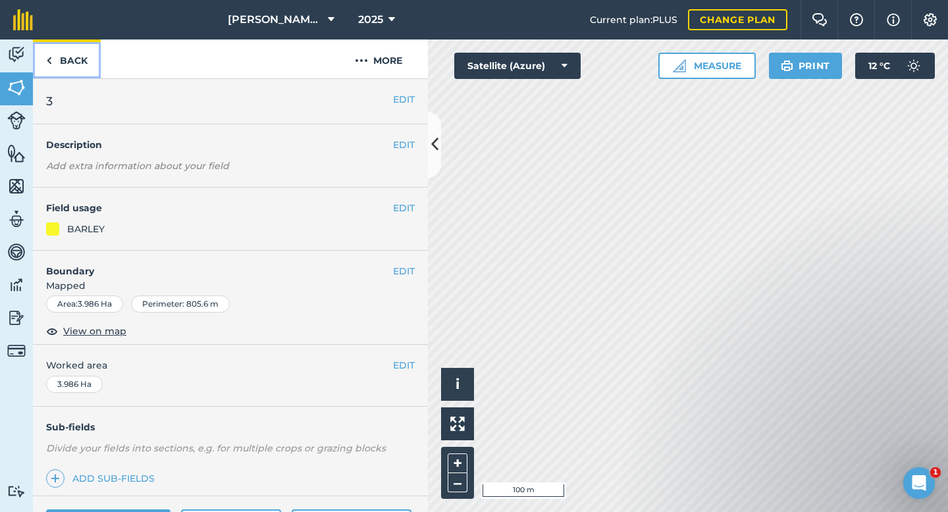
click at [65, 54] on link "Back" at bounding box center [67, 58] width 68 height 39
click at [61, 63] on link "Back" at bounding box center [67, 58] width 68 height 39
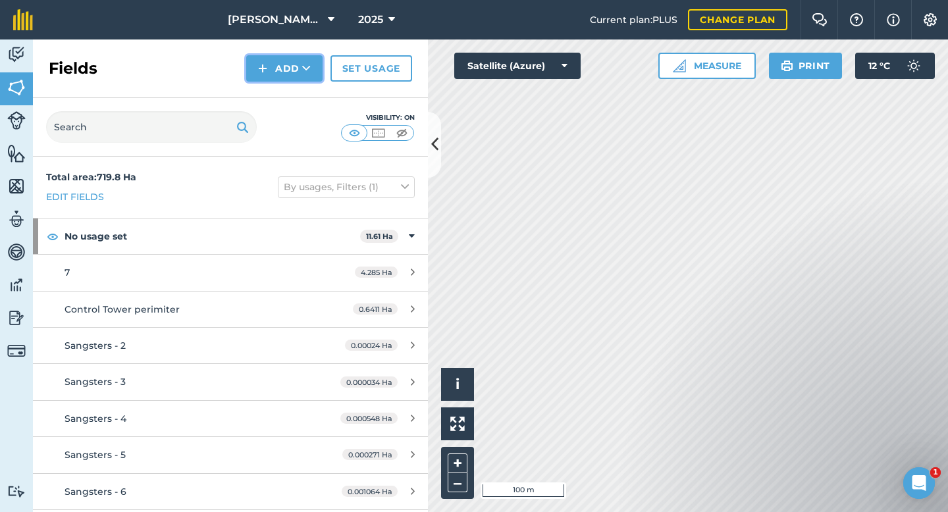
click at [278, 65] on button "Add" at bounding box center [284, 68] width 76 height 26
click at [282, 98] on link "Draw" at bounding box center [284, 98] width 72 height 29
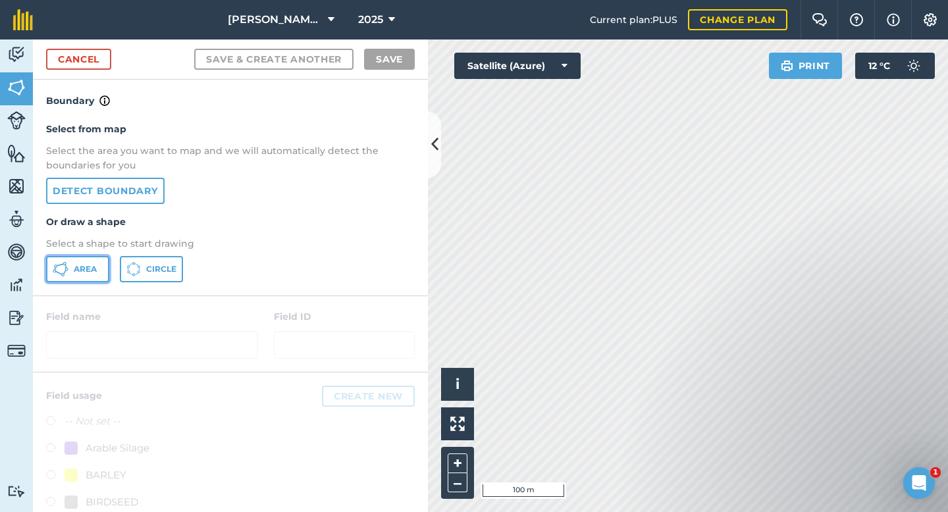
click at [82, 278] on button "Area" at bounding box center [77, 269] width 63 height 26
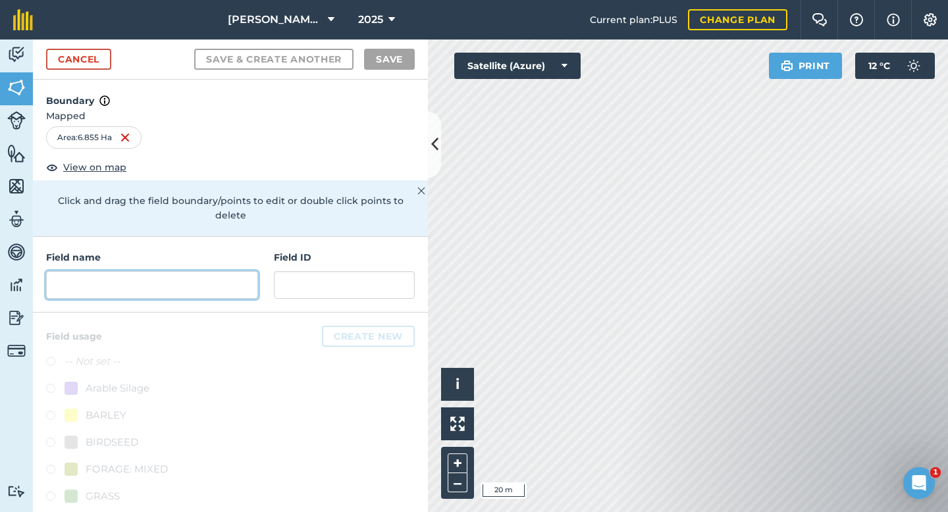
click at [135, 272] on input "text" at bounding box center [152, 285] width 212 height 28
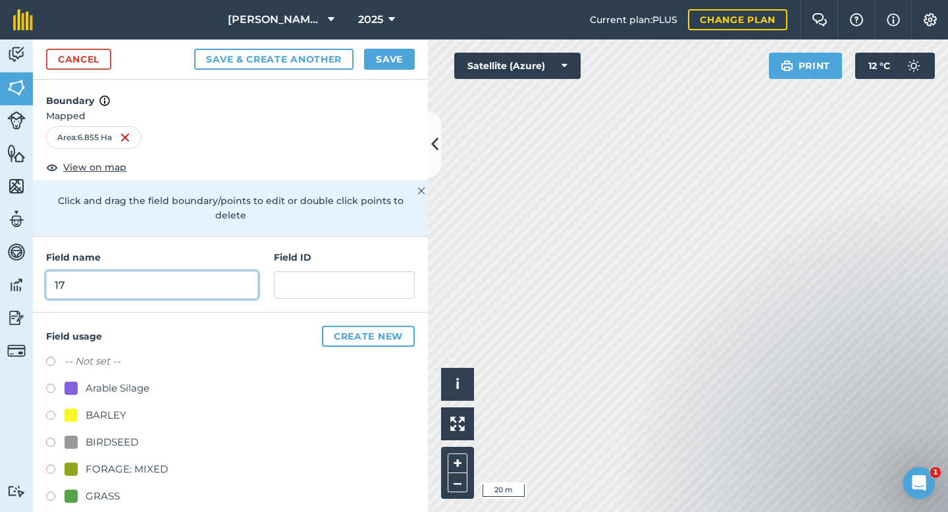
type input "17"
click at [48, 465] on label at bounding box center [55, 471] width 18 height 13
radio input "true"
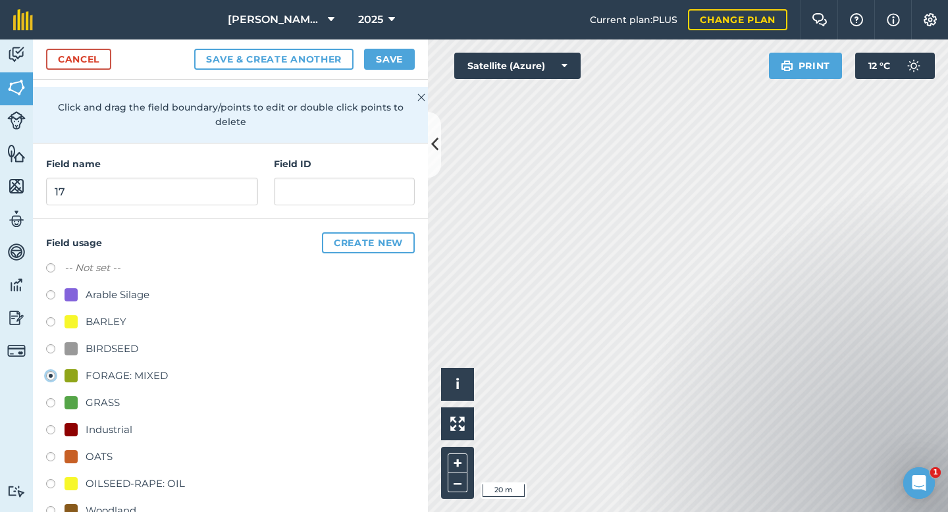
scroll to position [94, 0]
click at [383, 61] on button "Save" at bounding box center [389, 59] width 51 height 21
